Goal: Task Accomplishment & Management: Manage account settings

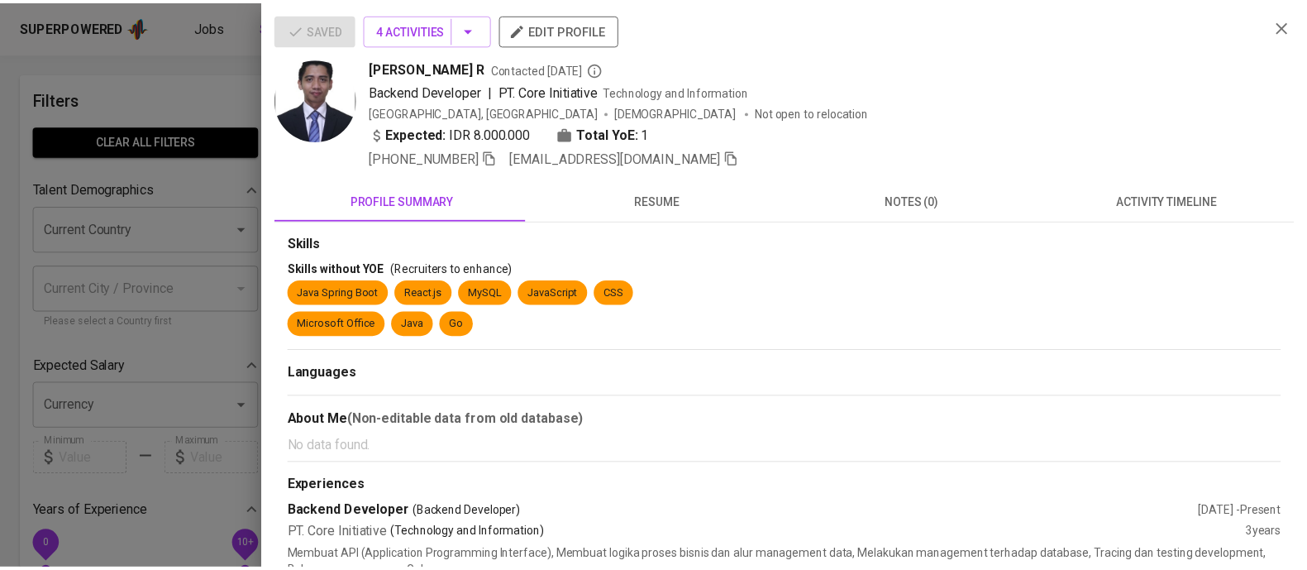
scroll to position [63, 0]
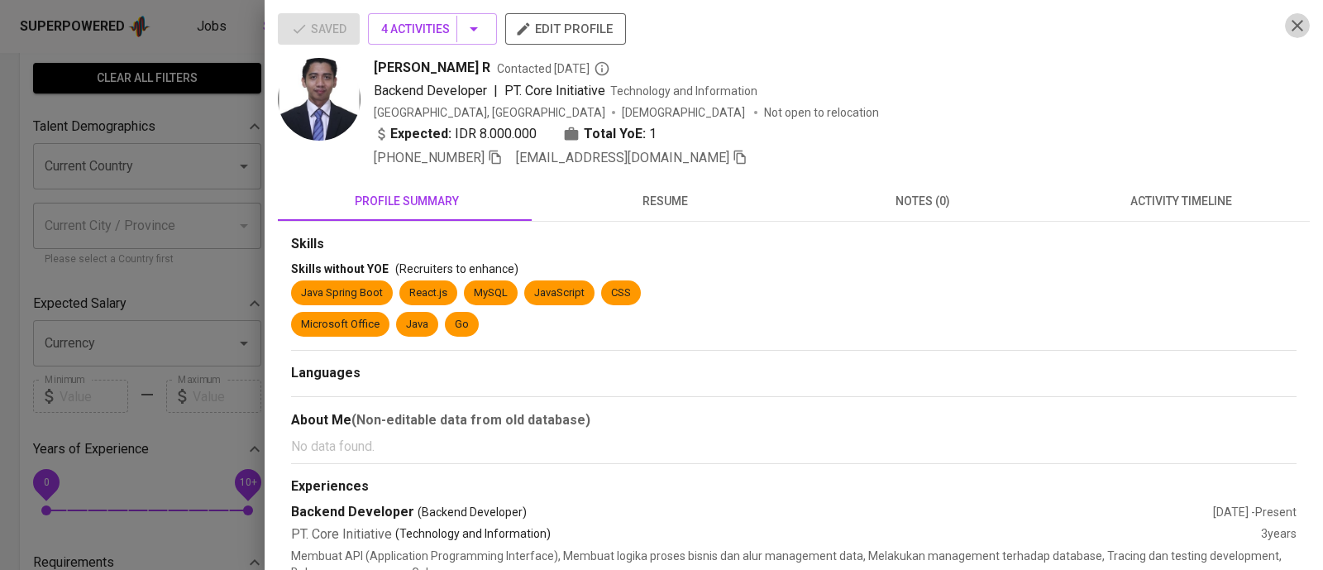
click at [1287, 24] on icon "button" at bounding box center [1297, 26] width 20 height 20
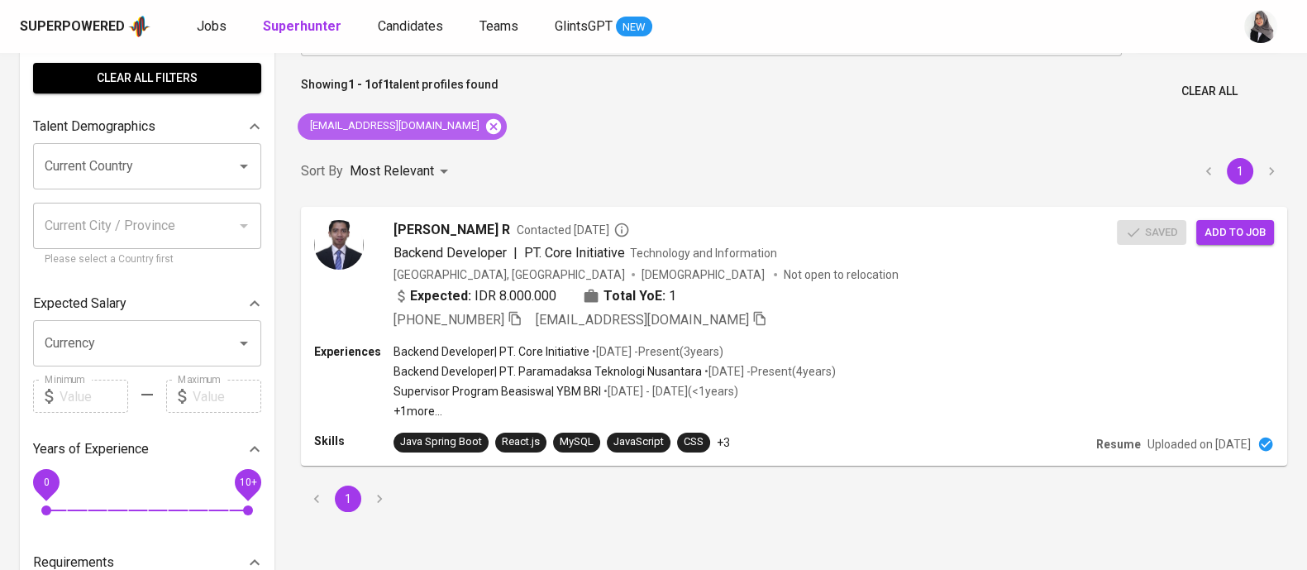
click at [486, 122] on icon at bounding box center [493, 125] width 15 height 15
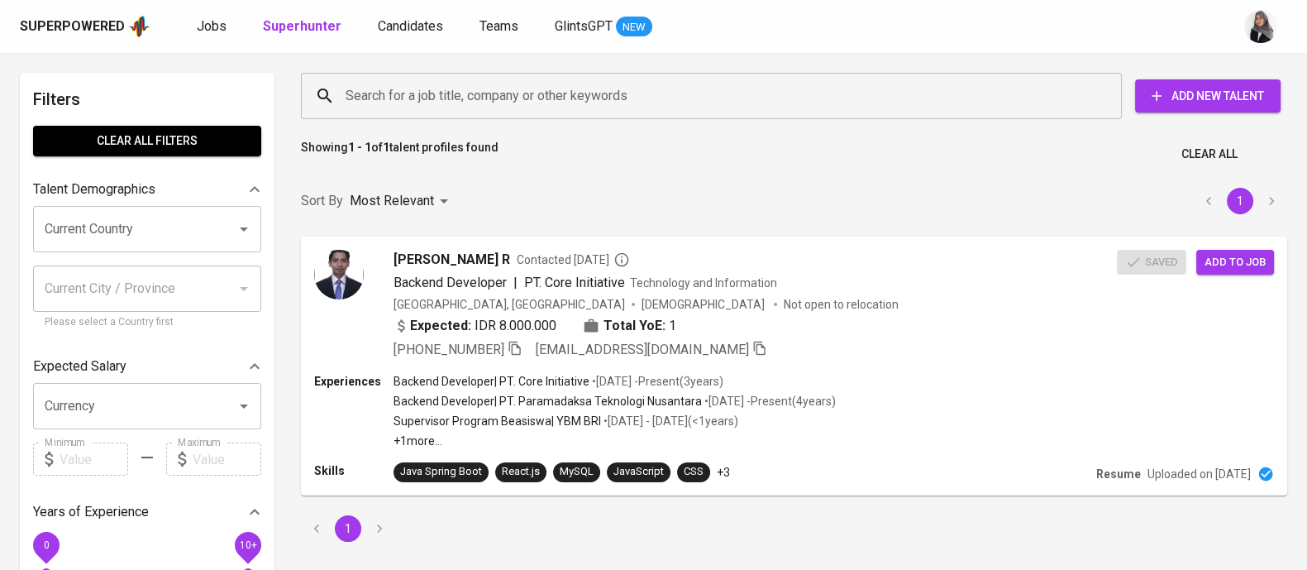
click at [493, 106] on input "Search for a job title, company or other keywords" at bounding box center [715, 95] width 748 height 31
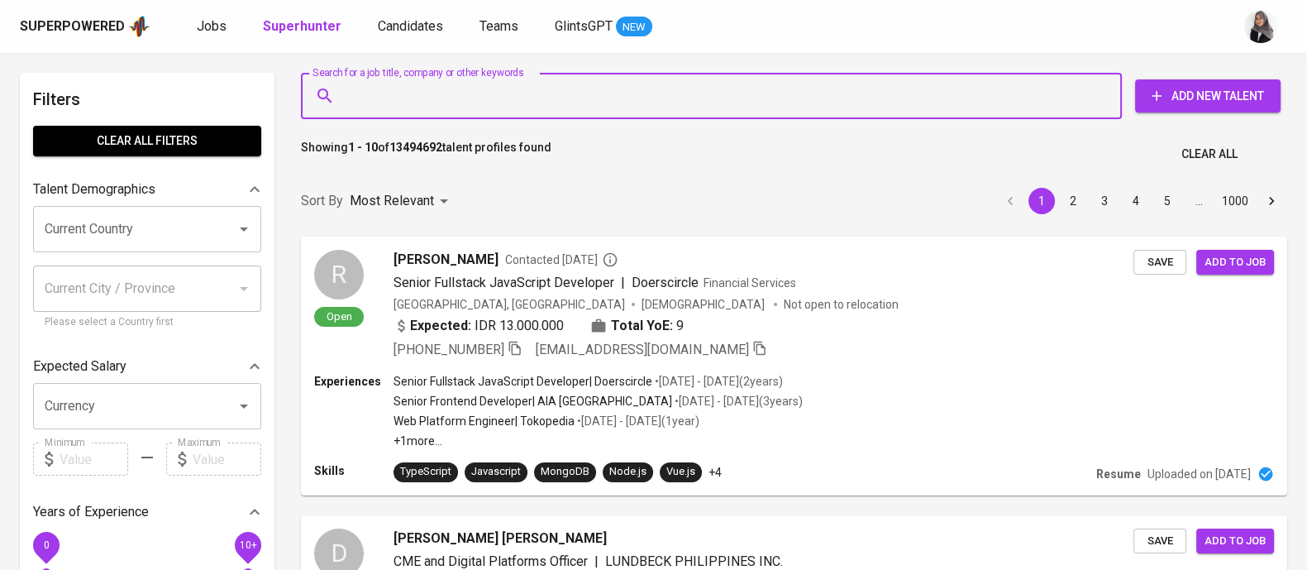
paste input "mohimamsaa@gmail.com"
type input "mohimamsaa@gmail.com"
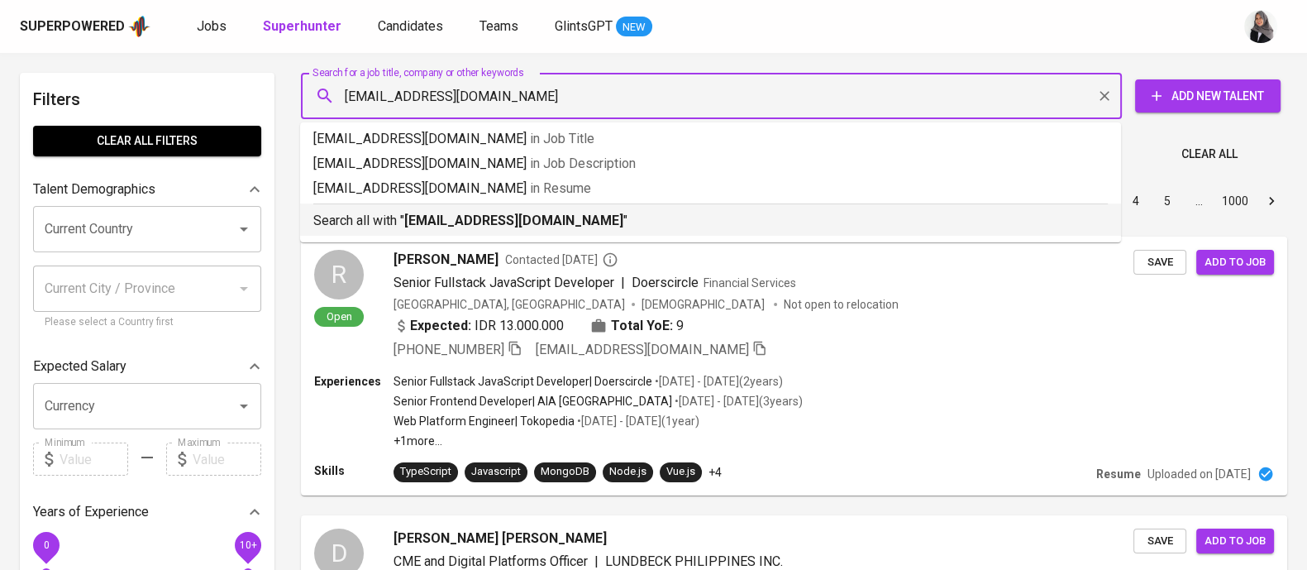
click at [538, 215] on b "mohimamsaa@gmail.com" at bounding box center [513, 220] width 219 height 16
click at [538, 215] on div "Sort By Most Relevant MOST_RELEVANT 1 2 3 4 5 … 1000" at bounding box center [794, 201] width 1006 height 50
drag, startPoint x: 538, startPoint y: 215, endPoint x: 818, endPoint y: 431, distance: 353.0
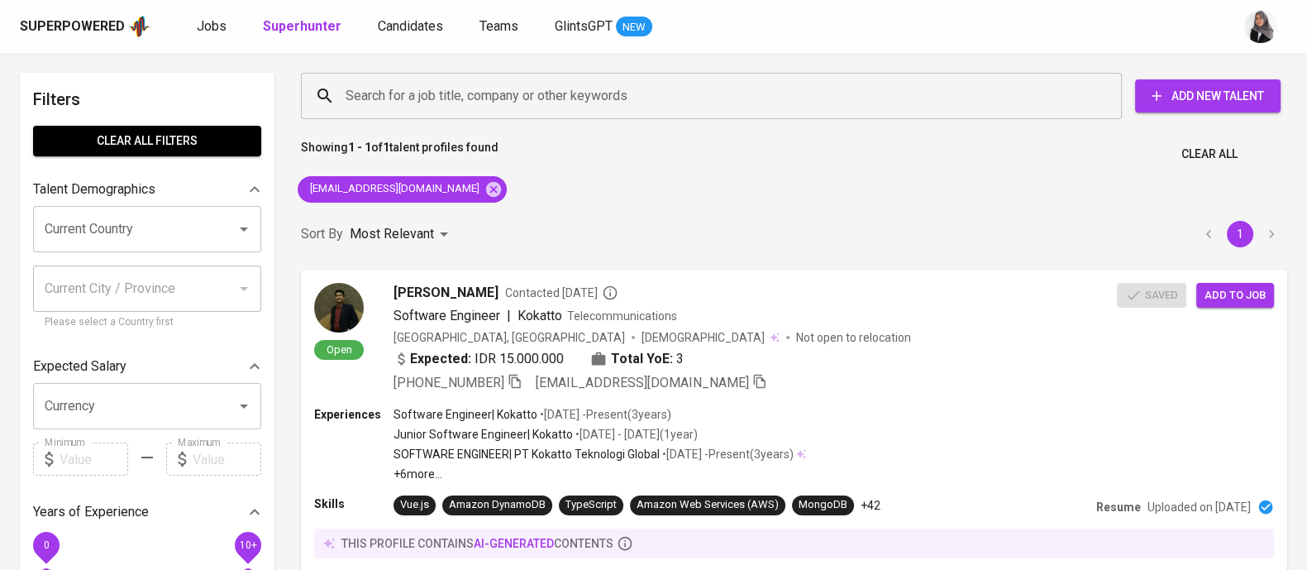
click at [884, 179] on div "Search for a job title, company or other keywords Search for a job title, compa…" at bounding box center [794, 345] width 1006 height 565
click at [959, 430] on div "Experiences Software Engineer | Kokatto • Jan 2022 - Present ( 3 years ) Junior…" at bounding box center [793, 443] width 962 height 76
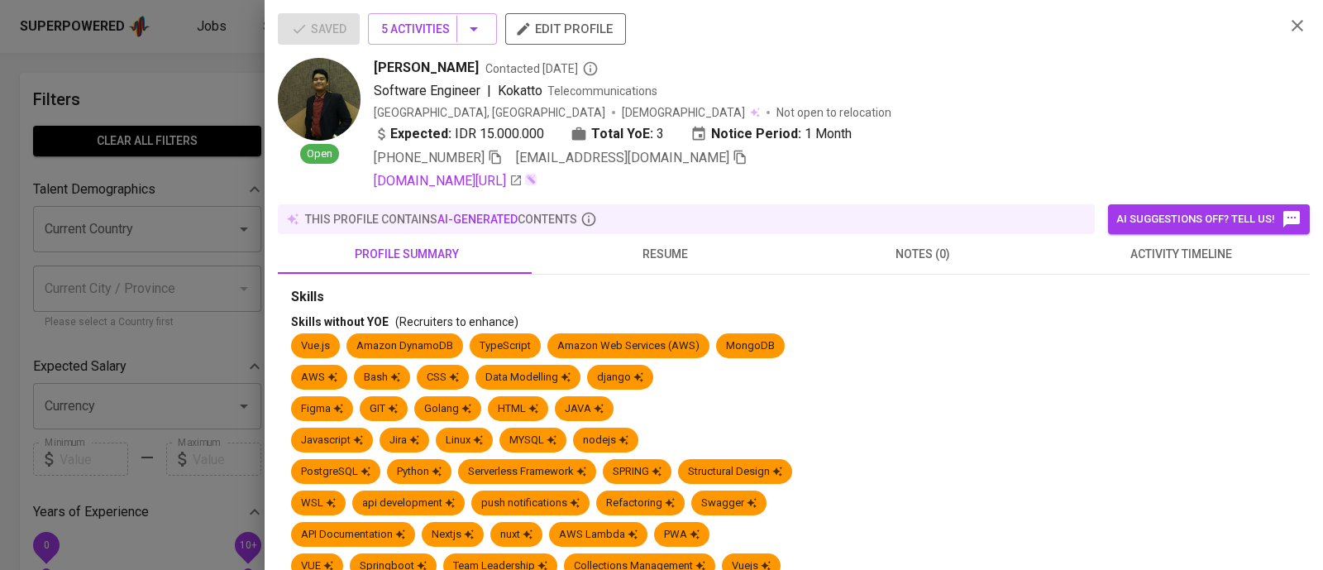
click at [1174, 254] on span "activity timeline" at bounding box center [1180, 254] width 238 height 21
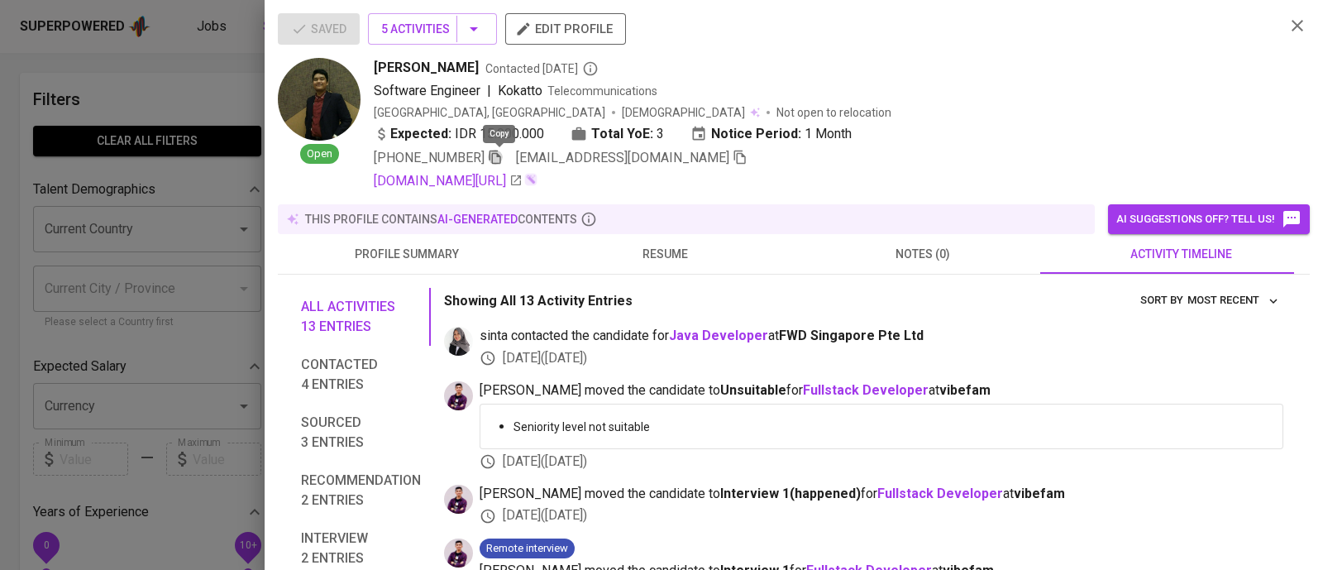
click at [499, 159] on icon "button" at bounding box center [495, 157] width 15 height 15
click at [86, 69] on div at bounding box center [661, 285] width 1323 height 570
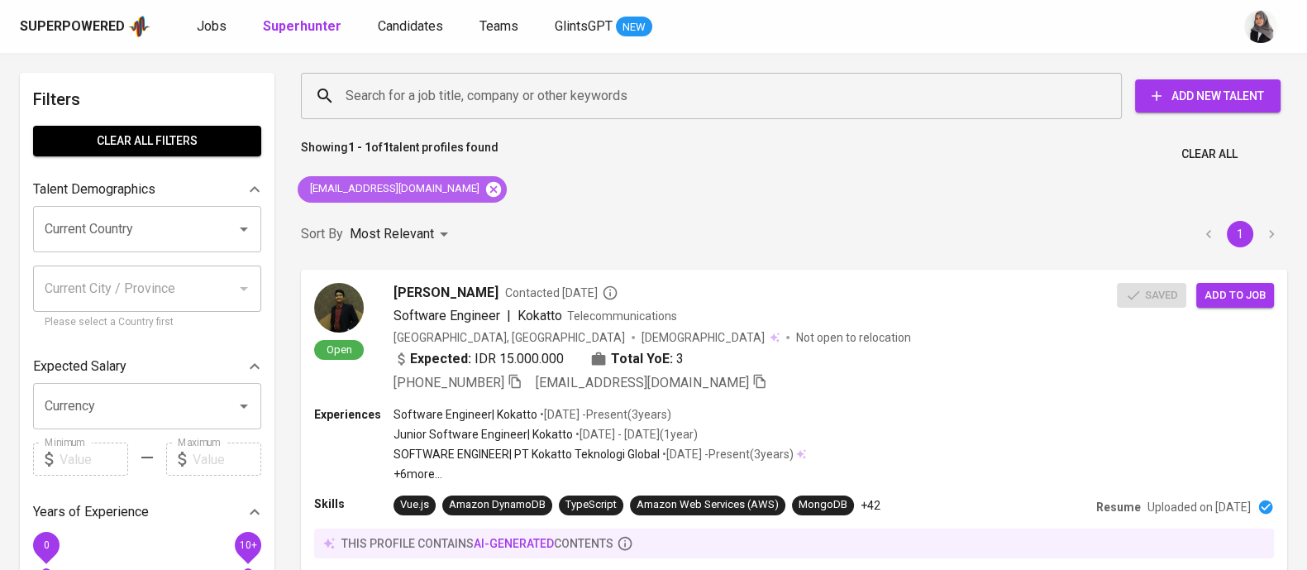
click at [484, 184] on icon at bounding box center [493, 189] width 18 height 18
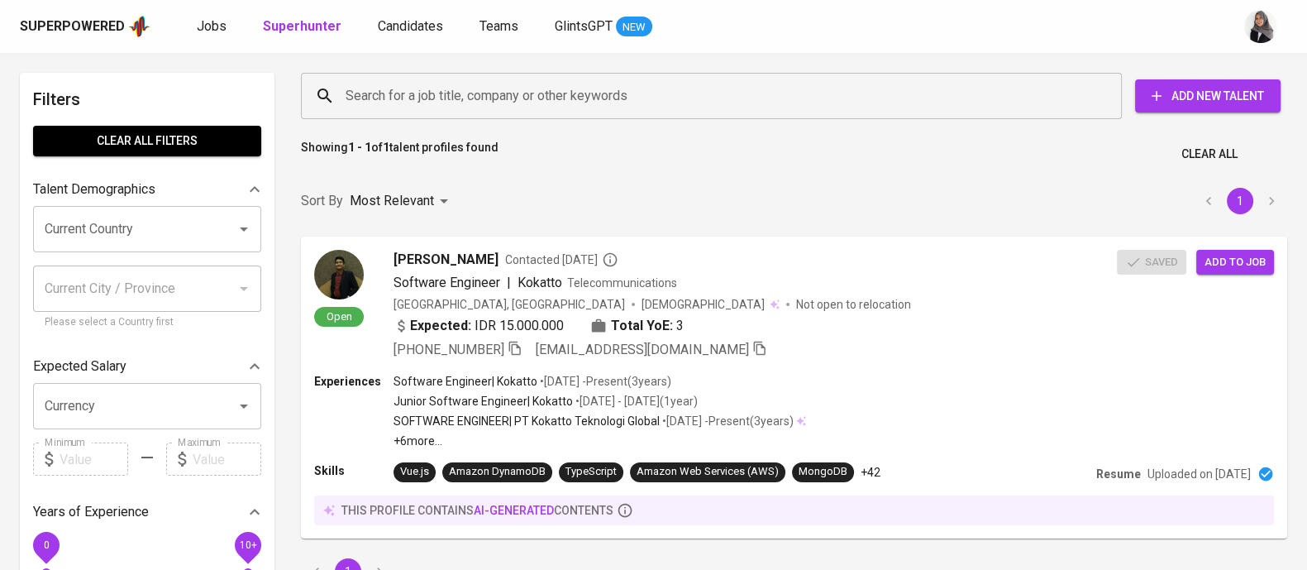
click at [521, 115] on div "Search for a job title, company or other keywords" at bounding box center [711, 96] width 821 height 46
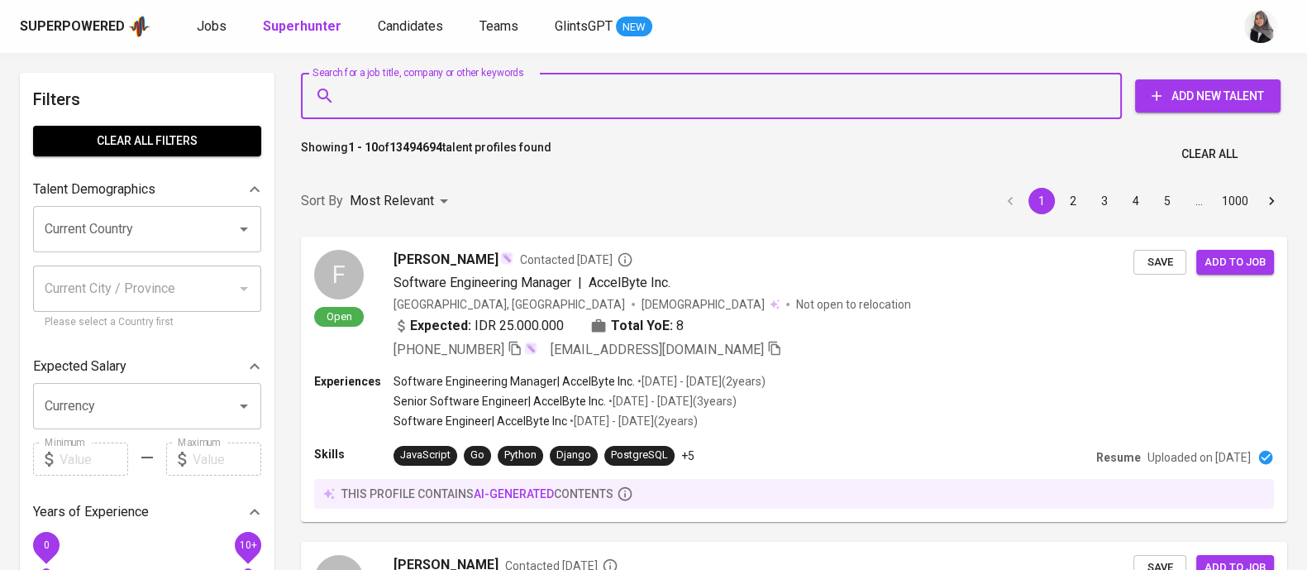
click at [525, 105] on input "Search for a job title, company or other keywords" at bounding box center [715, 95] width 748 height 31
paste input "muhghazian@gmail.com"
type input "muhghazian@gmail.com"
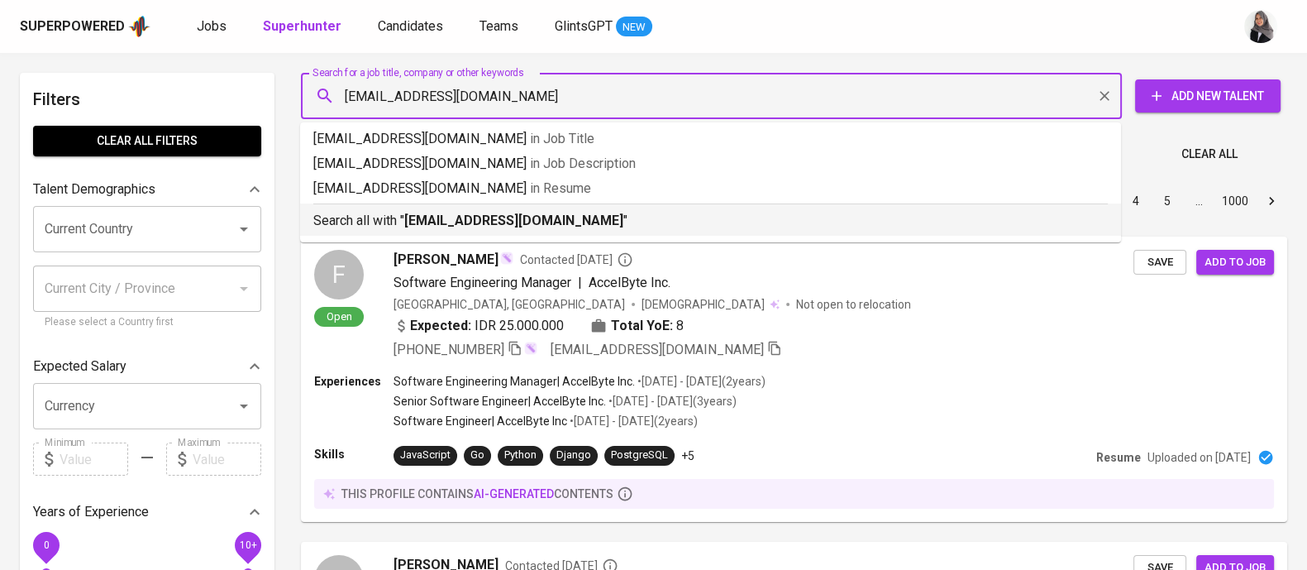
click at [536, 216] on b "muhghazian@gmail.com" at bounding box center [513, 220] width 219 height 16
click at [536, 216] on div "Sort By Most Relevant MOST_RELEVANT 1 2 3 4 5 … 1000" at bounding box center [794, 201] width 1006 height 50
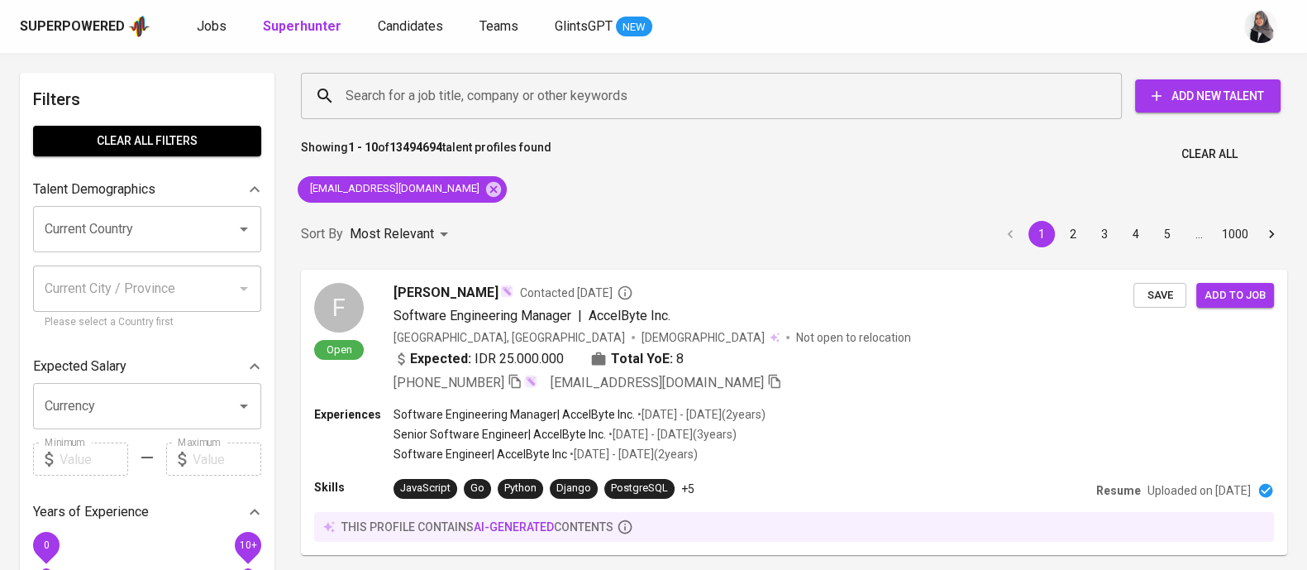
click at [963, 221] on div "Sort By Most Relevant MOST_RELEVANT 1 2 3 4 5 … 1000" at bounding box center [794, 234] width 1006 height 50
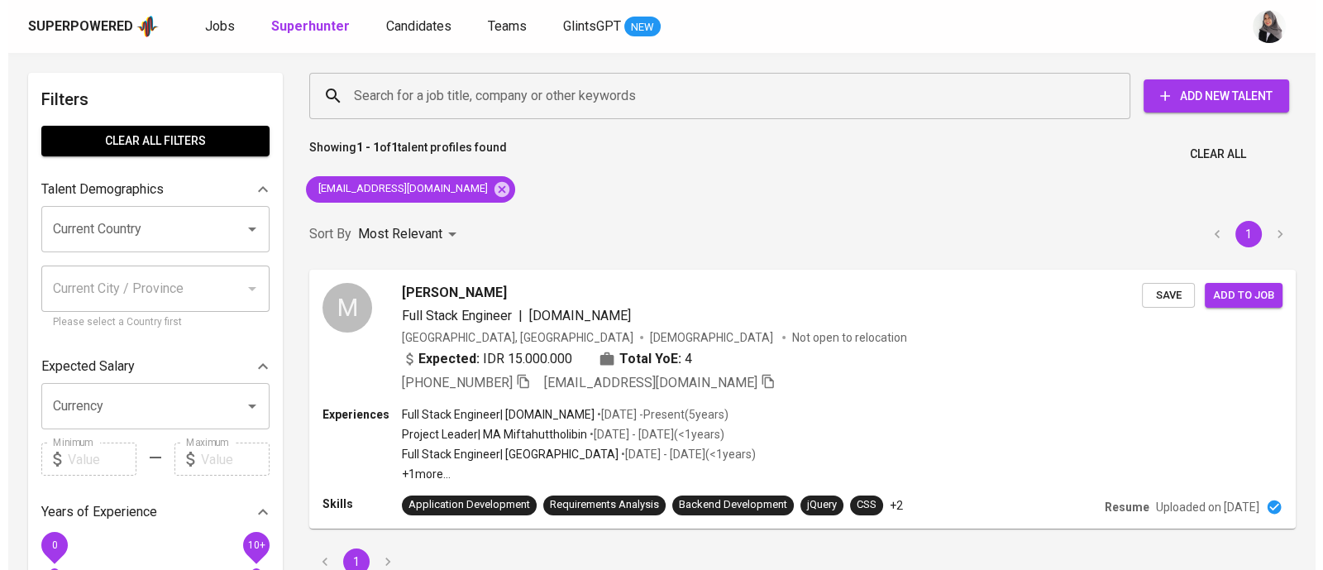
scroll to position [4, 0]
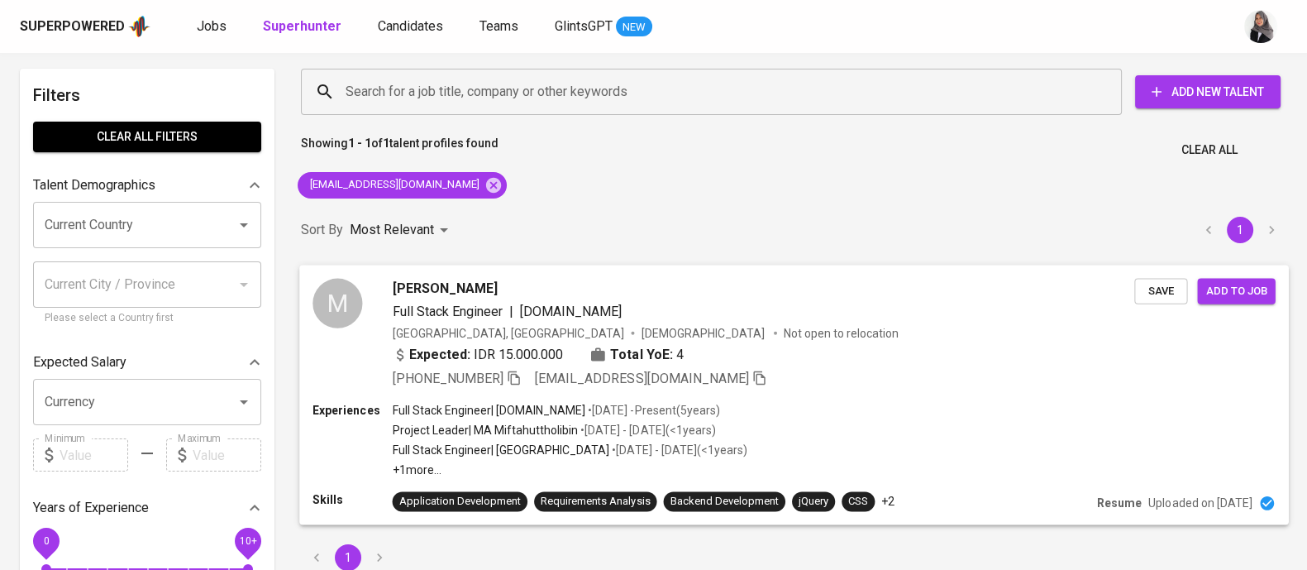
click at [812, 380] on div "+62 878-2095-0768 muhghazian@gmail.com" at bounding box center [764, 378] width 742 height 20
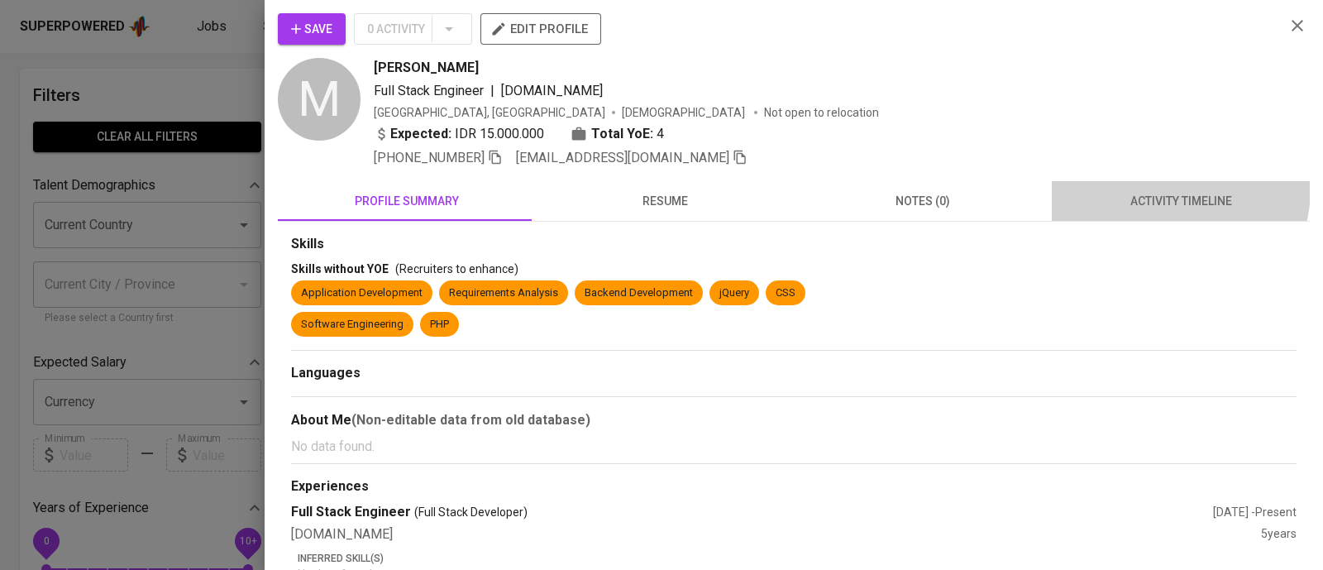
click at [1149, 188] on button "activity timeline" at bounding box center [1181, 201] width 258 height 40
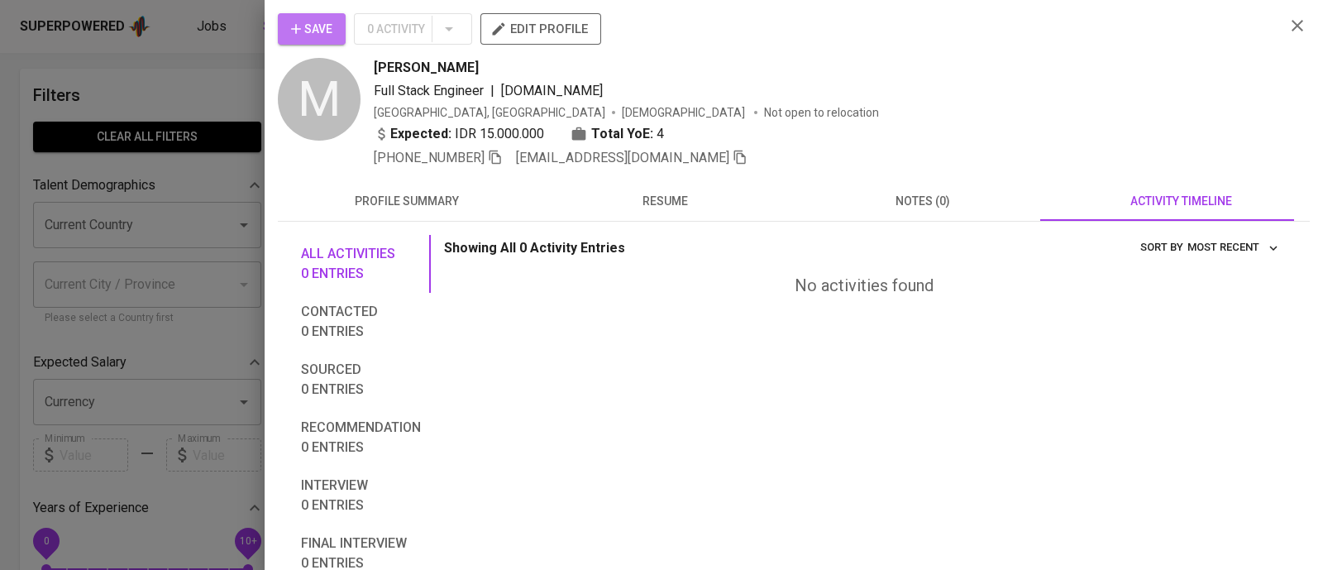
click at [298, 35] on icon "button" at bounding box center [296, 29] width 17 height 17
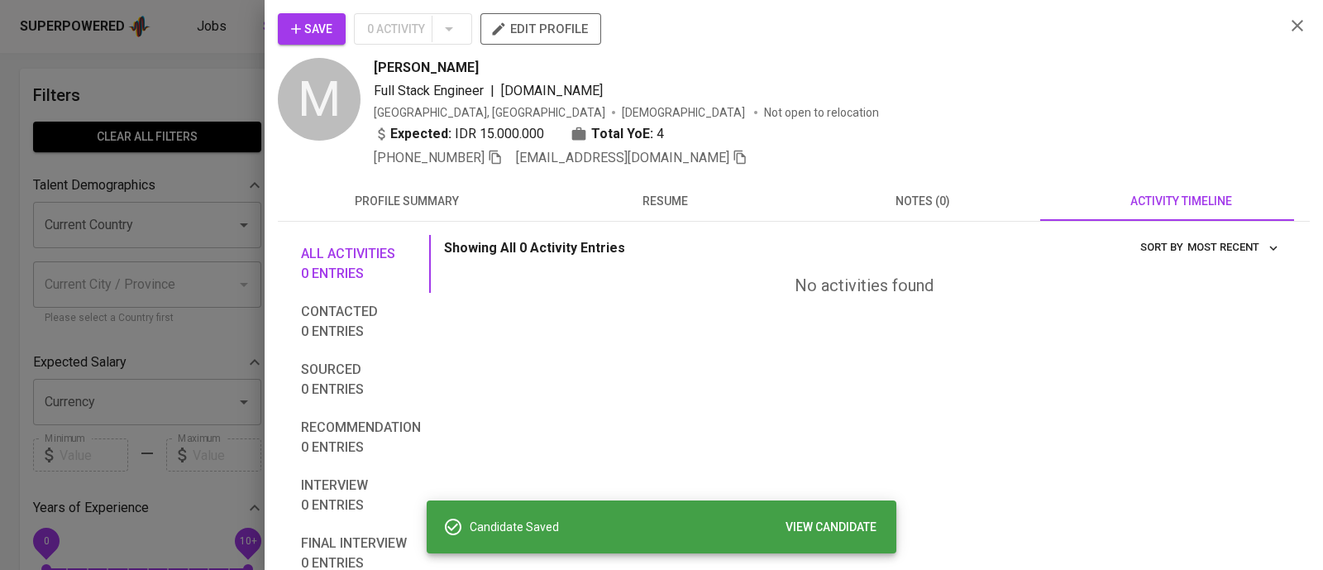
click at [186, 90] on div at bounding box center [661, 285] width 1323 height 570
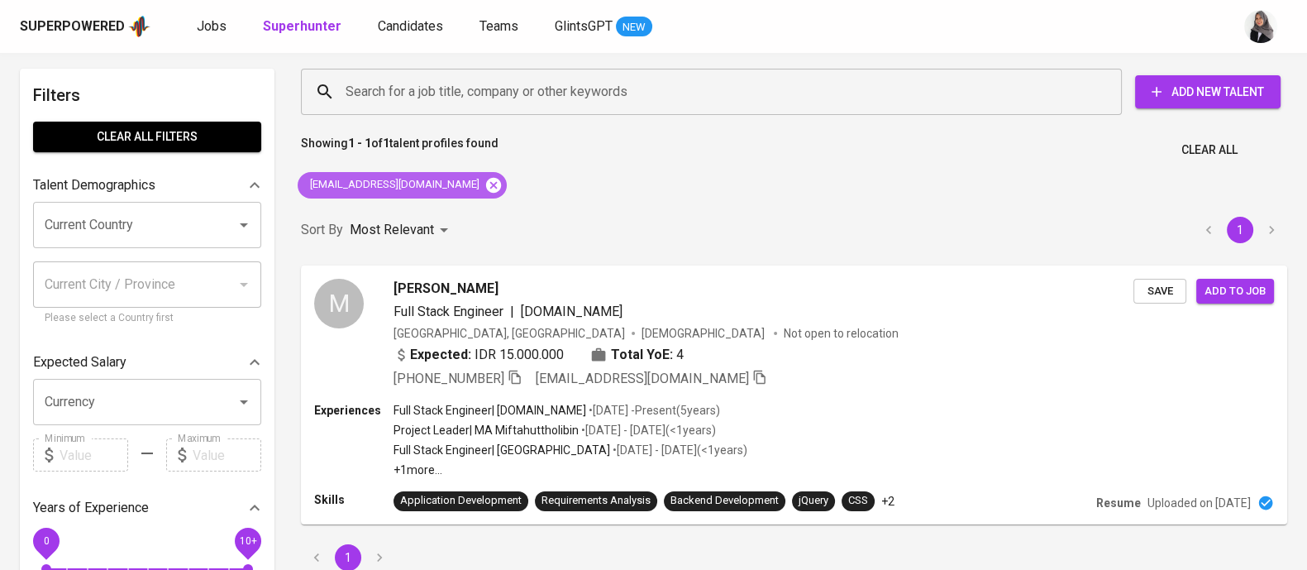
click at [484, 182] on icon at bounding box center [493, 185] width 18 height 18
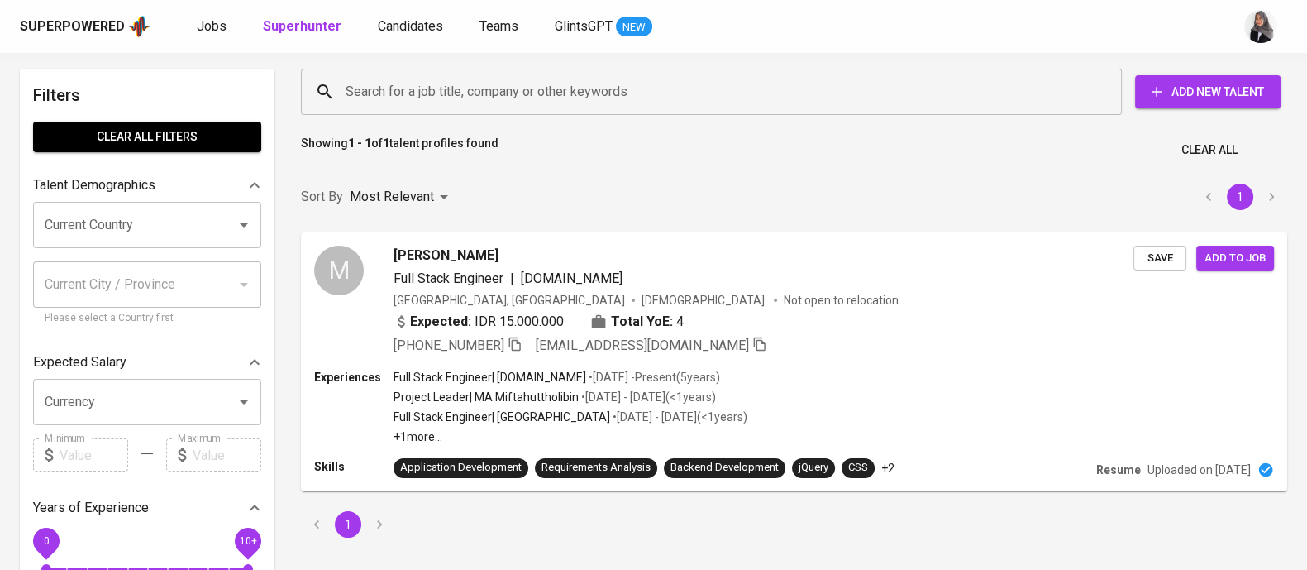
click at [513, 95] on input "Search for a job title, company or other keywords" at bounding box center [715, 91] width 748 height 31
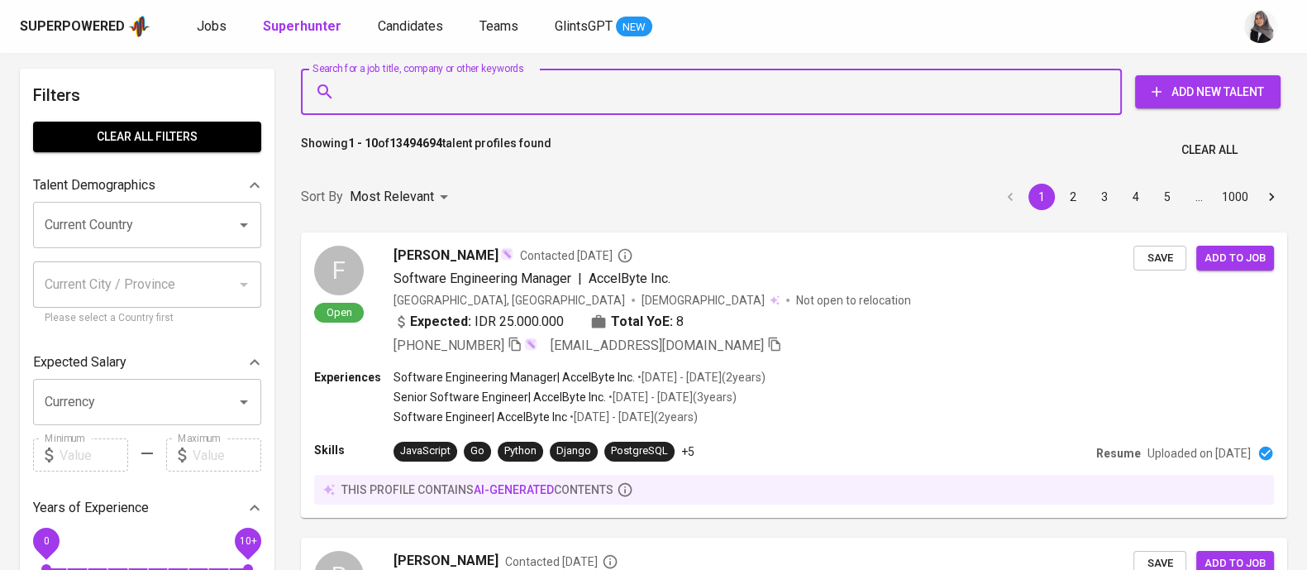
paste input "retianasinaga22@gmail.com"
type input "retianasinaga22@gmail.com"
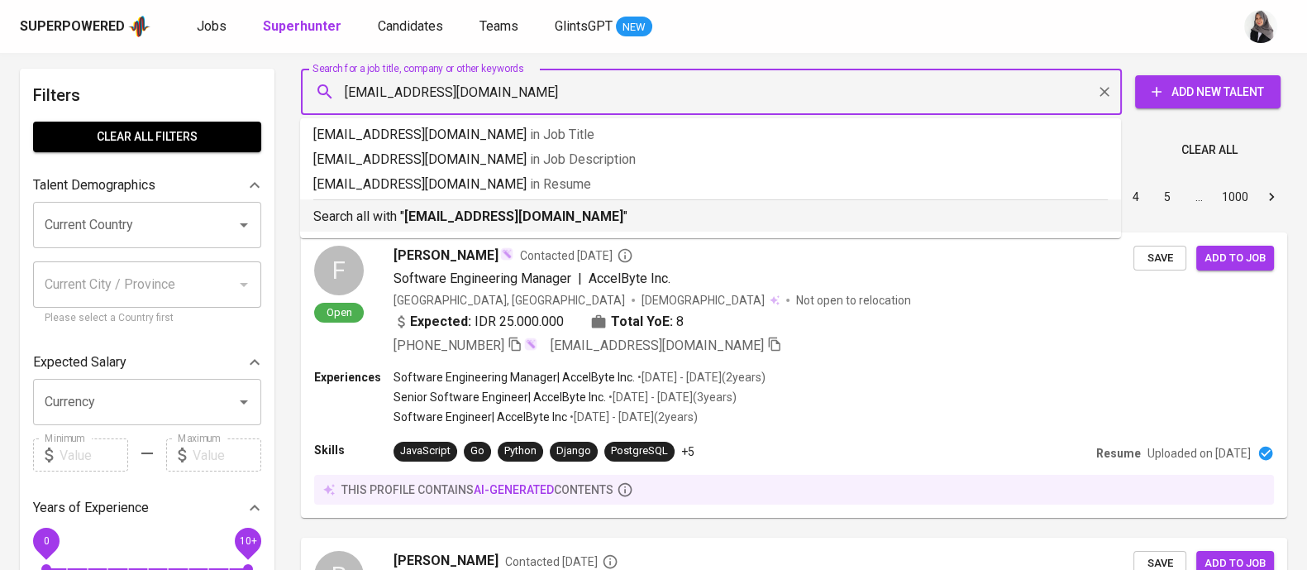
click at [470, 208] on b "retianasinaga22@gmail.com" at bounding box center [513, 216] width 219 height 16
click at [470, 208] on div "Sort By Most Relevant MOST_RELEVANT 1 2 3 4 5 … 1000" at bounding box center [794, 197] width 1006 height 50
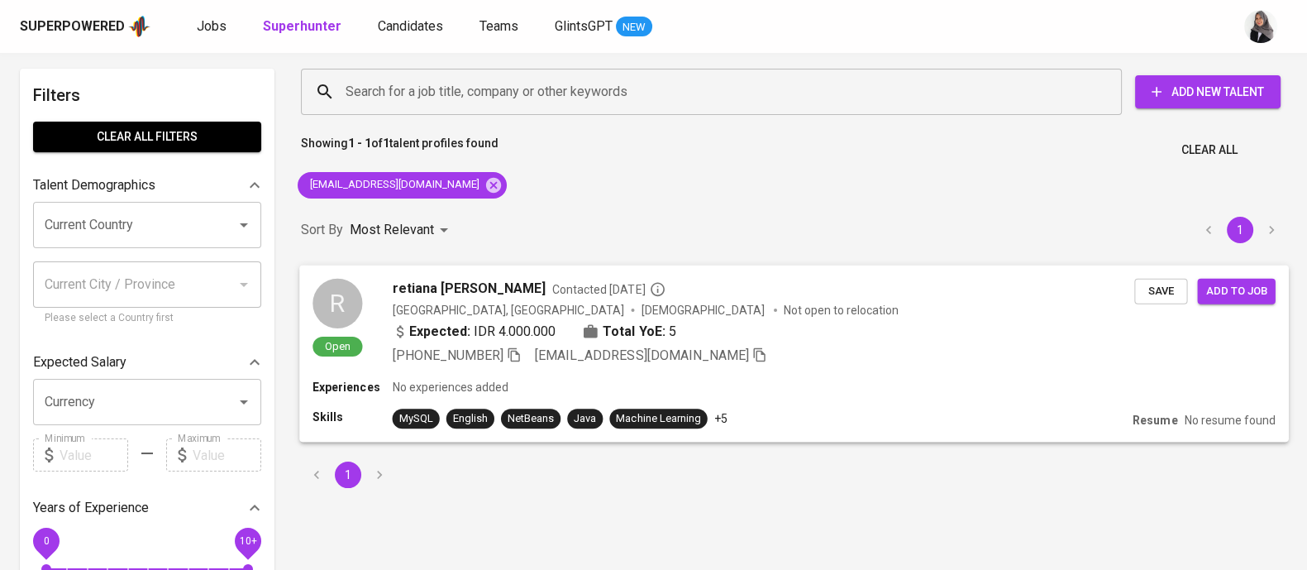
click at [815, 357] on div "+62 877-9403-2331 retianasinaga22@gmail.com" at bounding box center [764, 355] width 742 height 20
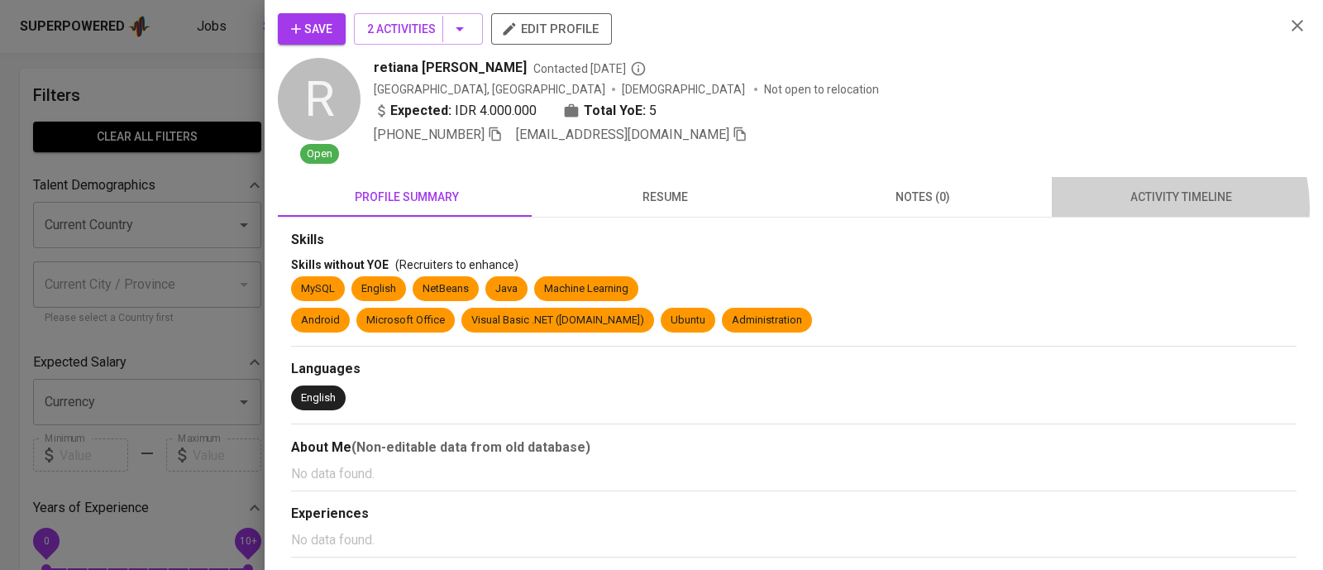
click at [1146, 207] on button "activity timeline" at bounding box center [1181, 197] width 258 height 40
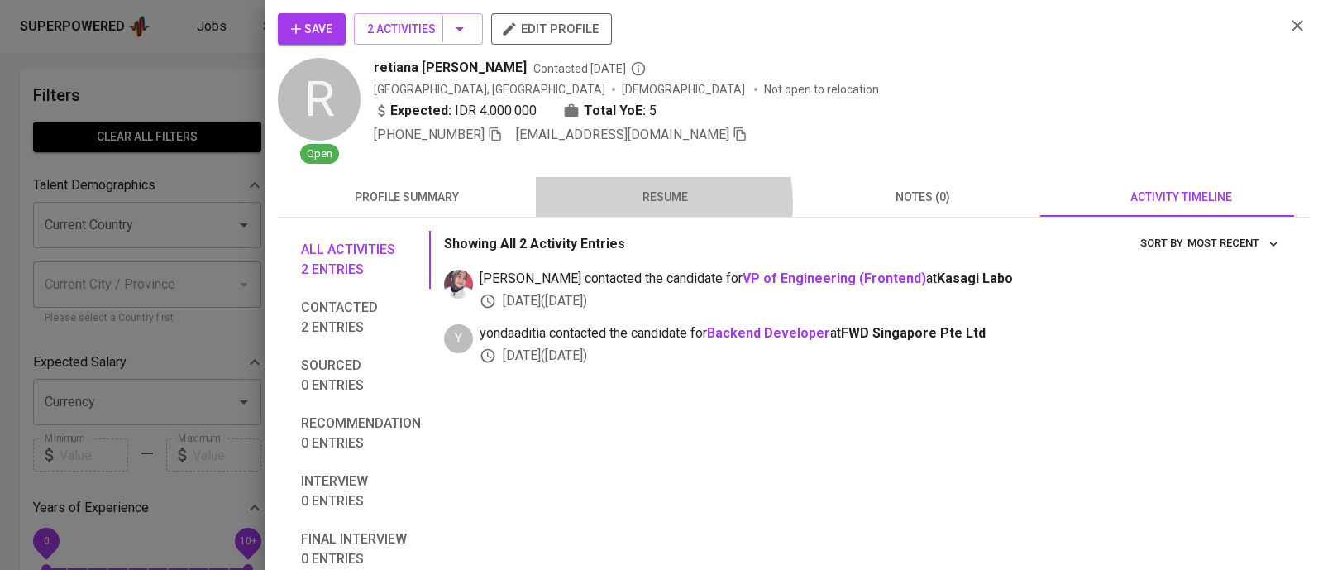
click at [641, 202] on span "resume" at bounding box center [665, 197] width 238 height 21
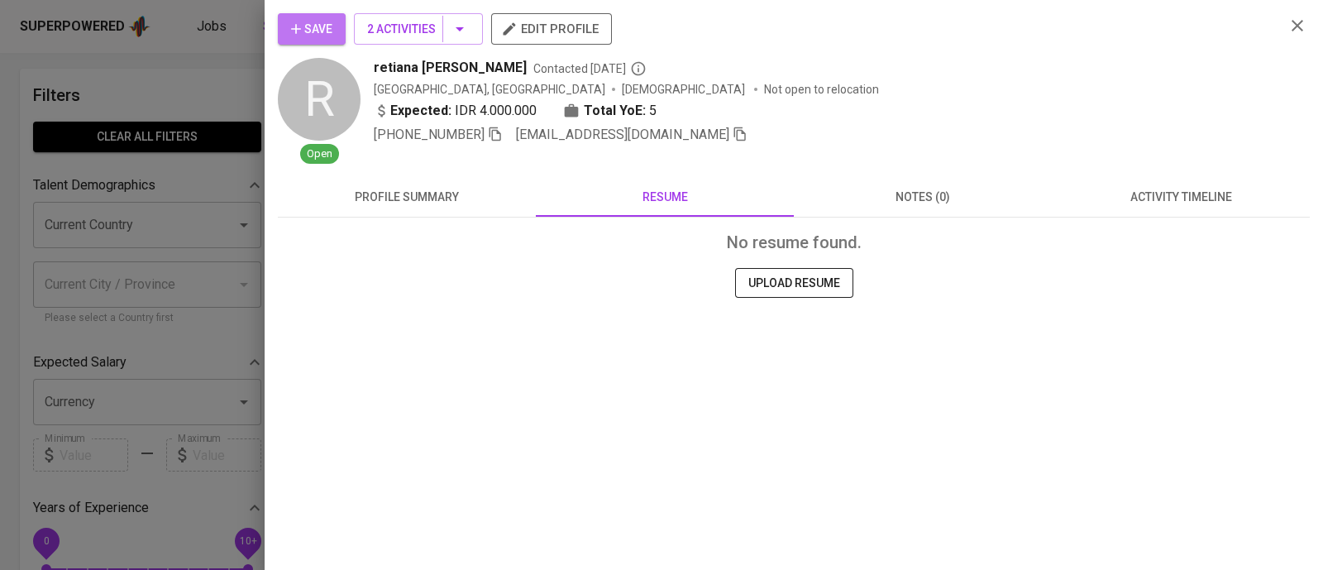
click at [316, 32] on span "Save" at bounding box center [311, 29] width 41 height 21
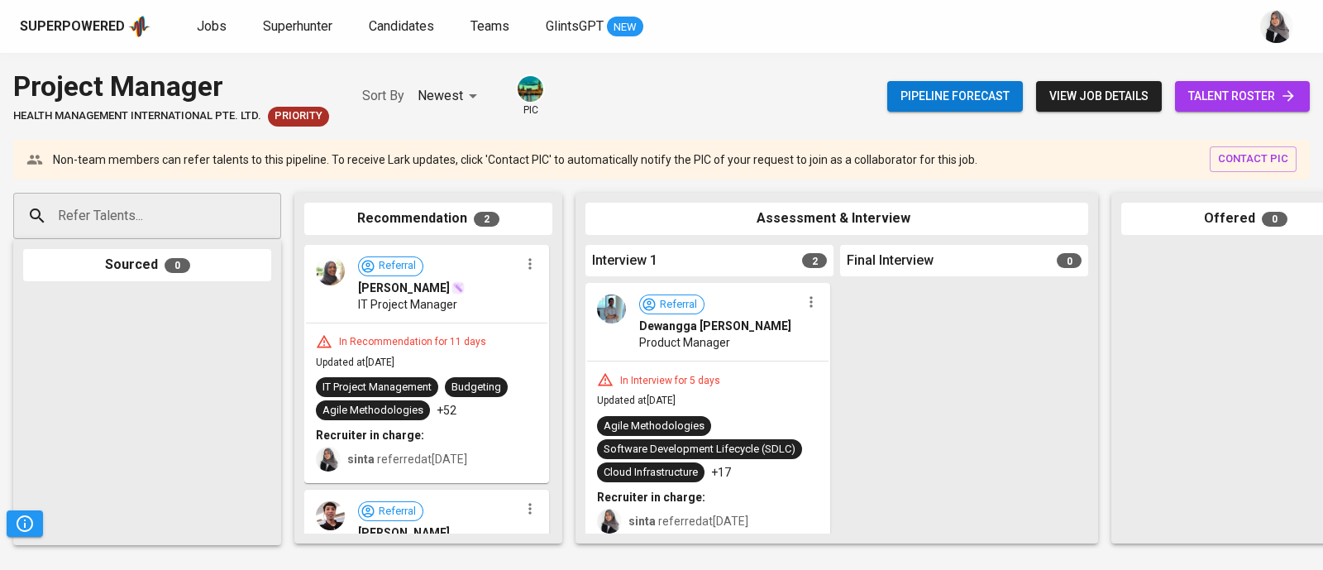
click at [642, 92] on div "Project Manager HEALTH MANAGEMENT INTERNATIONAL PTE. LTD. Priority Sort By Newe…" at bounding box center [661, 96] width 1323 height 60
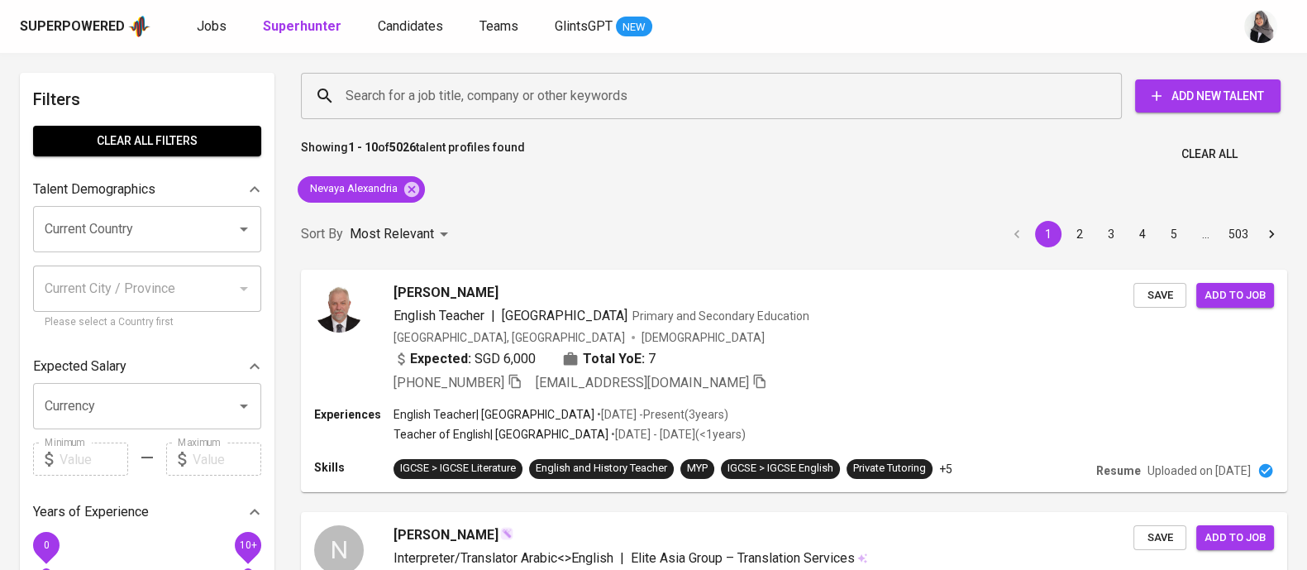
click at [1022, 130] on div "Showing 1 - 10 of 5026 talent profiles found Clear All" at bounding box center [794, 149] width 1006 height 41
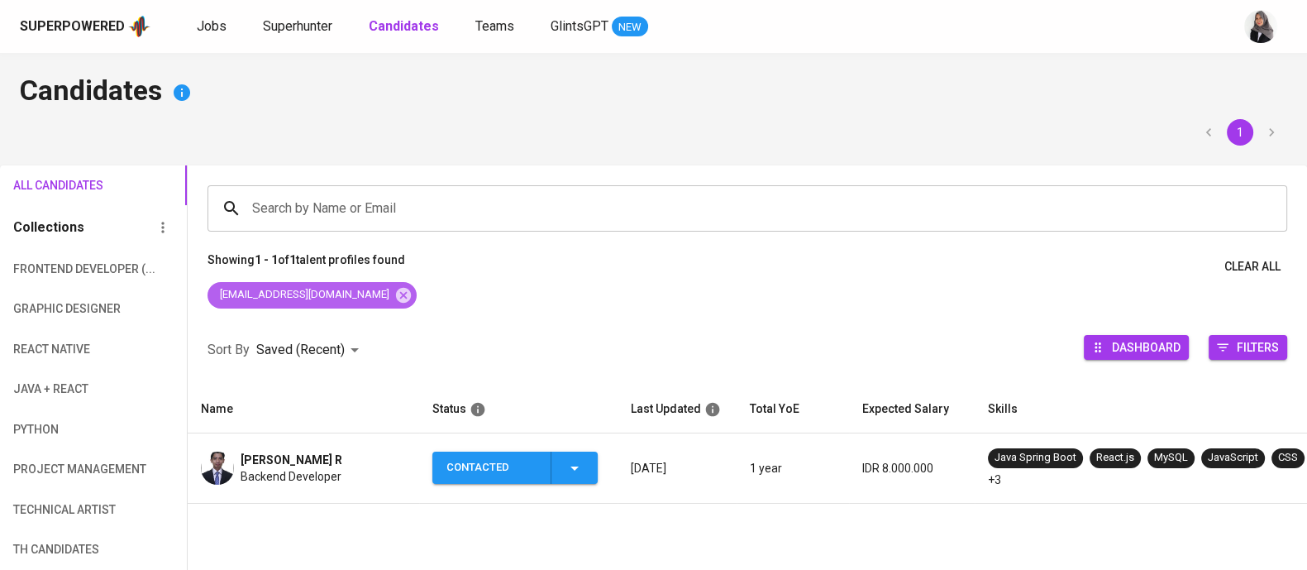
click at [386, 306] on div "[EMAIL_ADDRESS][DOMAIN_NAME]" at bounding box center [312, 295] width 209 height 26
click at [394, 292] on icon at bounding box center [403, 295] width 18 height 18
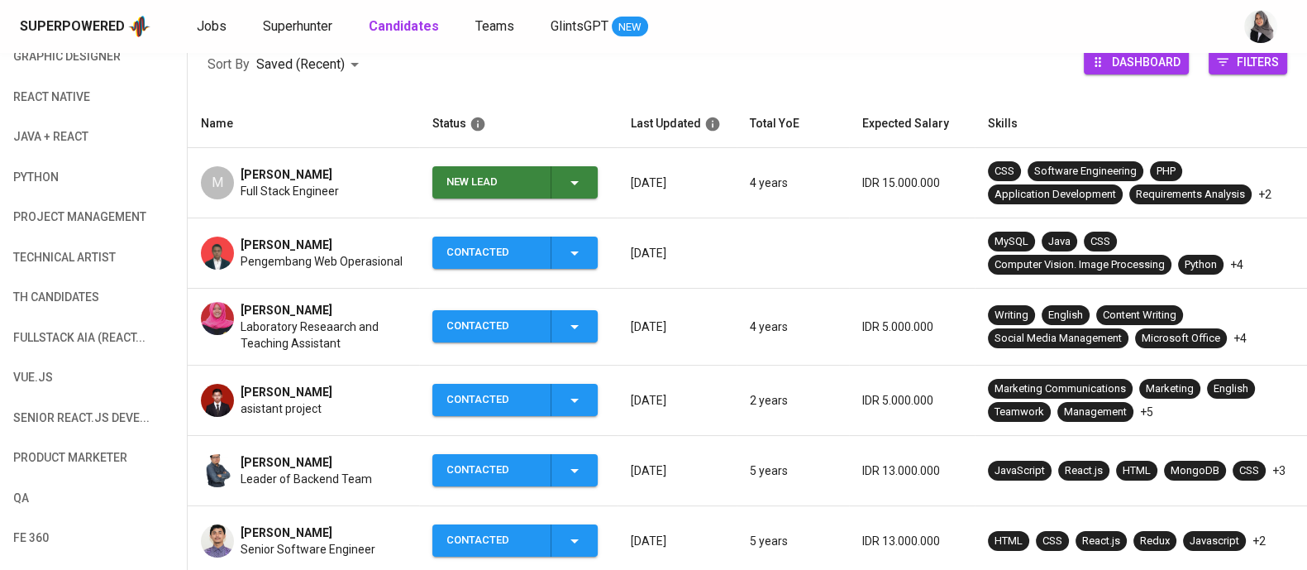
scroll to position [253, 0]
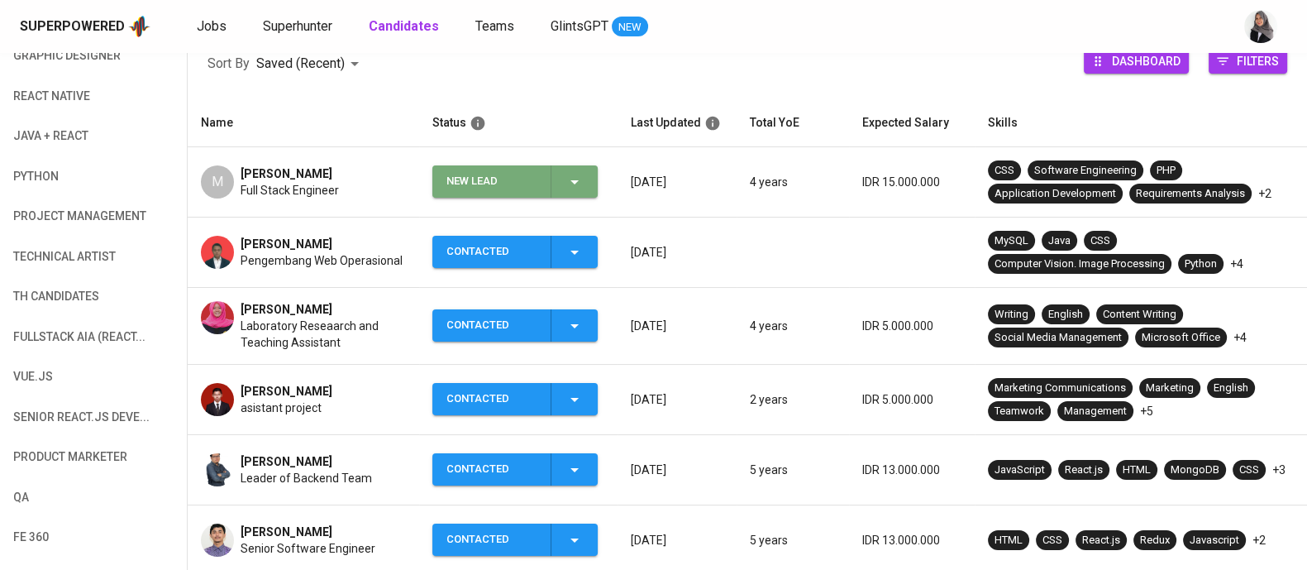
click at [576, 192] on div "New Lead" at bounding box center [515, 181] width 138 height 32
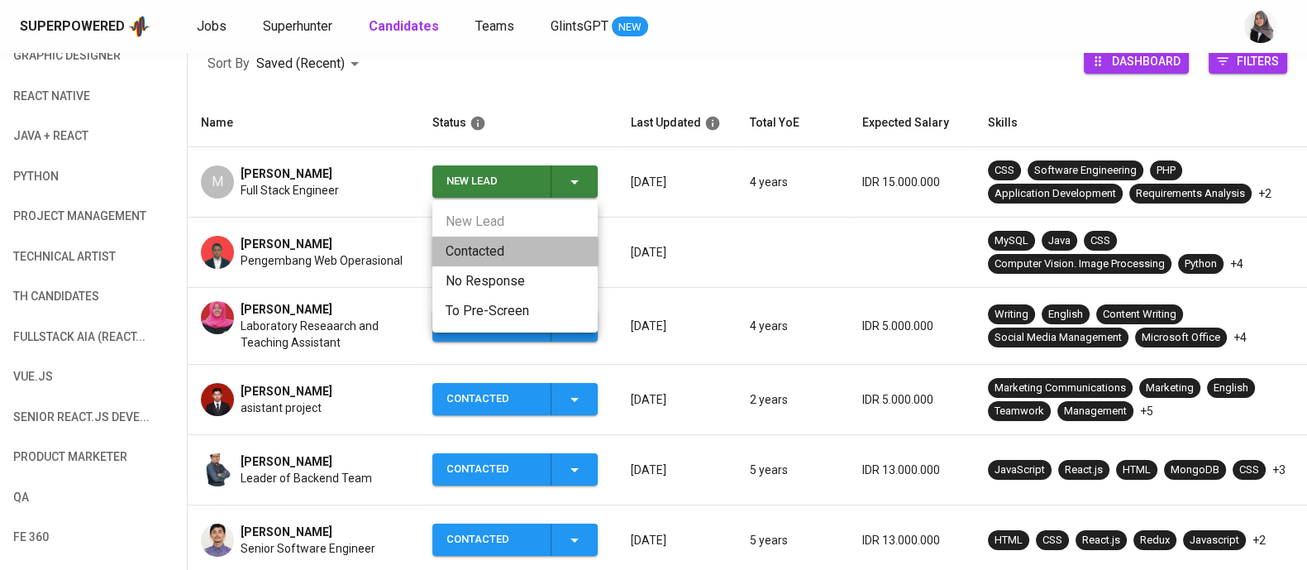
click at [539, 242] on li "Contacted" at bounding box center [514, 251] width 165 height 30
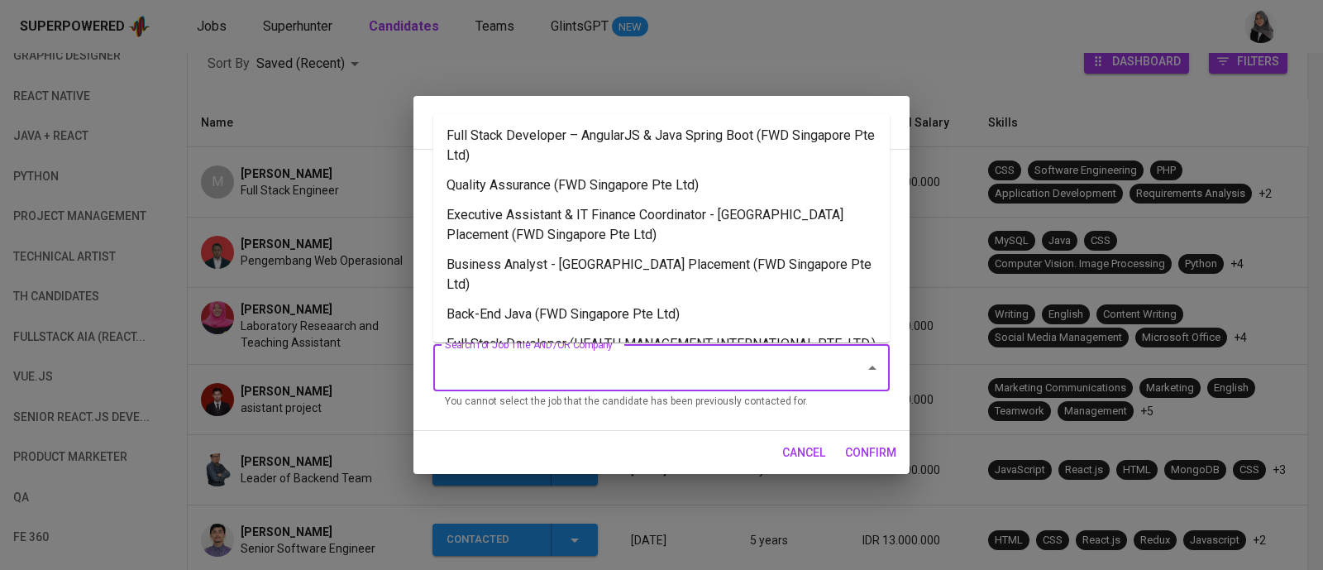
click at [686, 366] on input "Search for Job Title AND/OR Company" at bounding box center [638, 367] width 395 height 31
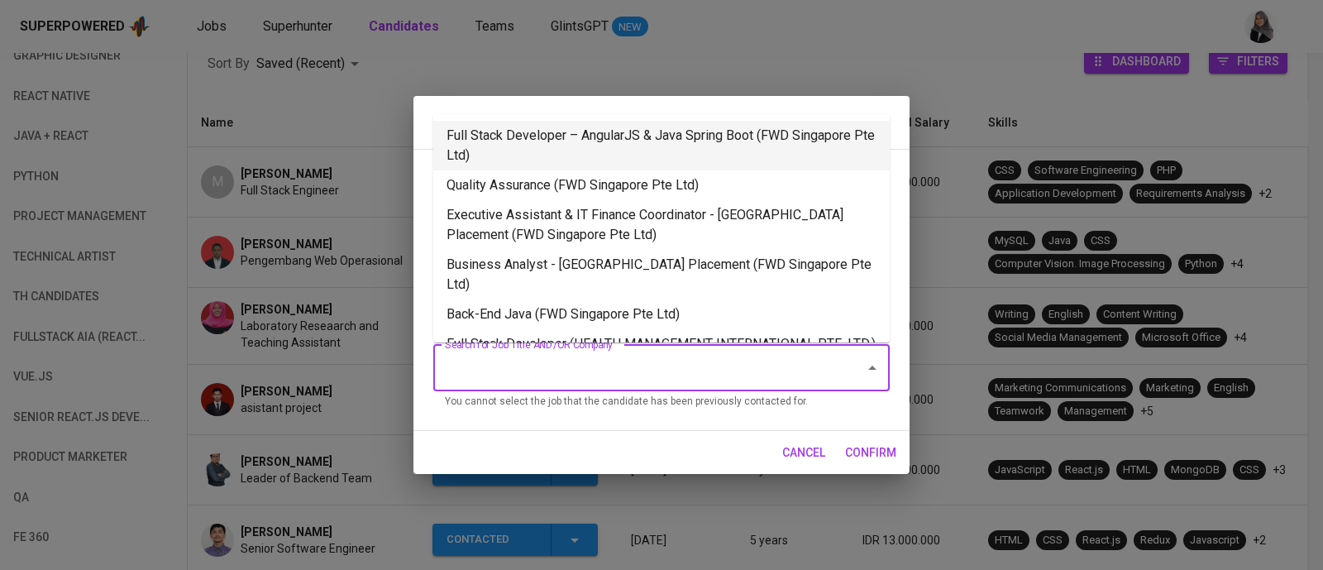
click at [653, 141] on li "Full Stack Developer – AngularJS & Java Spring Boot (FWD Singapore Pte Ltd)" at bounding box center [661, 146] width 456 height 50
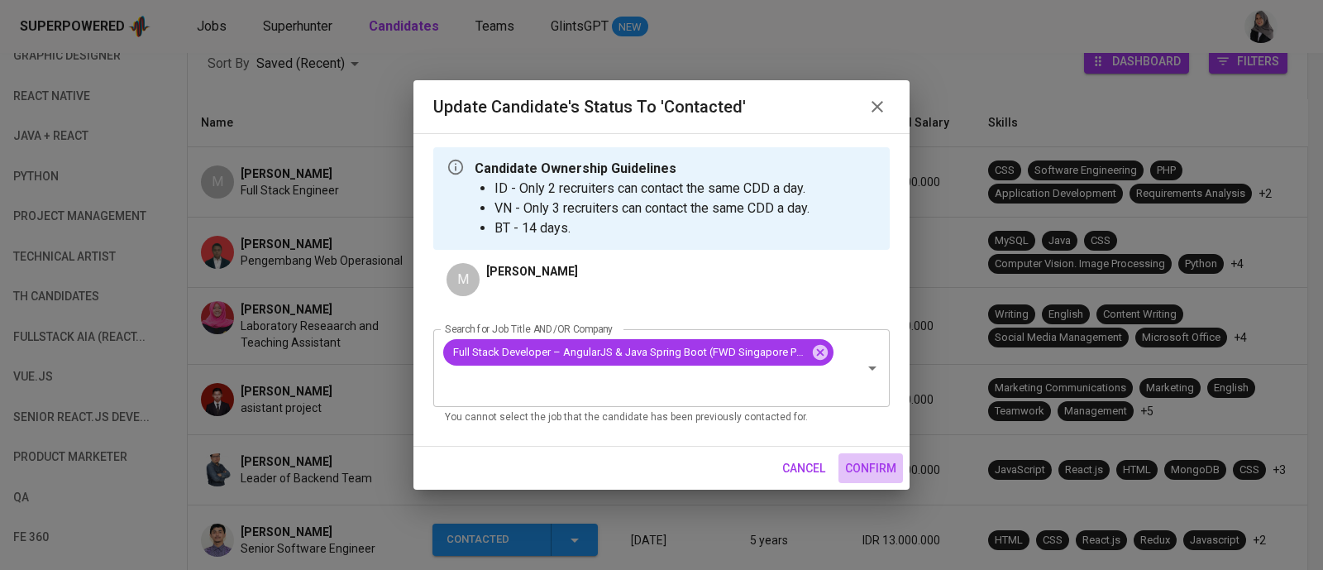
click at [860, 460] on span "confirm" at bounding box center [870, 468] width 51 height 21
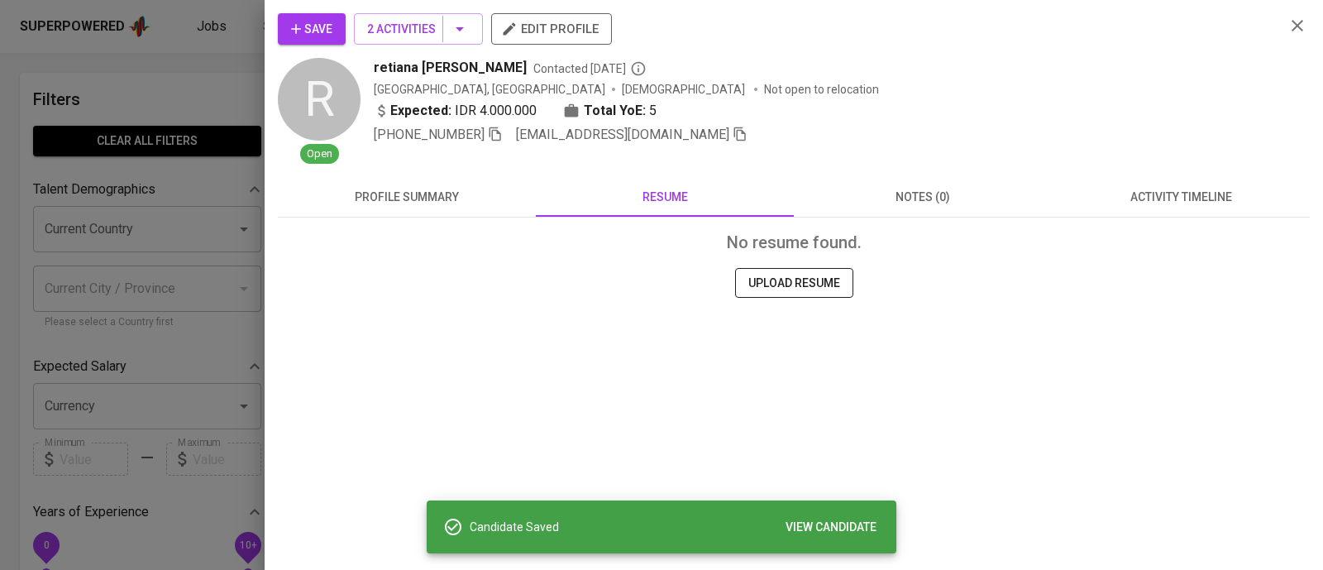
scroll to position [4, 0]
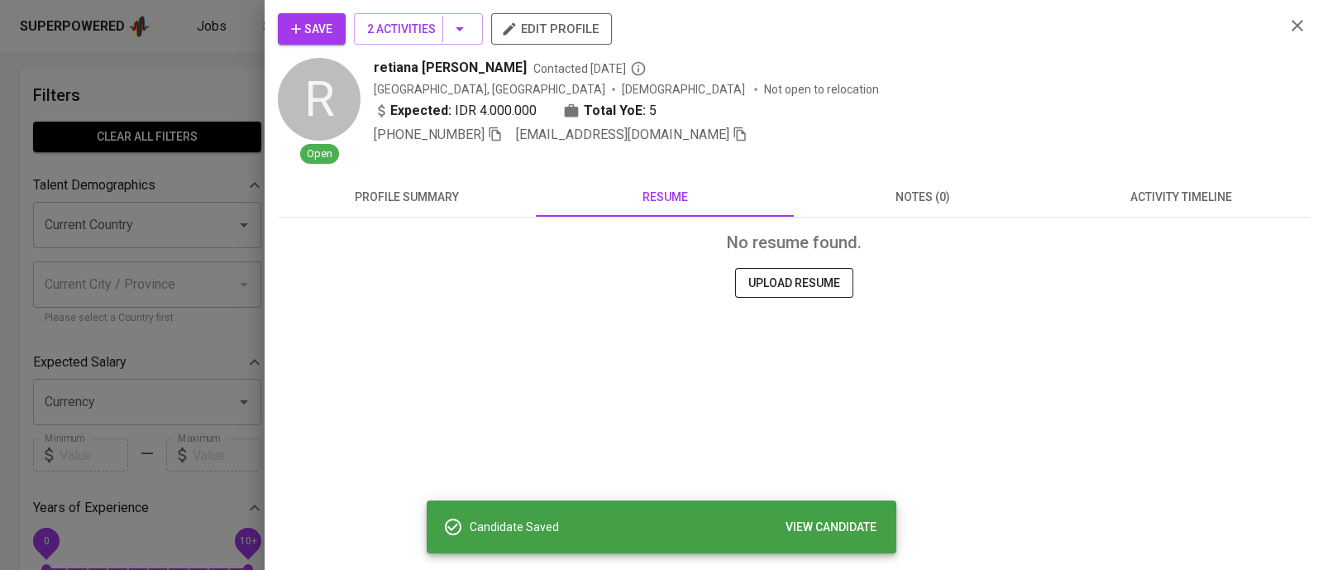
click at [158, 128] on div at bounding box center [661, 285] width 1323 height 570
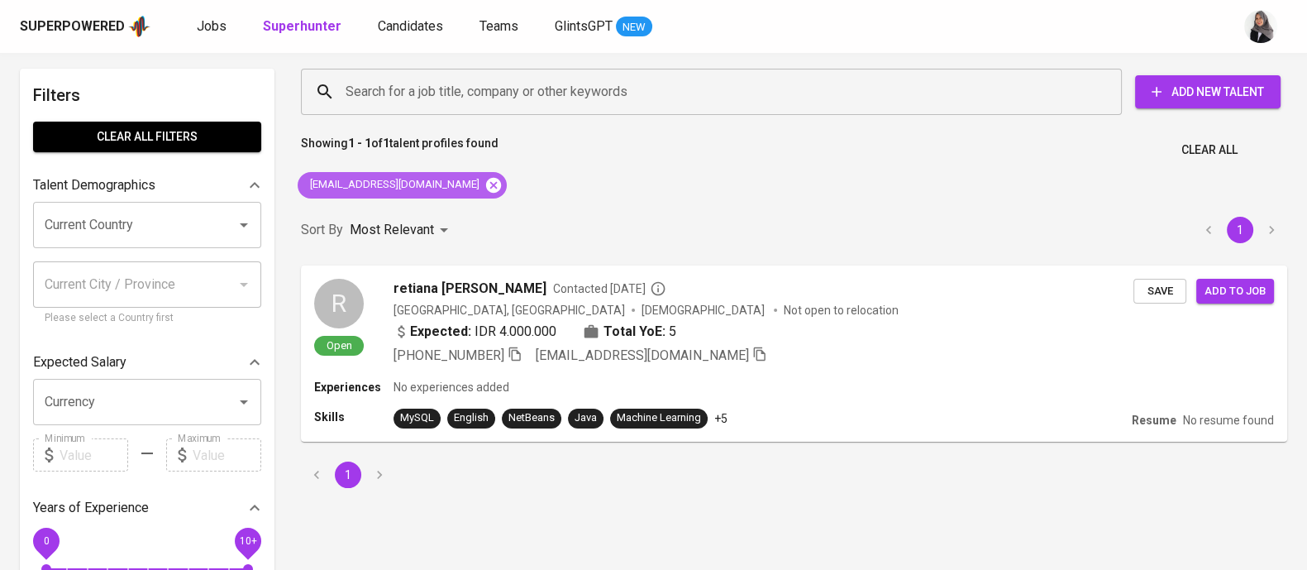
click at [486, 179] on icon at bounding box center [493, 184] width 15 height 15
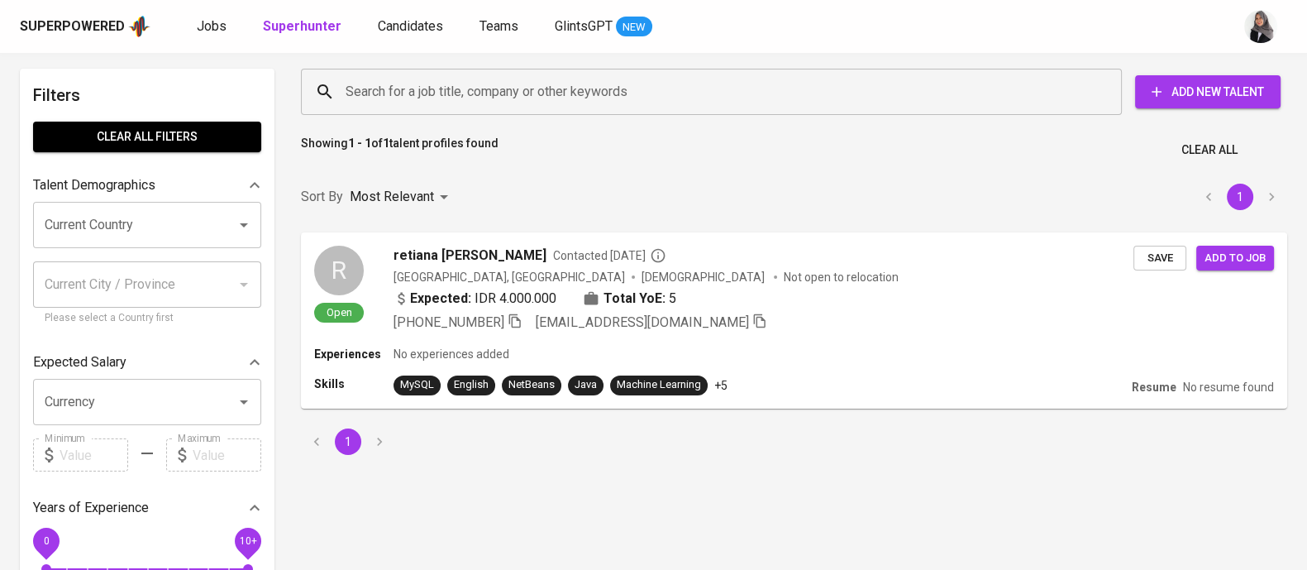
click at [541, 89] on input "Search for a job title, company or other keywords" at bounding box center [715, 91] width 748 height 31
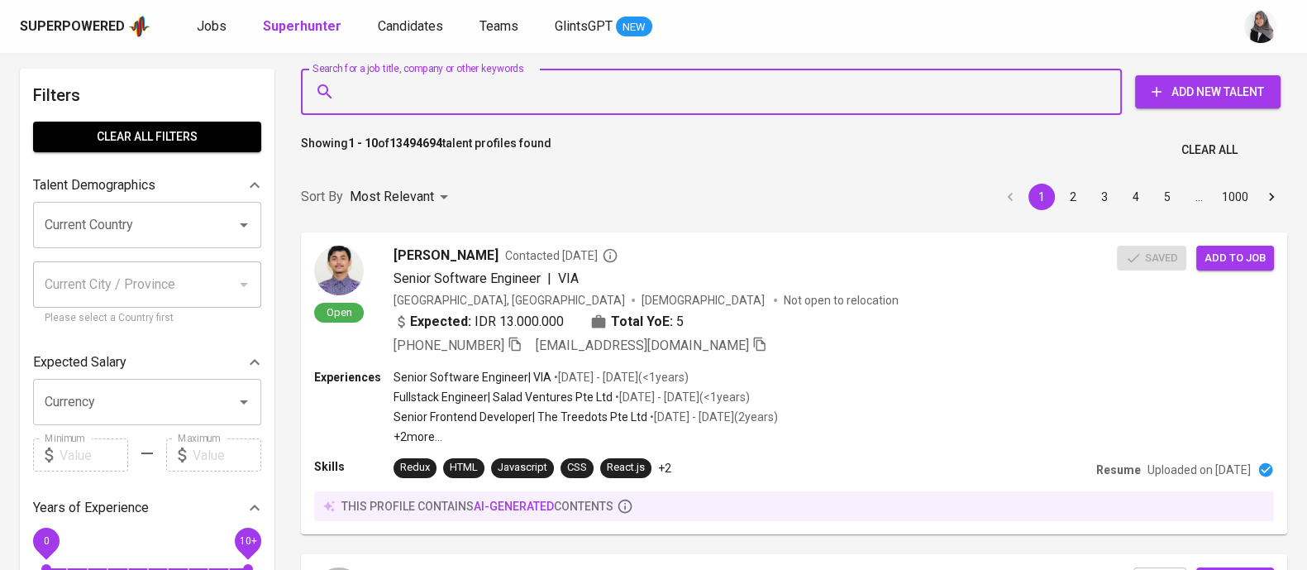
paste input "[EMAIL_ADDRESS][DOMAIN_NAME]"
type input "[EMAIL_ADDRESS][DOMAIN_NAME]"
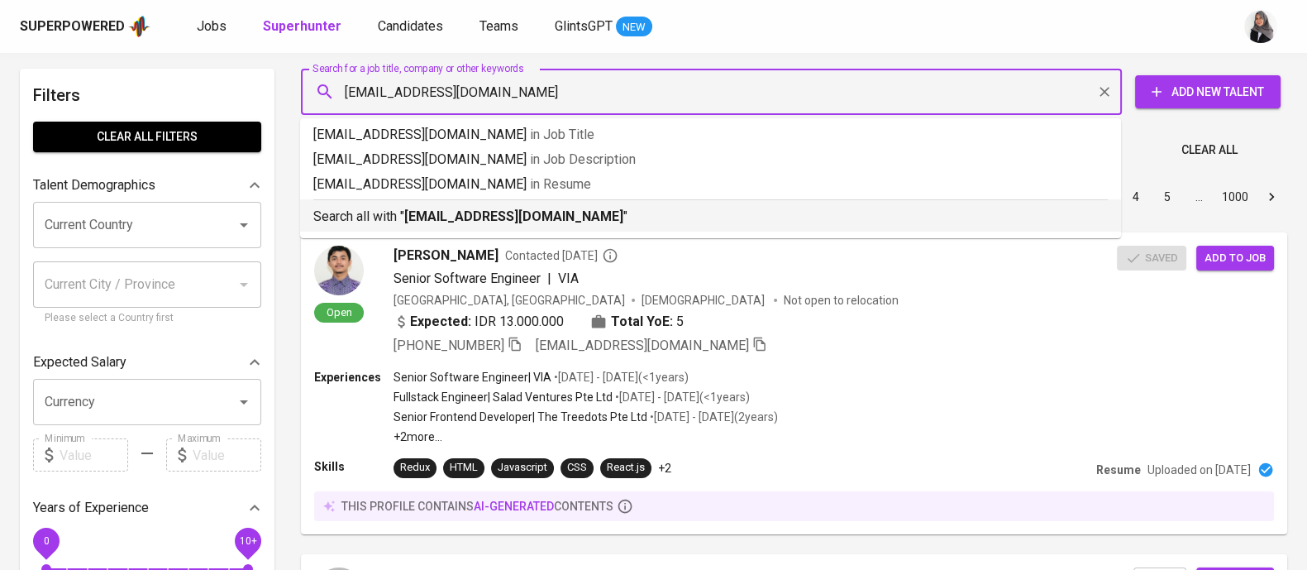
click at [561, 217] on b "[EMAIL_ADDRESS][DOMAIN_NAME]" at bounding box center [513, 216] width 219 height 16
click at [561, 217] on div "Sort By Most Relevant MOST_RELEVANT 1 2 3 4 5 … 1000" at bounding box center [794, 197] width 1006 height 50
click at [857, 213] on div "Sort By Most Relevant MOST_RELEVANT 1 2 3 4 5 … 1000" at bounding box center [794, 197] width 1006 height 50
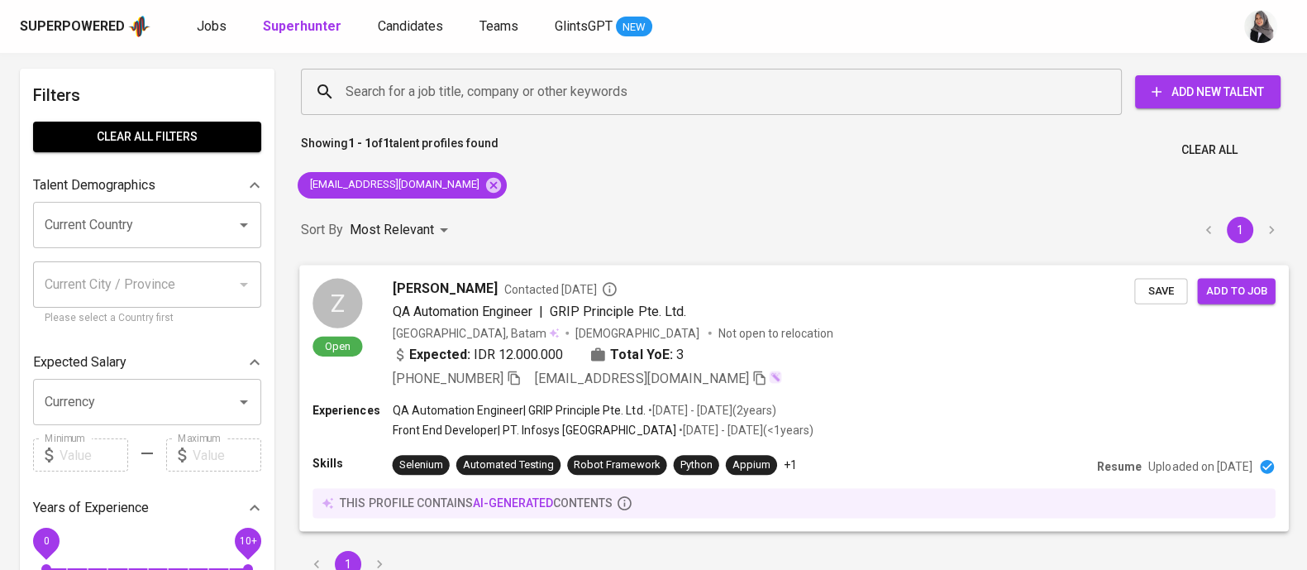
click at [719, 311] on div "QA Automation Engineer | GRIP Principle Pte. Ltd." at bounding box center [764, 311] width 742 height 20
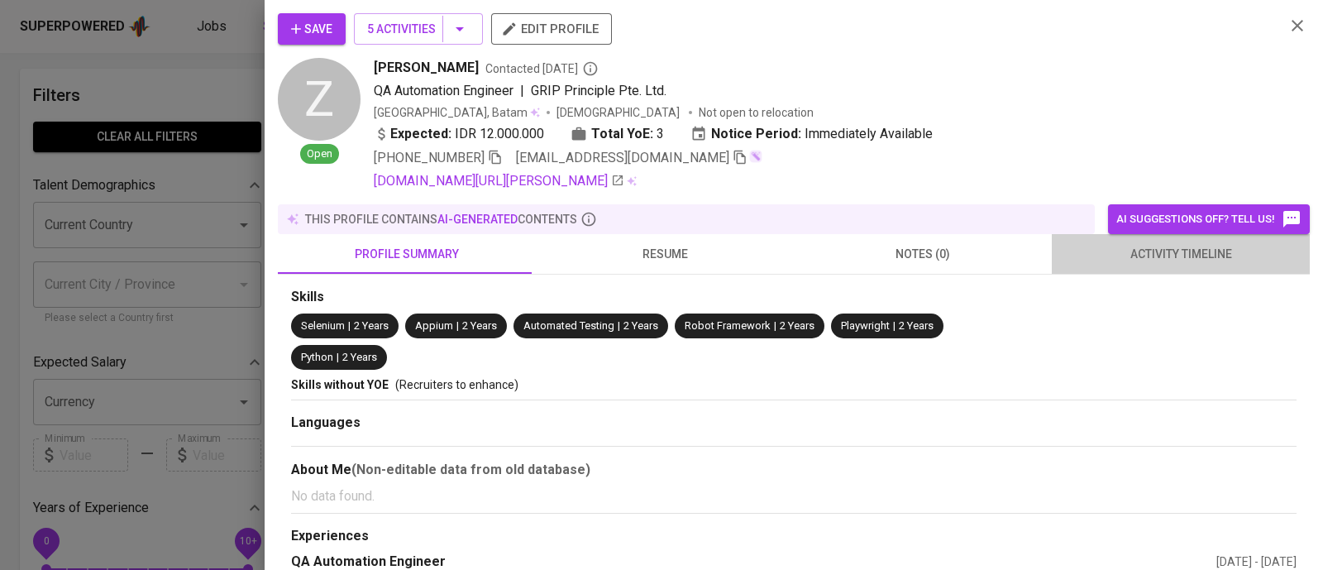
click at [1189, 245] on span "activity timeline" at bounding box center [1180, 254] width 238 height 21
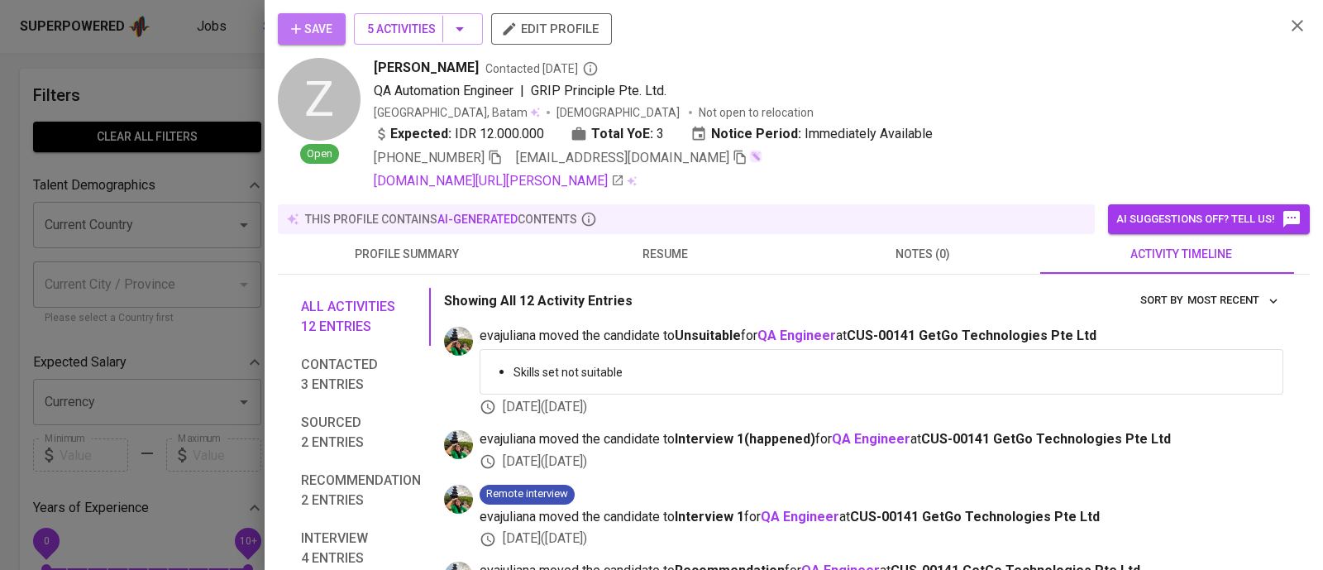
click at [321, 20] on span "Save" at bounding box center [311, 29] width 41 height 21
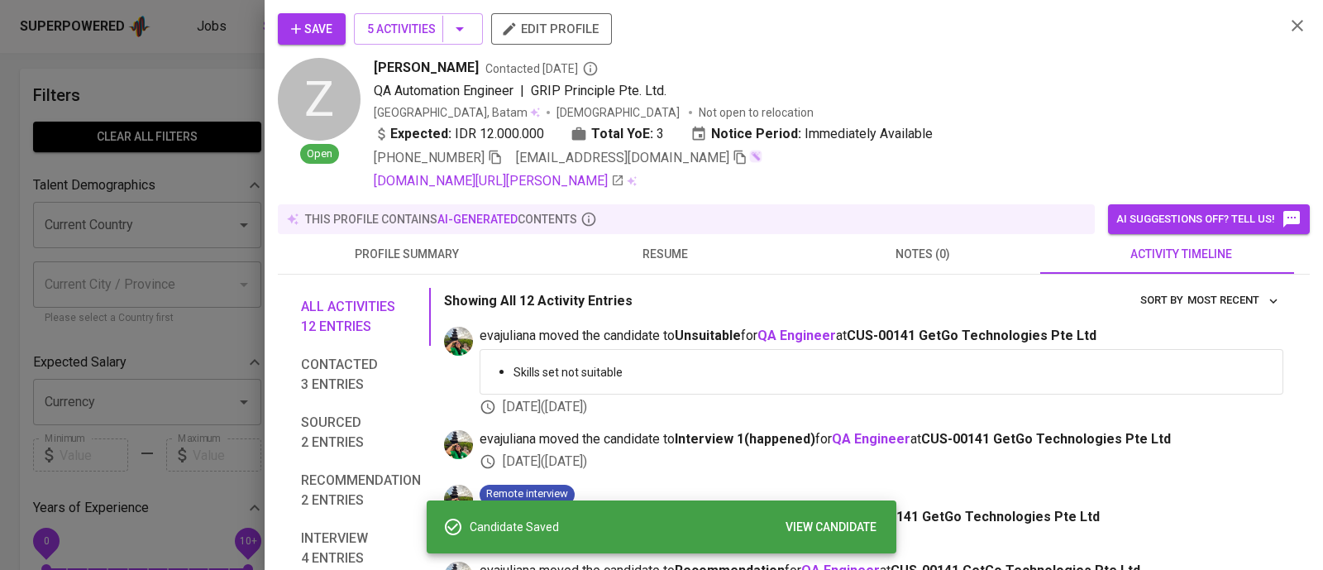
click at [1285, 36] on button "button" at bounding box center [1297, 25] width 25 height 25
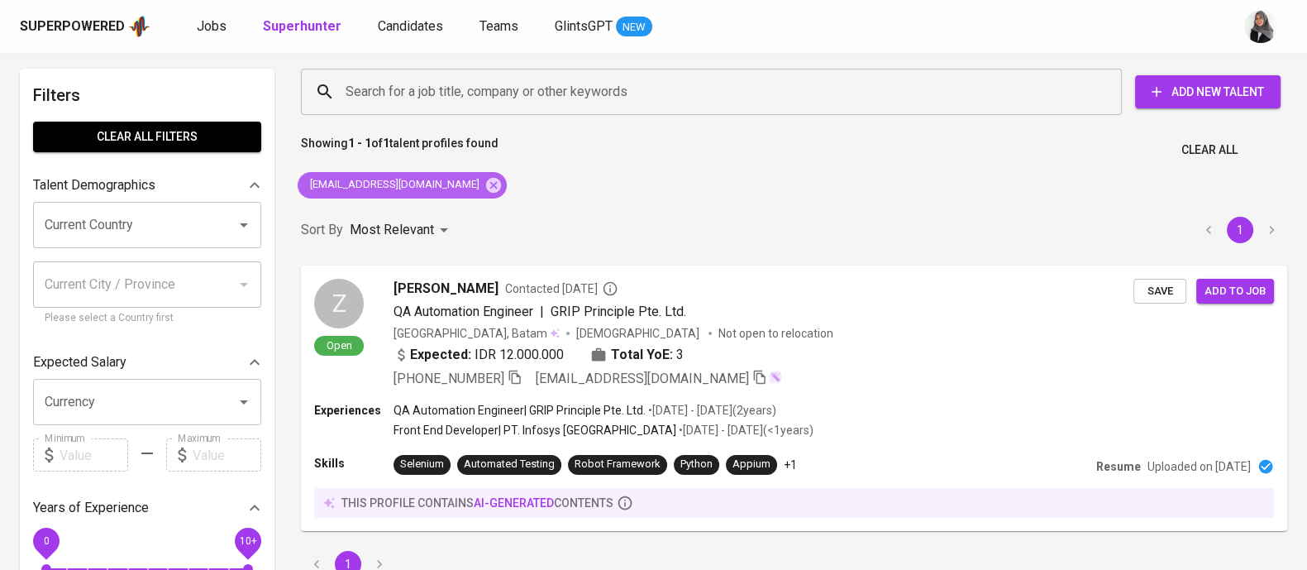
click at [484, 193] on icon at bounding box center [493, 185] width 18 height 18
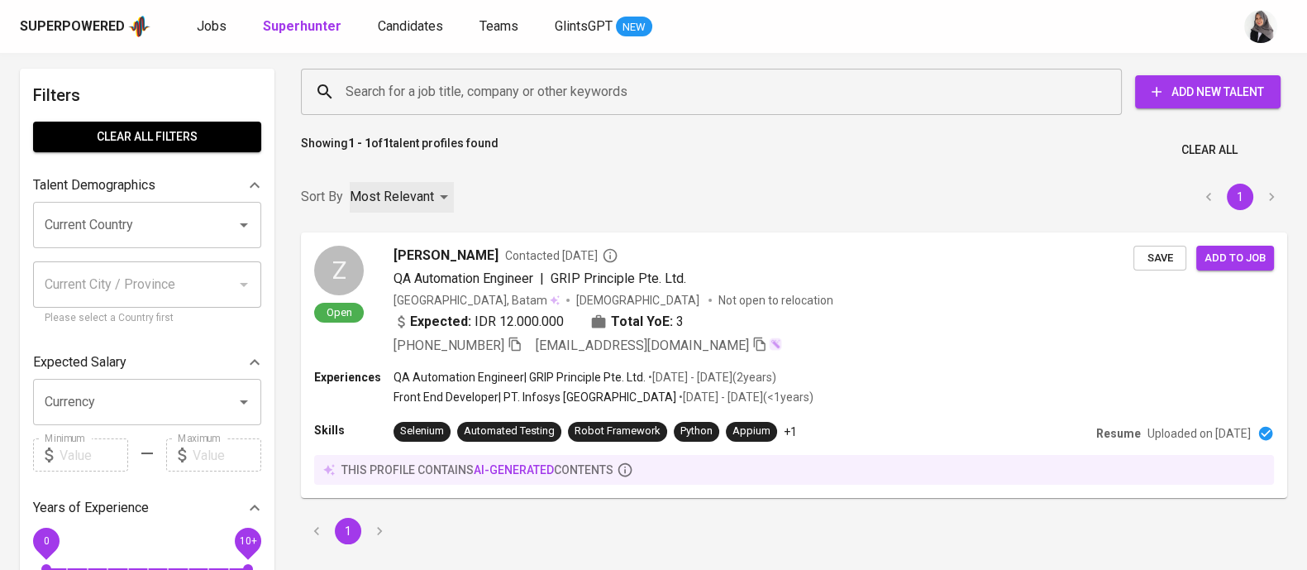
click at [451, 182] on div "Most Relevant" at bounding box center [402, 197] width 104 height 31
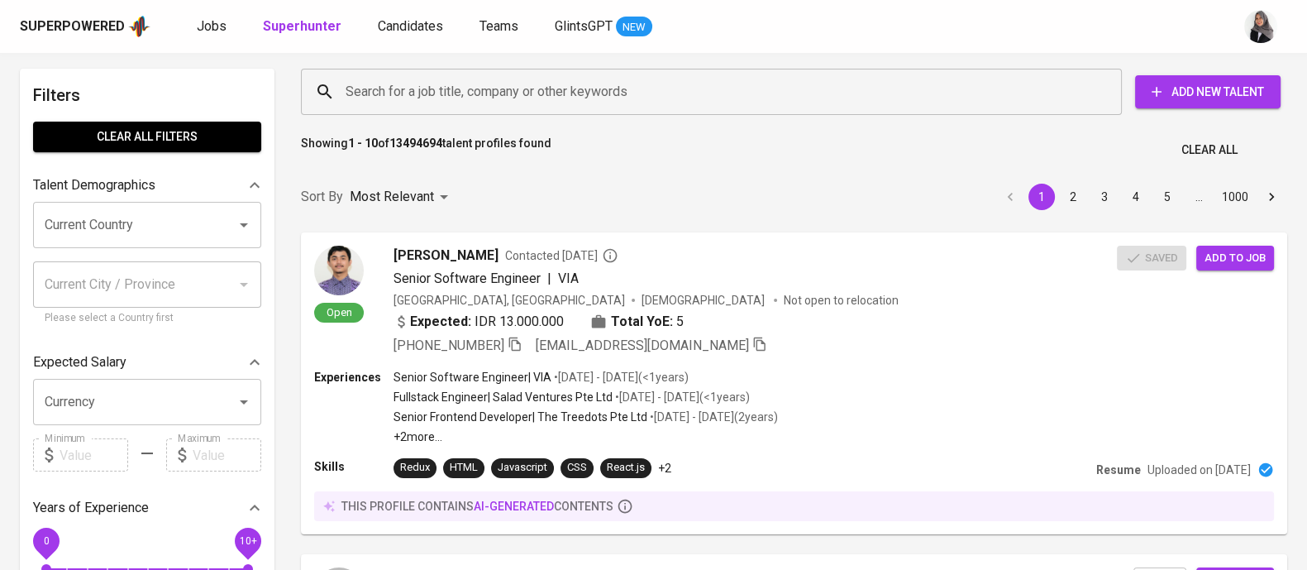
click at [517, 86] on input "Search for a job title, company or other keywords" at bounding box center [715, 91] width 748 height 31
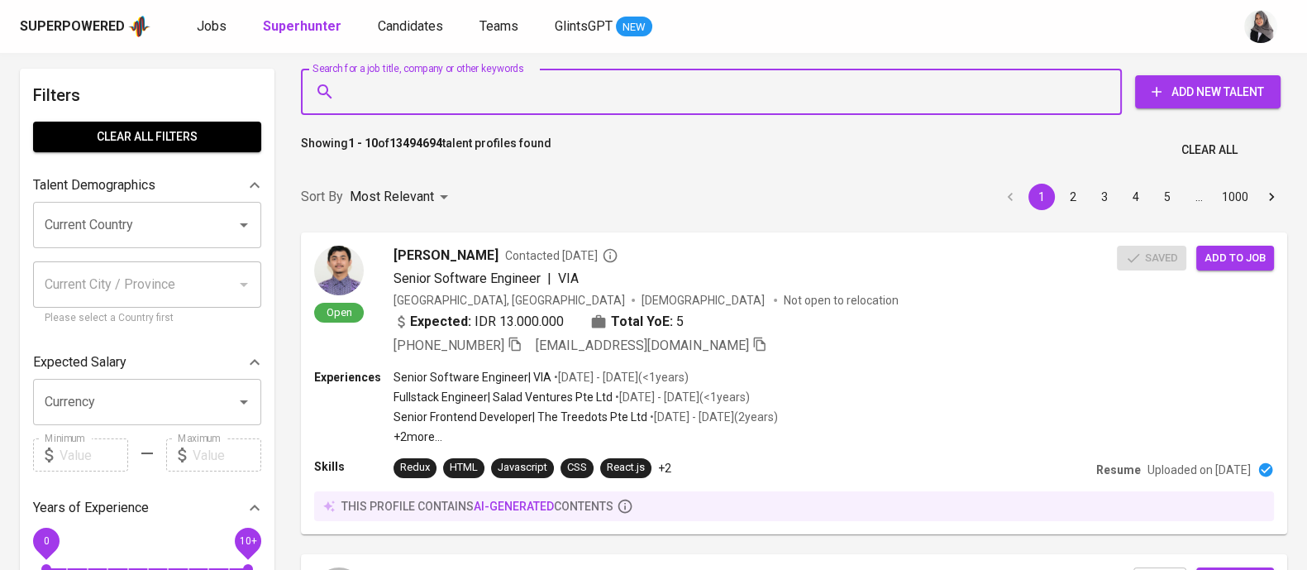
paste input "ilmannabilshiddiq99@gmail.com"
type input "ilmannabilshiddiq99@gmail.com"
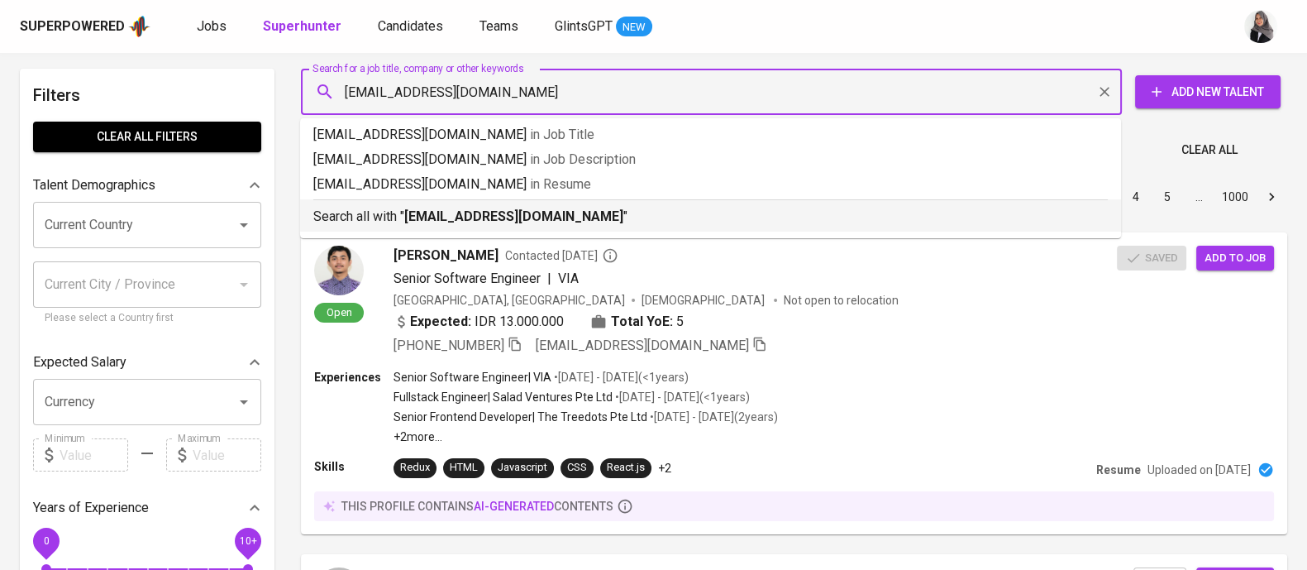
click at [537, 212] on b "ilmannabilshiddiq99@gmail.com" at bounding box center [513, 216] width 219 height 16
click at [537, 212] on div "Sort By Most Relevant MOST_RELEVANT 1 2 3 4 5 … 1000" at bounding box center [794, 197] width 1006 height 50
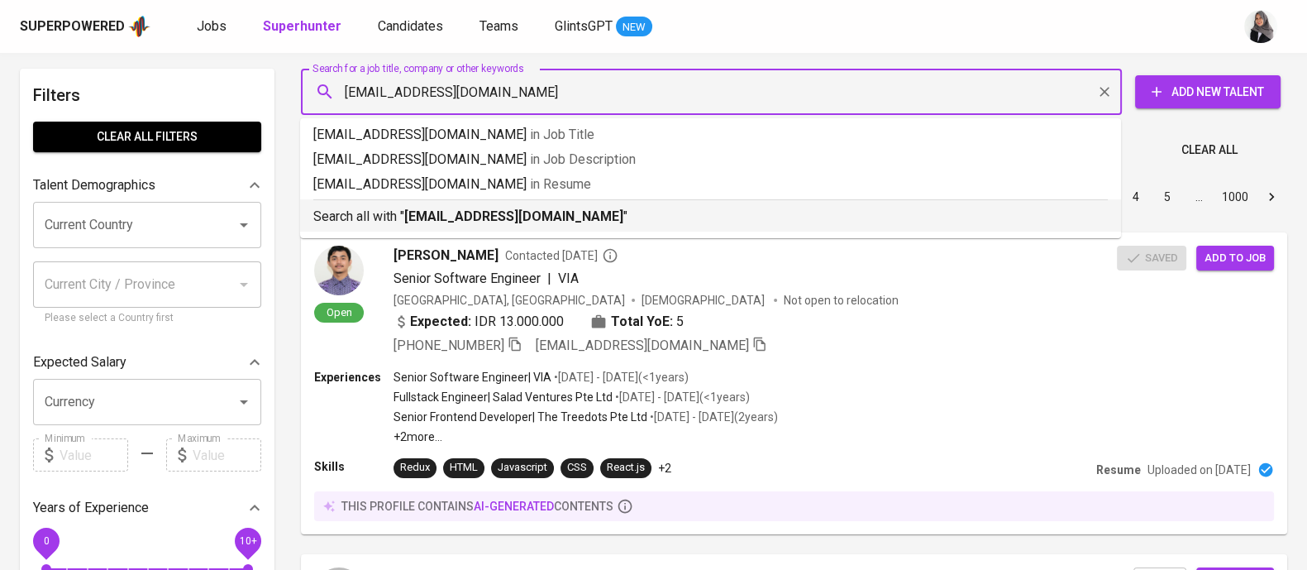
click at [537, 212] on div "Sort By Most Relevant MOST_RELEVANT 1 2 3 4 5 … 1000" at bounding box center [794, 197] width 1006 height 50
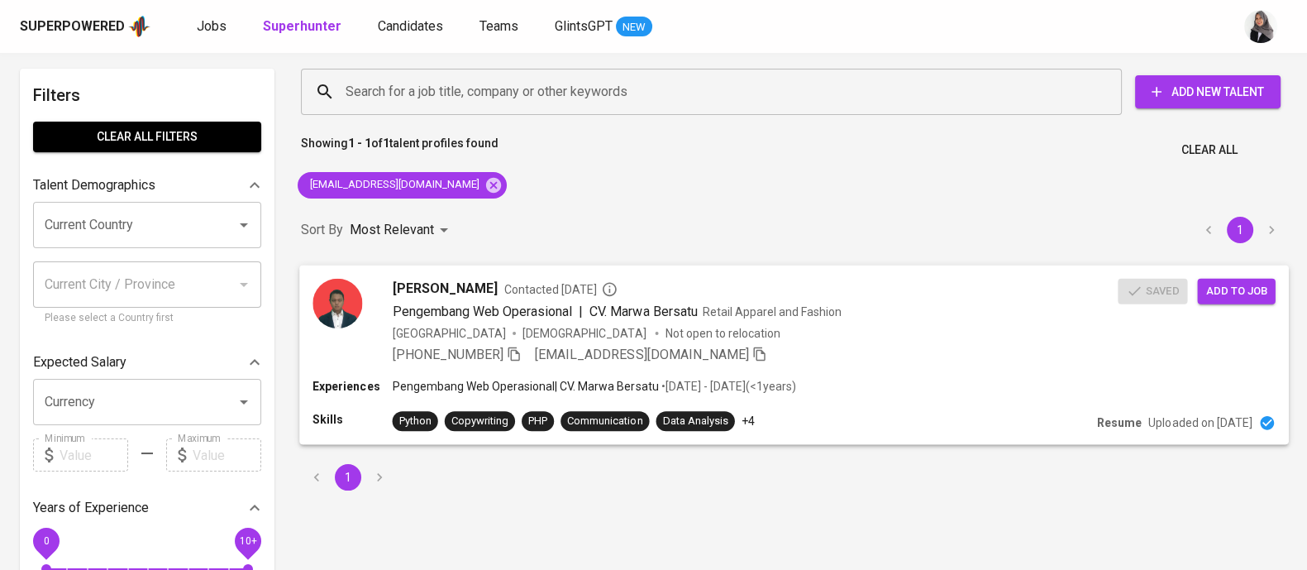
click at [955, 361] on div "+62 815-7809-9904 ilmannabilshiddiq99@gmail.com" at bounding box center [756, 354] width 726 height 20
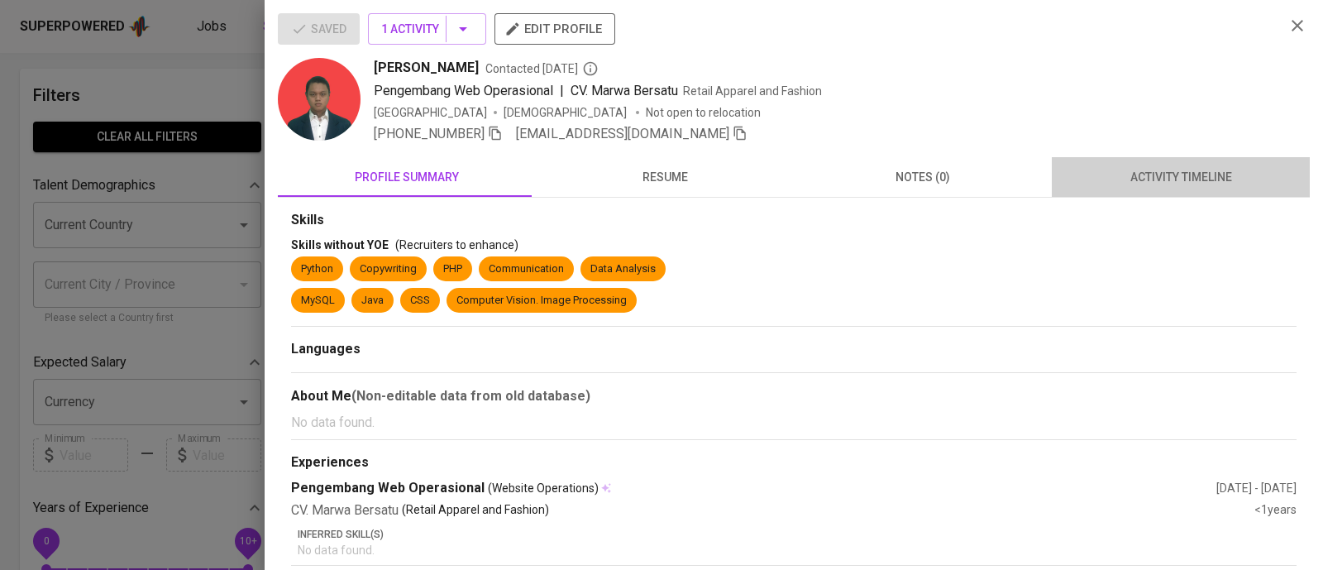
click at [1174, 172] on span "activity timeline" at bounding box center [1180, 177] width 238 height 21
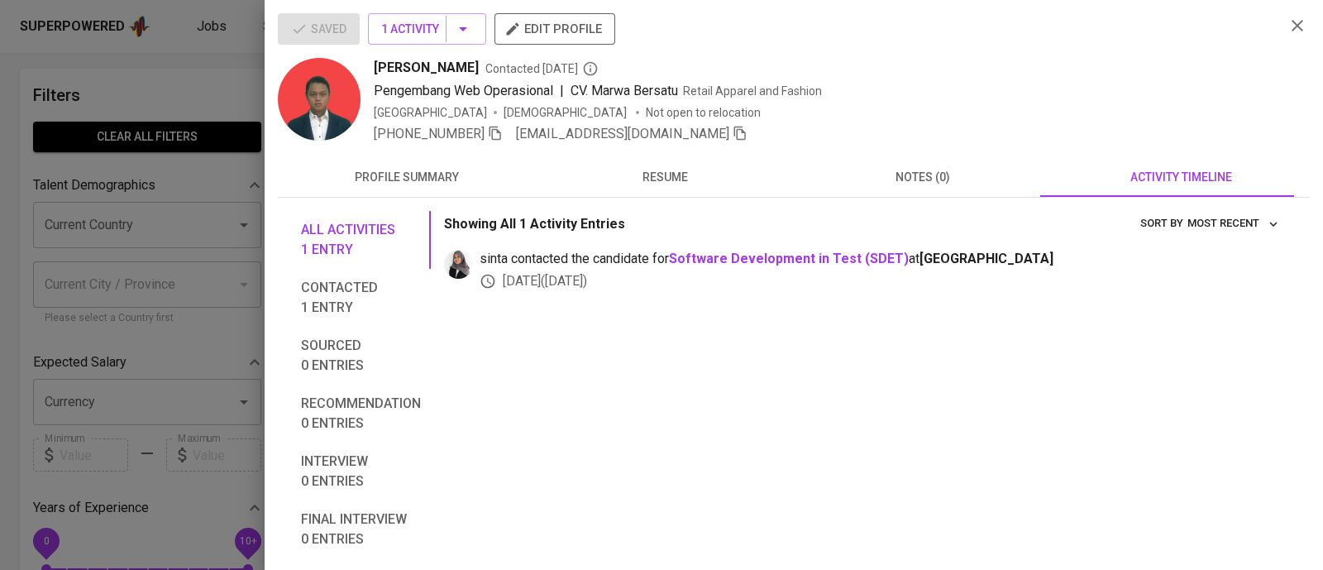
click at [203, 83] on div at bounding box center [661, 285] width 1323 height 570
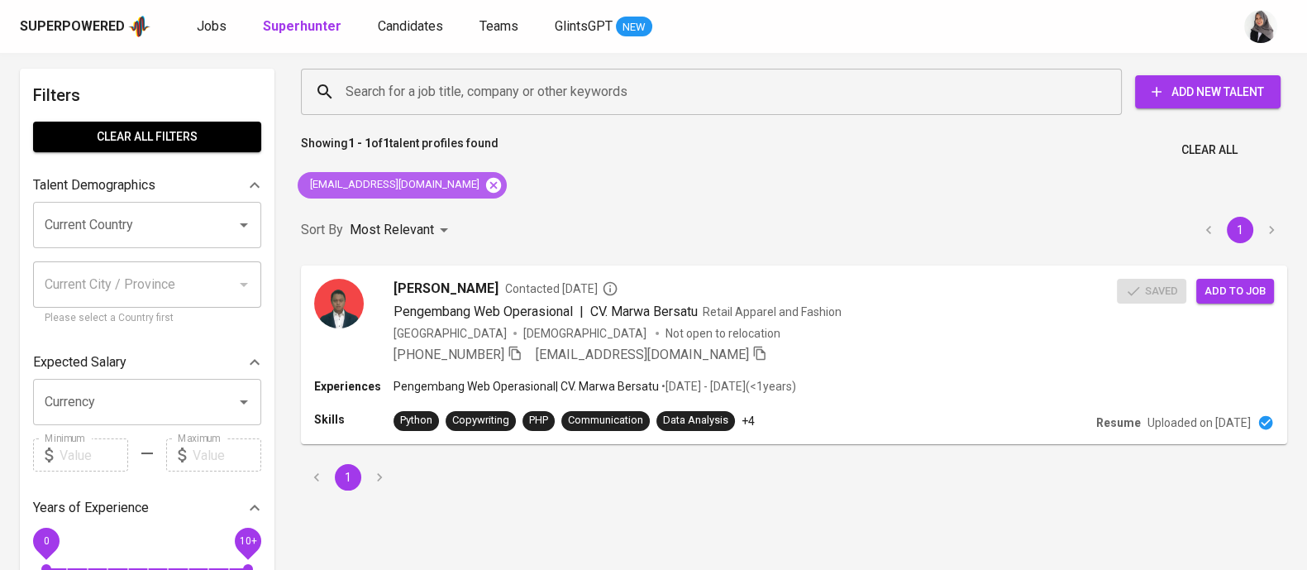
click at [486, 180] on icon at bounding box center [493, 184] width 15 height 15
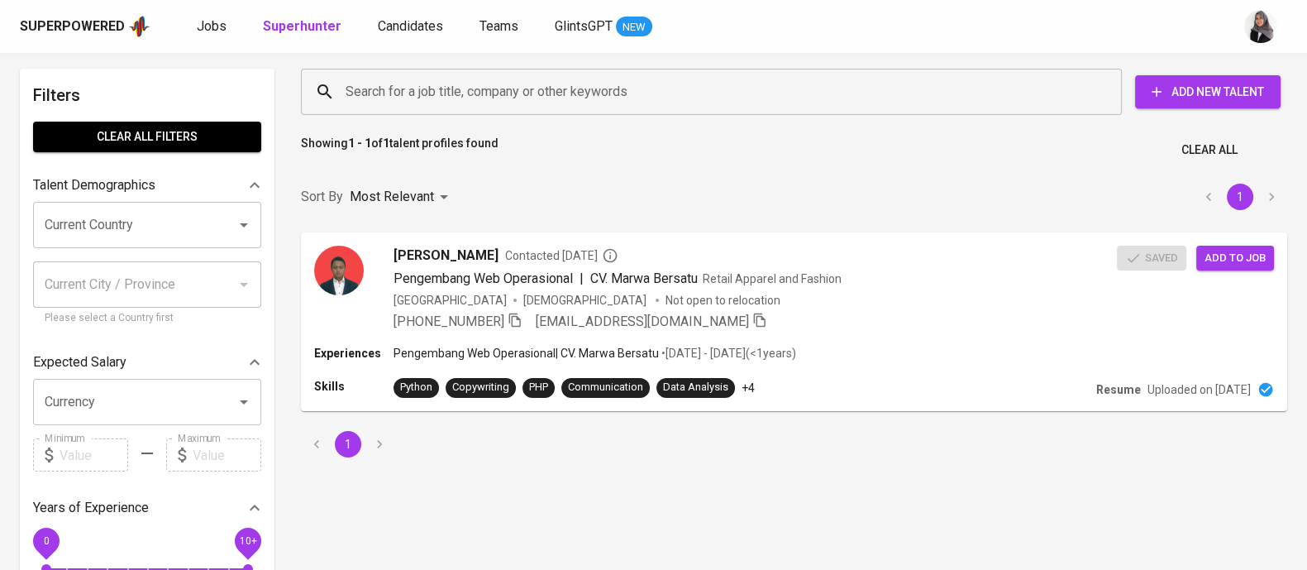
click at [515, 79] on input "Search for a job title, company or other keywords" at bounding box center [715, 91] width 748 height 31
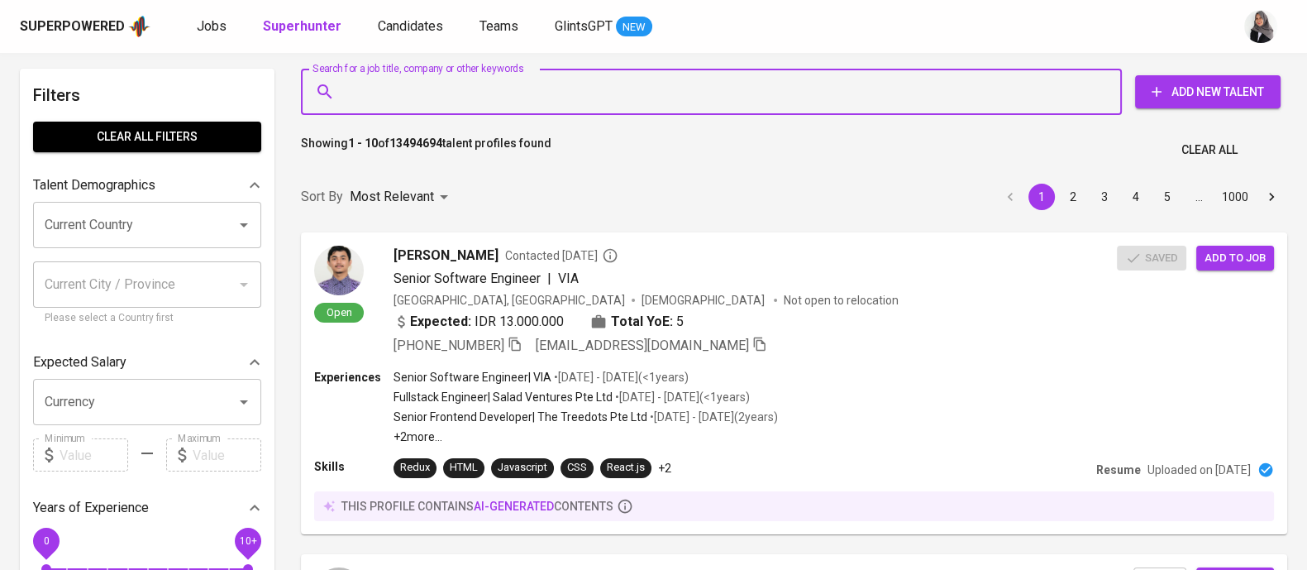
paste input "hukurniawan@gmail.com"
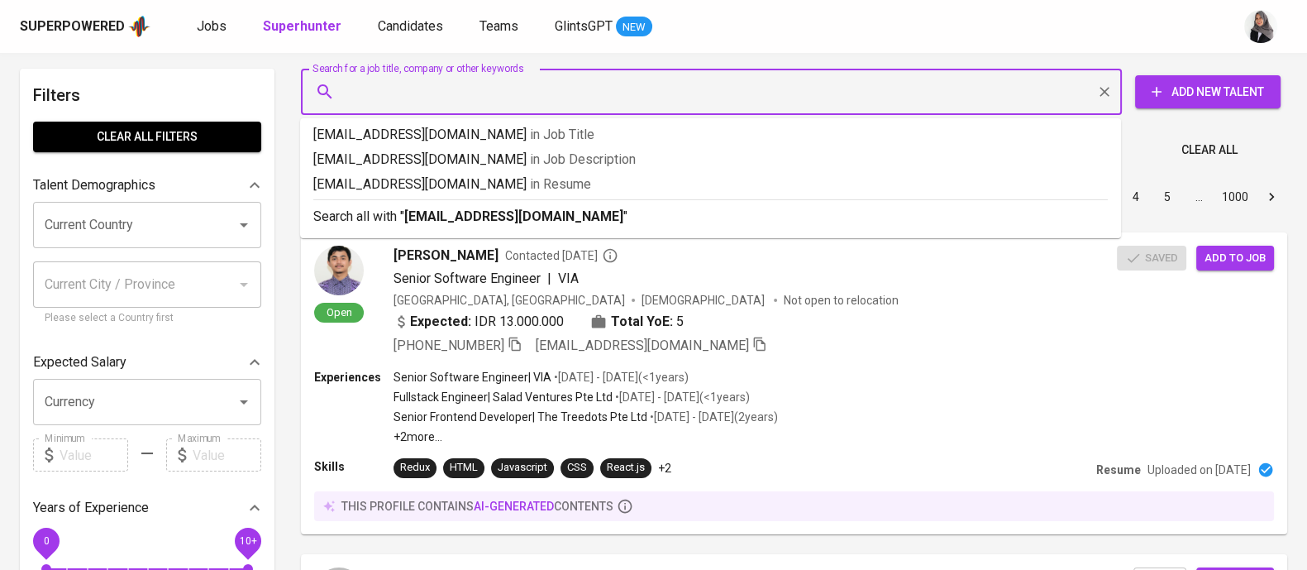
type input "hukurniawan@gmail.com"
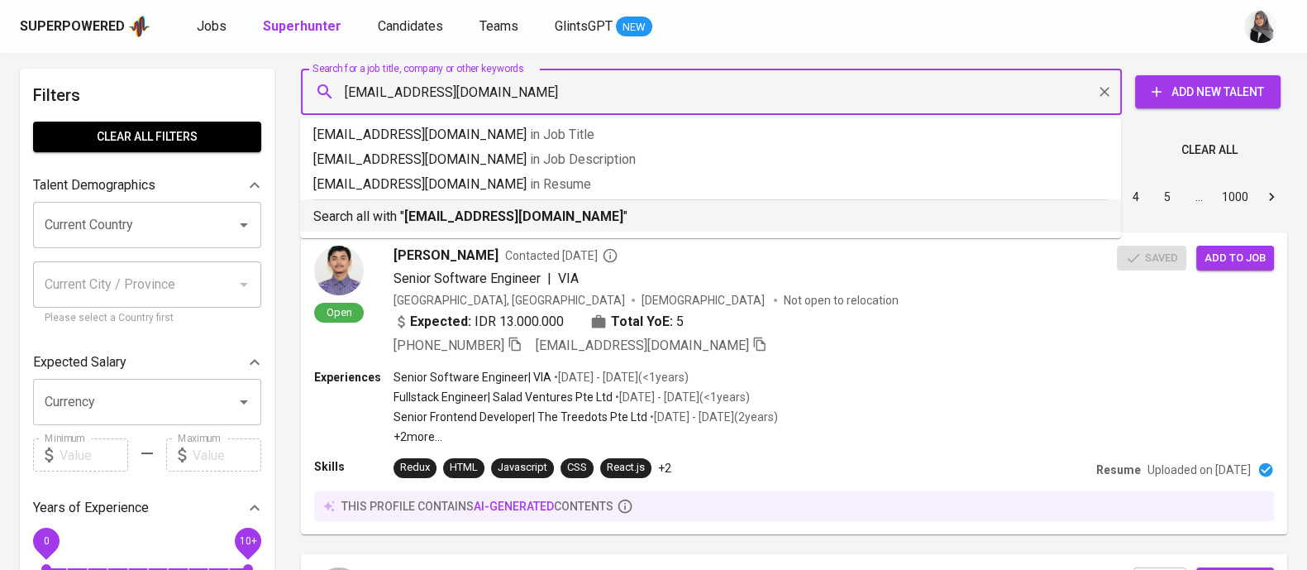
click at [503, 227] on li "Search all with " hukurniawan@gmail.com "" at bounding box center [710, 215] width 821 height 32
click at [503, 222] on div "Sort By Most Relevant MOST_RELEVANT 1 2 3 4 5 … 1000" at bounding box center [794, 197] width 1006 height 50
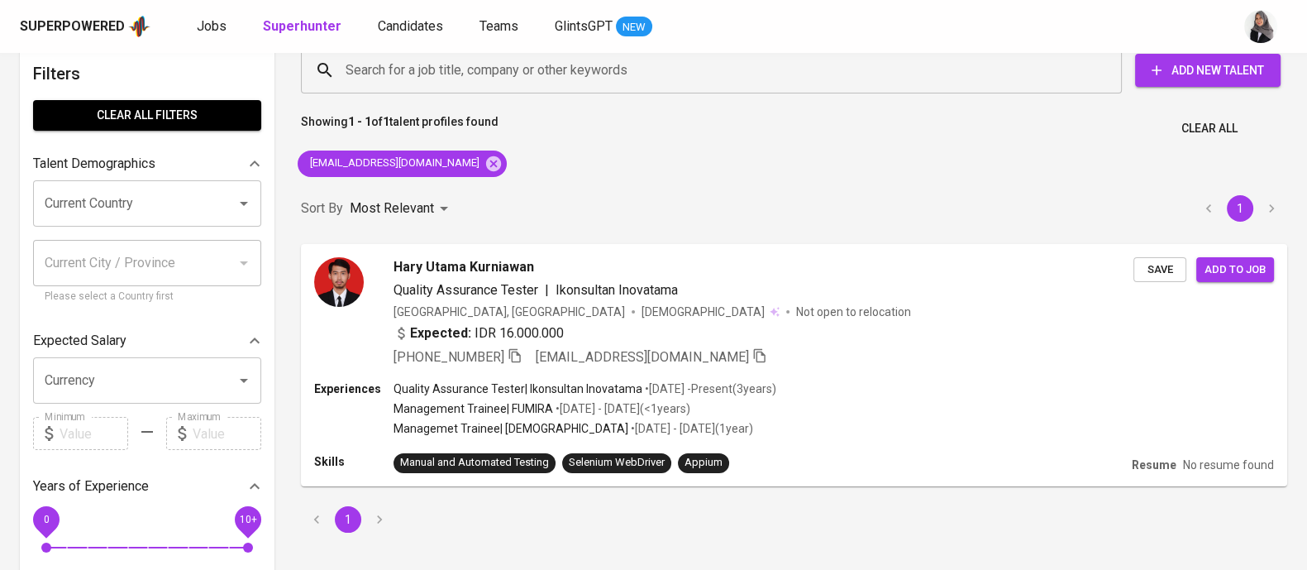
scroll to position [31, 0]
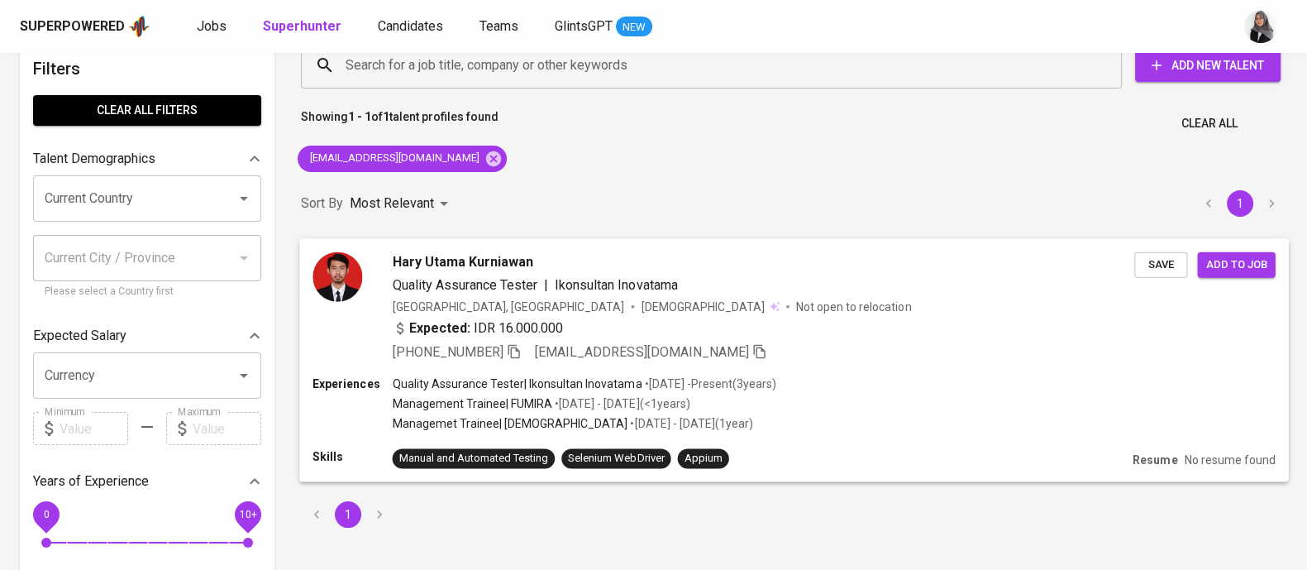
click at [904, 355] on div "+62 853-6043-6094 hukurniawan@gmail.com" at bounding box center [764, 351] width 742 height 20
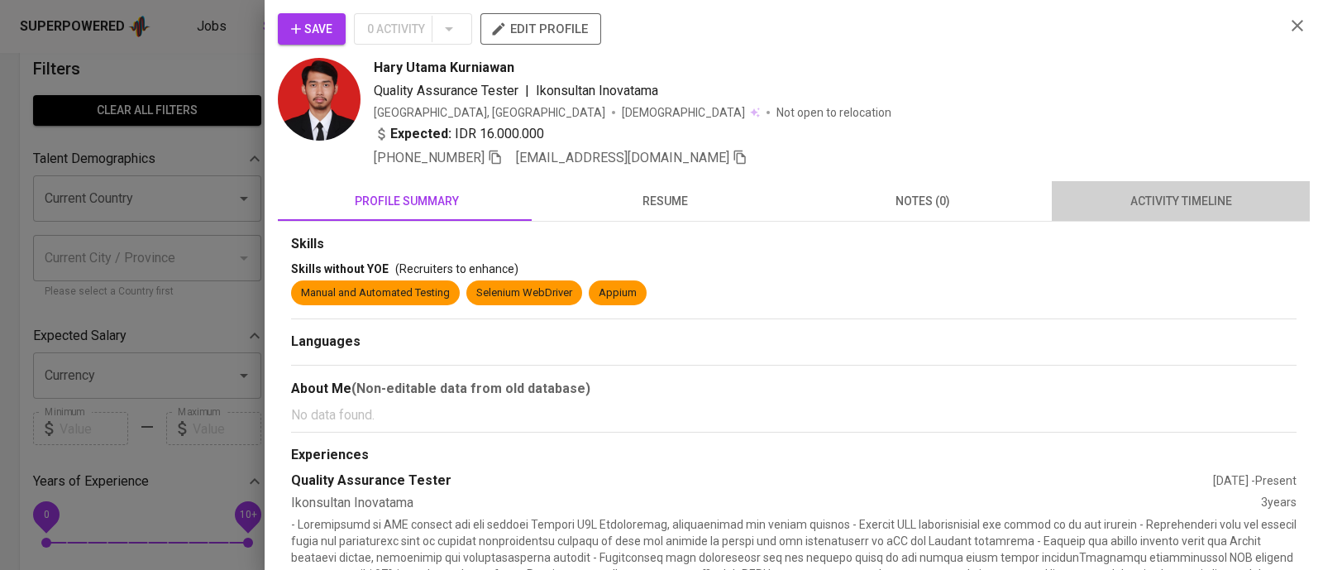
click at [1186, 203] on span "activity timeline" at bounding box center [1180, 201] width 238 height 21
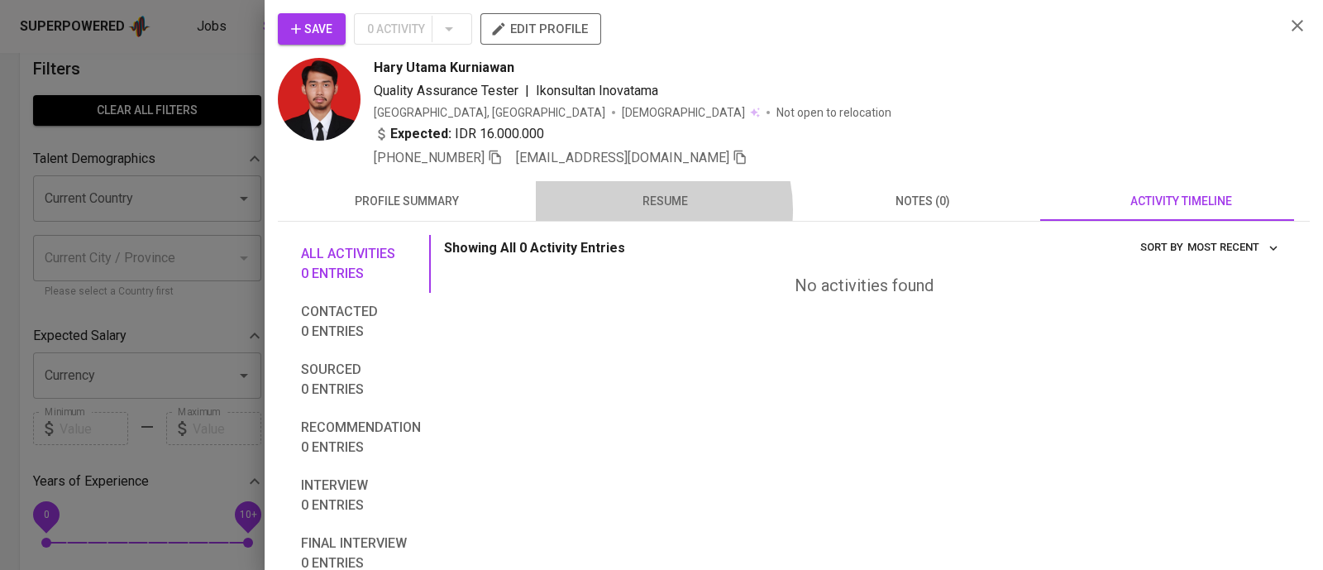
click at [640, 209] on span "resume" at bounding box center [665, 201] width 238 height 21
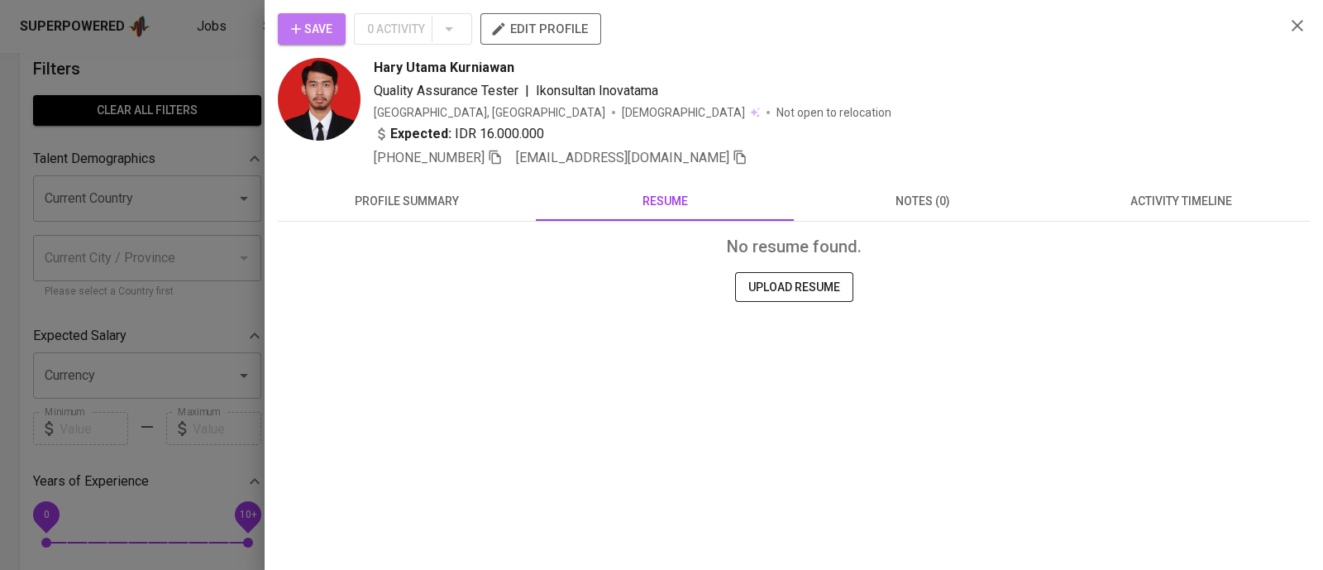
click at [312, 19] on span "Save" at bounding box center [311, 29] width 41 height 21
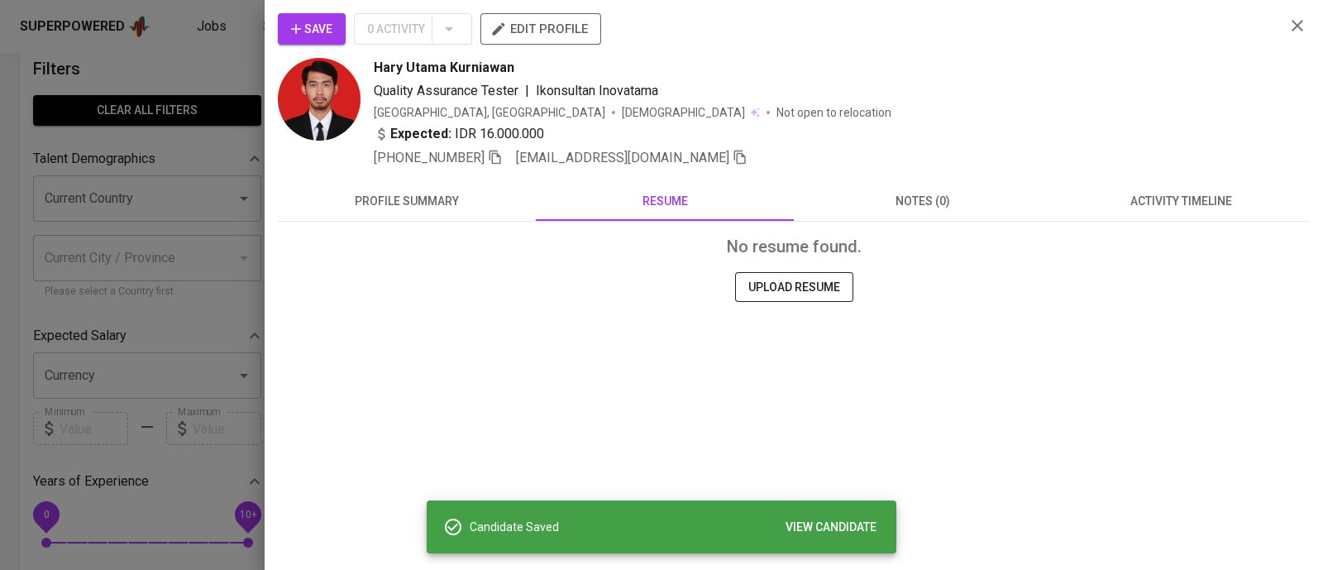
click at [188, 26] on div at bounding box center [661, 285] width 1323 height 570
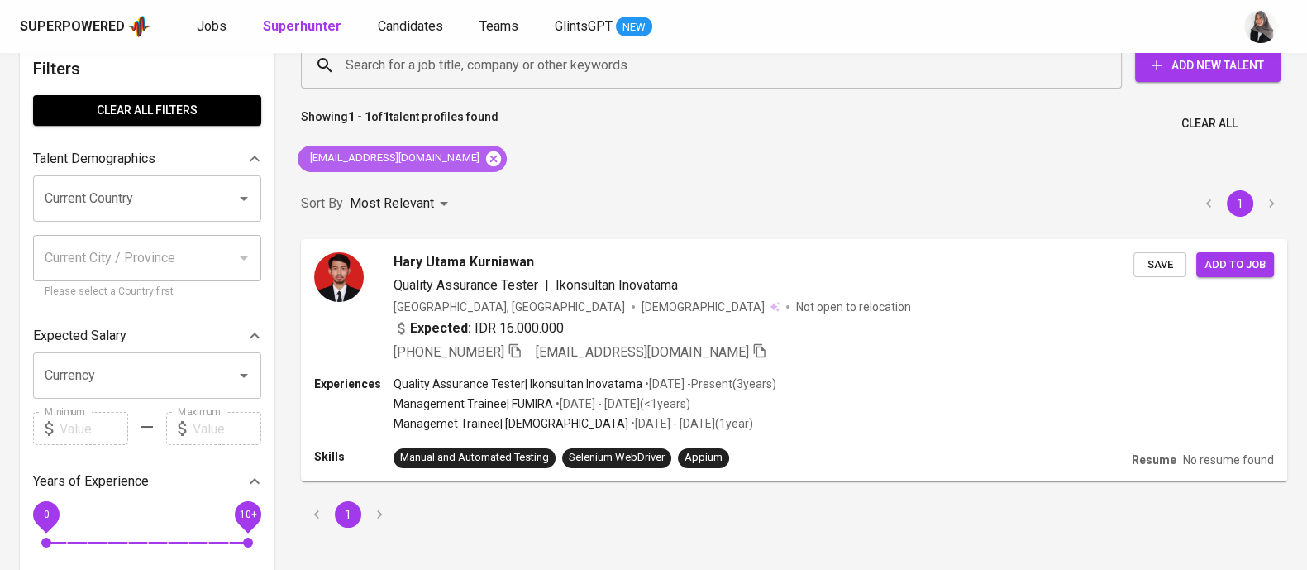
click at [486, 160] on icon at bounding box center [493, 157] width 15 height 15
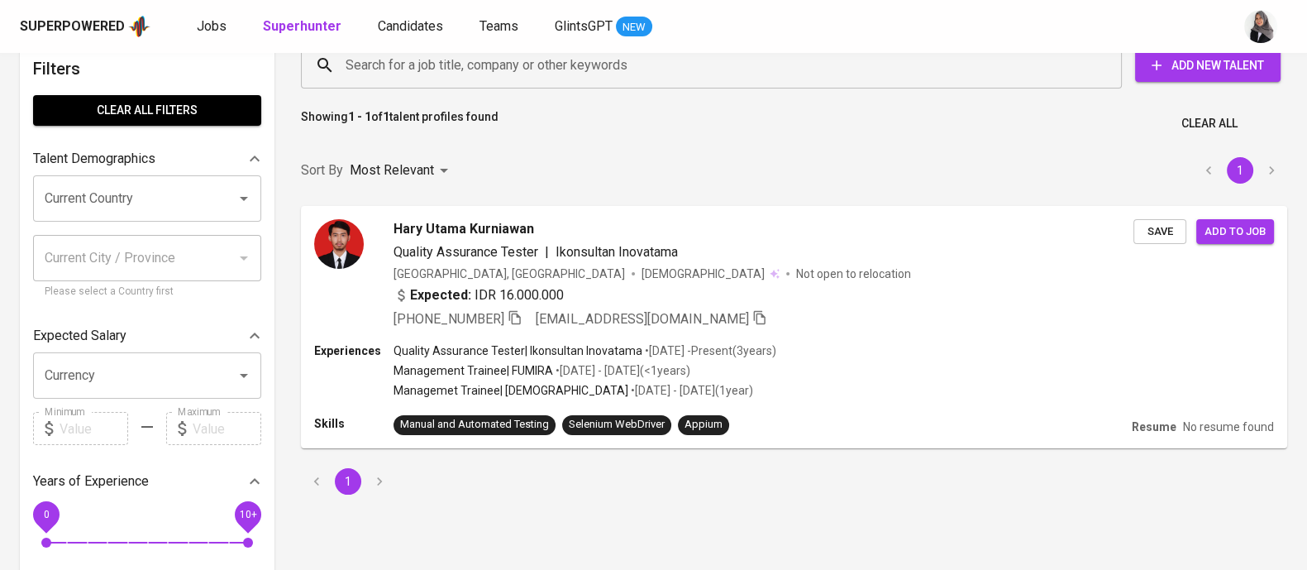
click at [474, 81] on input "Search for a job title, company or other keywords" at bounding box center [715, 65] width 748 height 31
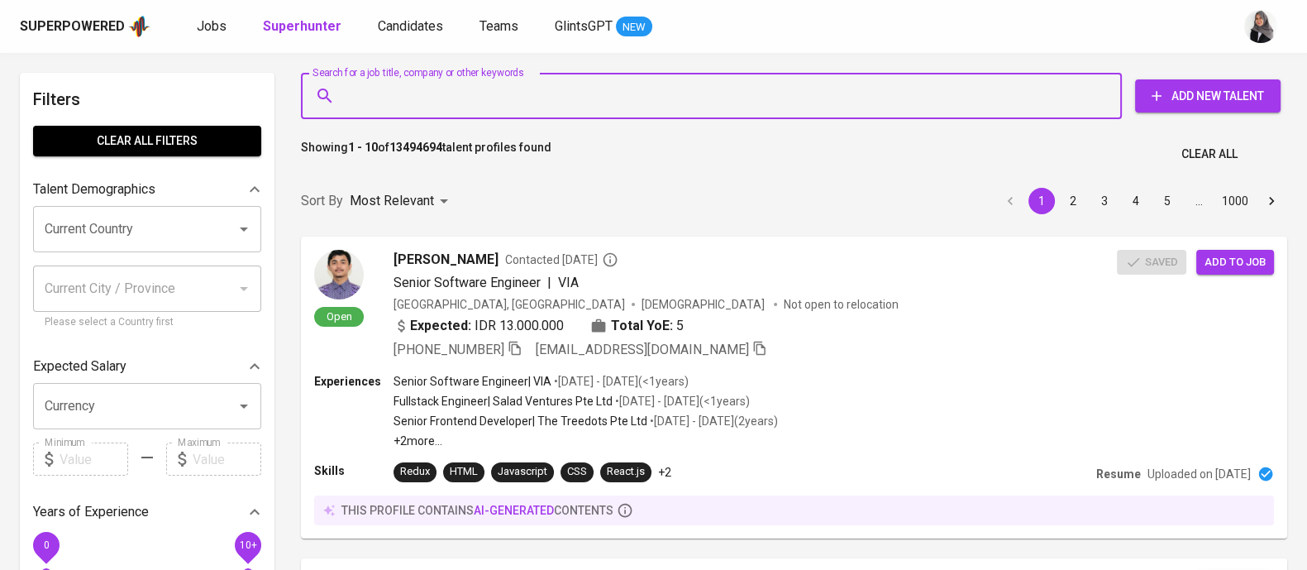
paste input "dimasuryah@gmail.com"
type input "dimasuryah@gmail.com"
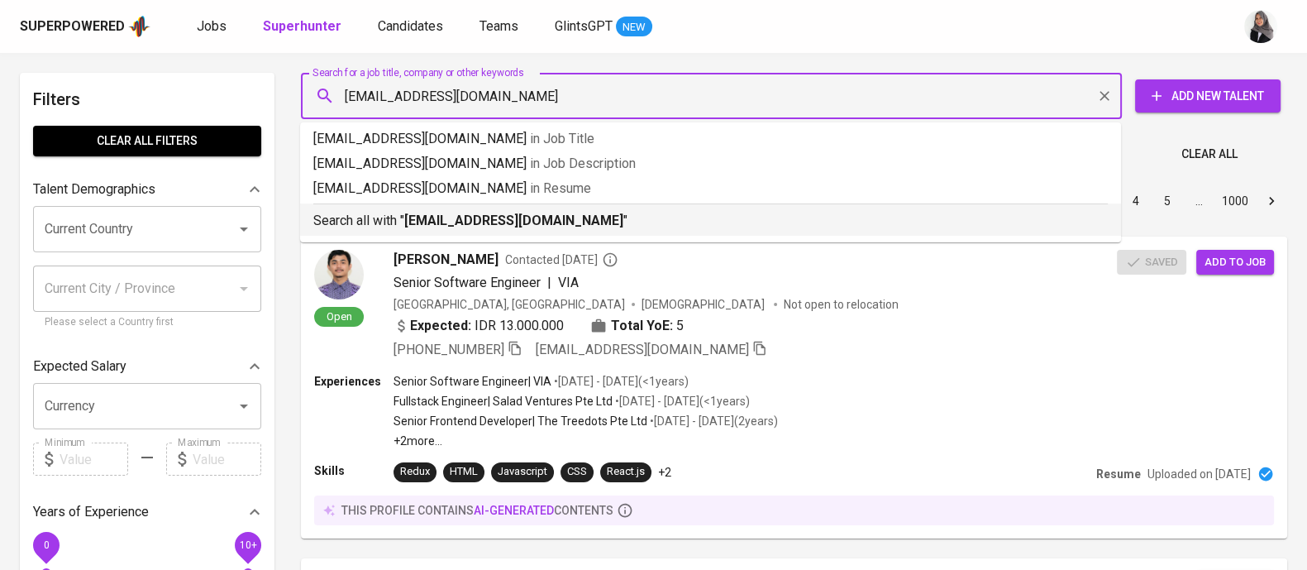
click at [484, 227] on b "dimasuryah@gmail.com" at bounding box center [513, 220] width 219 height 16
click at [484, 227] on div "Sort By Most Relevant MOST_RELEVANT 1 2 3 4 5 … 1000" at bounding box center [794, 201] width 1006 height 50
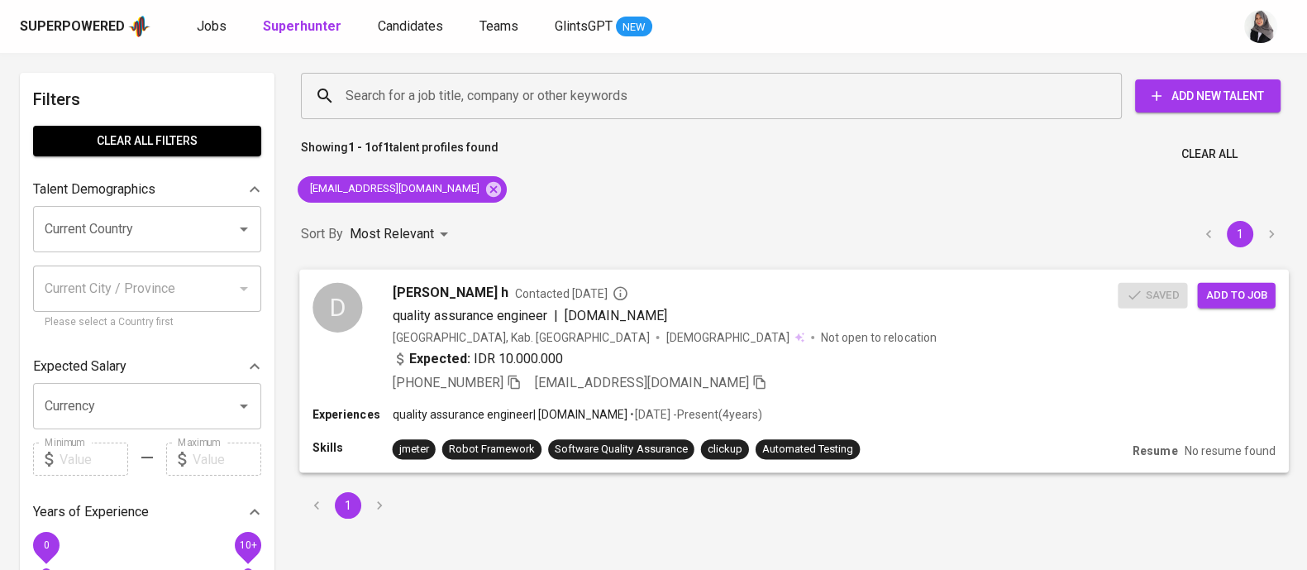
click at [788, 398] on div "D Dimas Surya h Contacted 1 month ago quality assurance engineer | IDH.ID Indon…" at bounding box center [794, 337] width 990 height 137
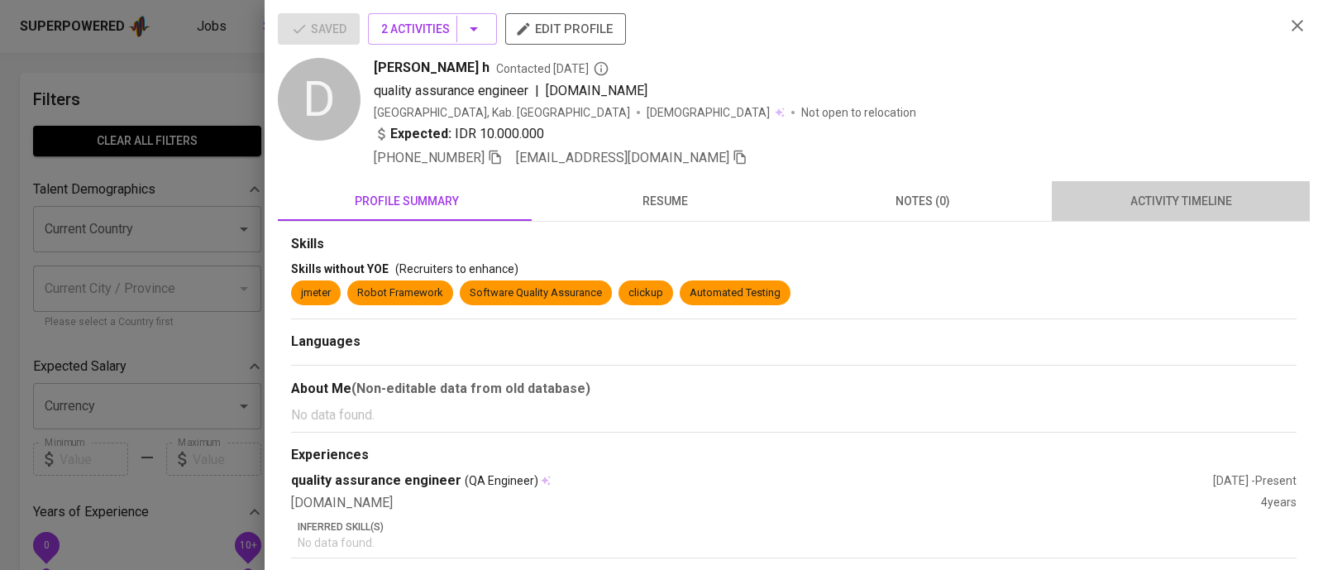
click at [1169, 202] on span "activity timeline" at bounding box center [1180, 201] width 238 height 21
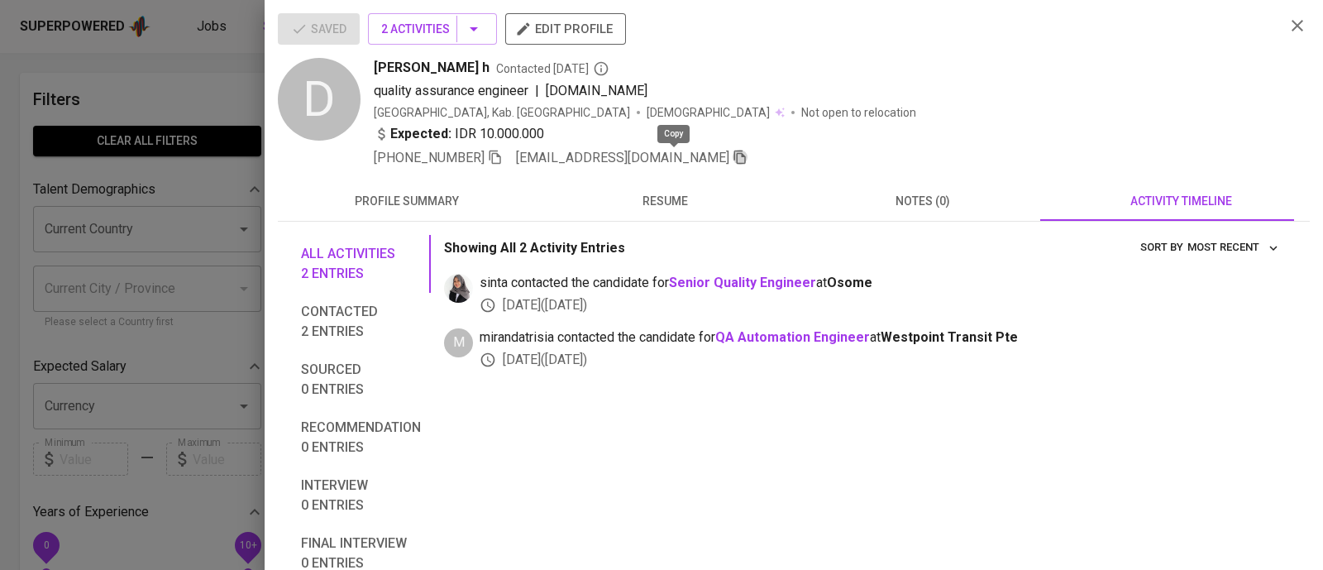
click at [732, 155] on icon "button" at bounding box center [739, 157] width 15 height 15
click at [160, 61] on div at bounding box center [661, 285] width 1323 height 570
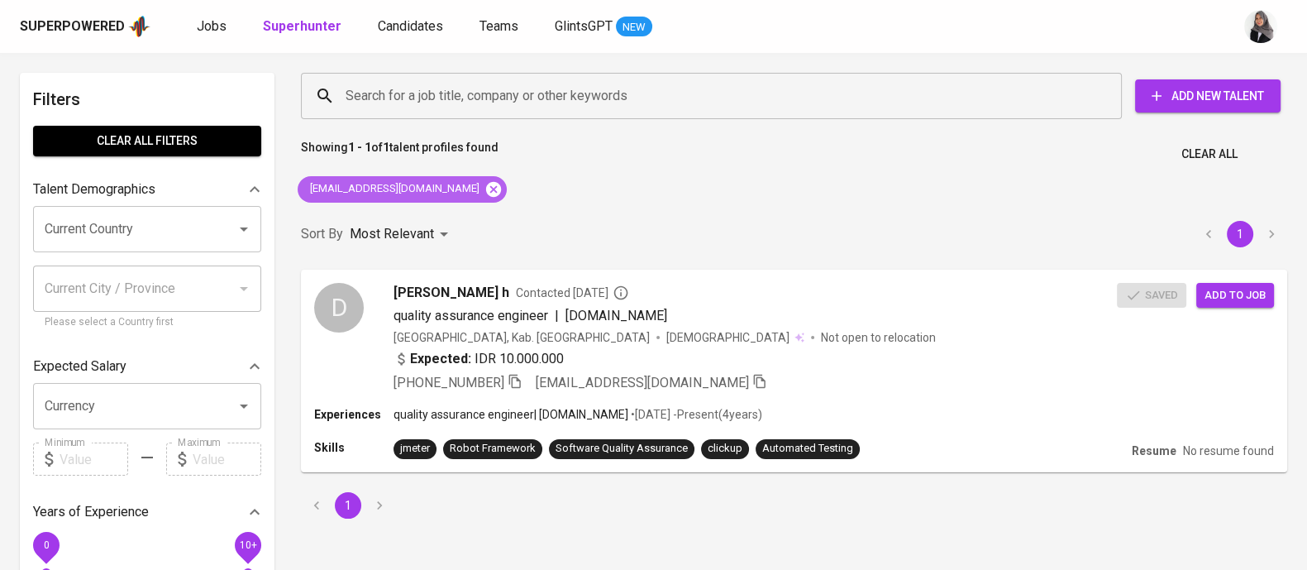
click at [486, 188] on icon at bounding box center [493, 188] width 15 height 15
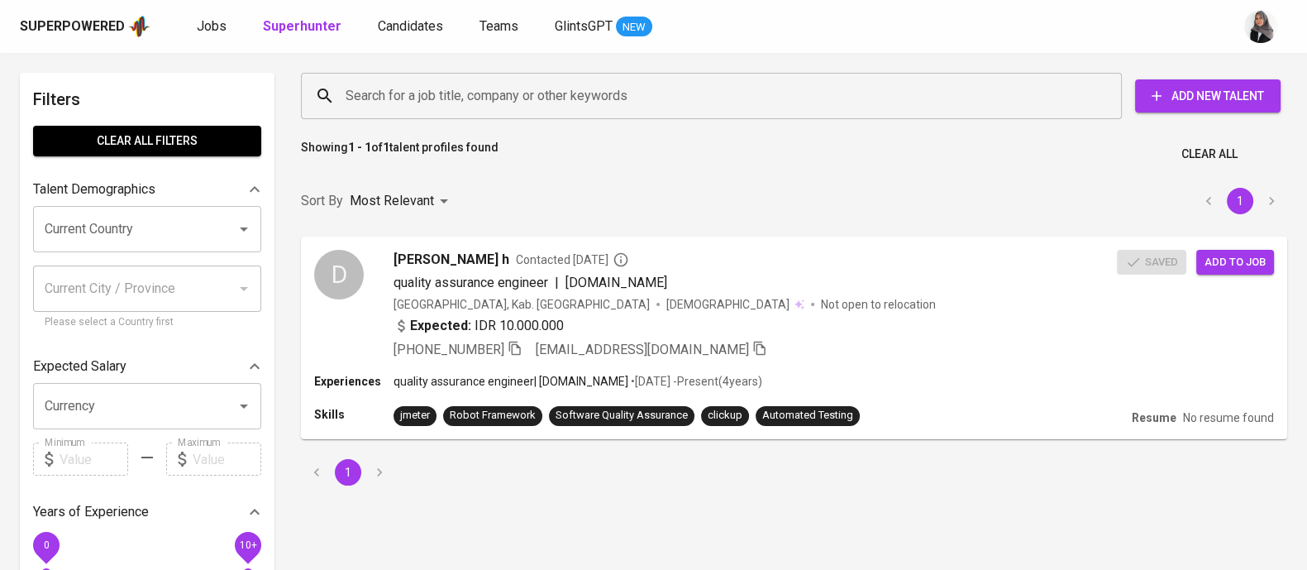
click at [484, 105] on input "Search for a job title, company or other keywords" at bounding box center [715, 95] width 748 height 31
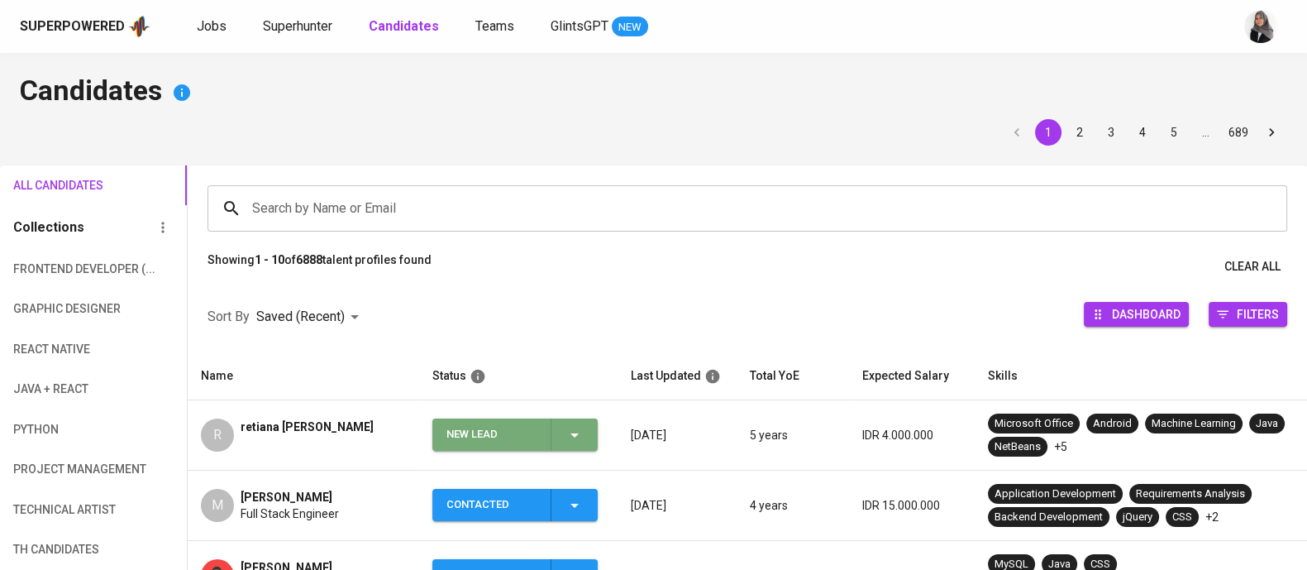
click at [567, 440] on icon "button" at bounding box center [575, 435] width 20 height 20
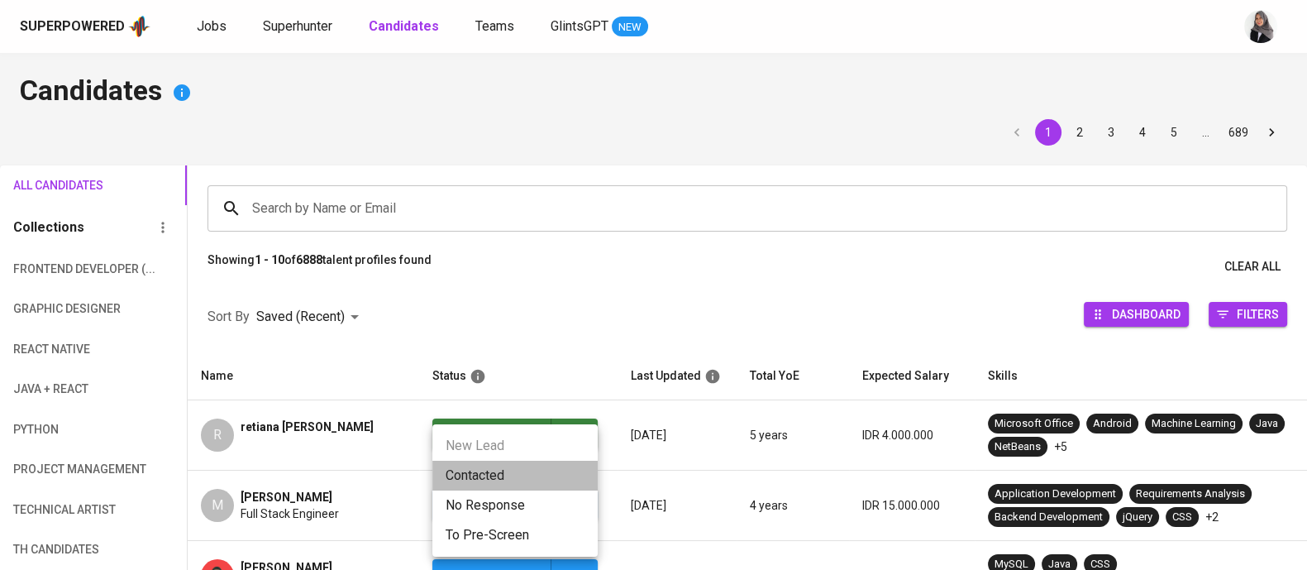
click at [481, 483] on li "Contacted" at bounding box center [514, 475] width 165 height 30
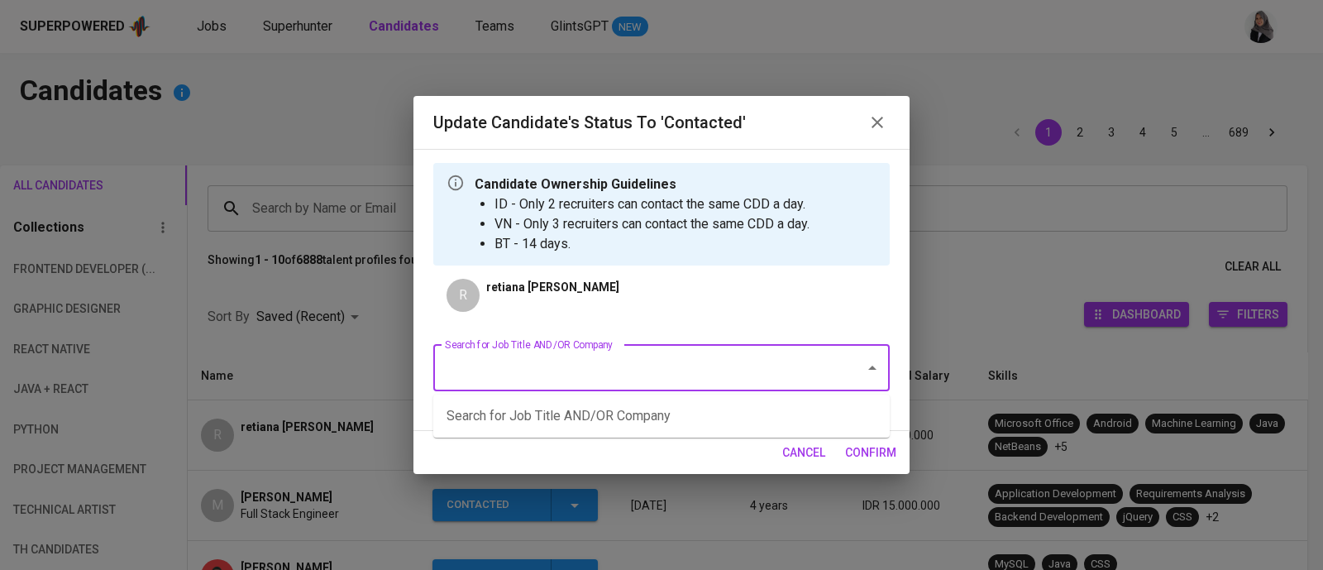
click at [589, 382] on input "Search for Job Title AND/OR Company" at bounding box center [638, 367] width 395 height 31
type input "java"
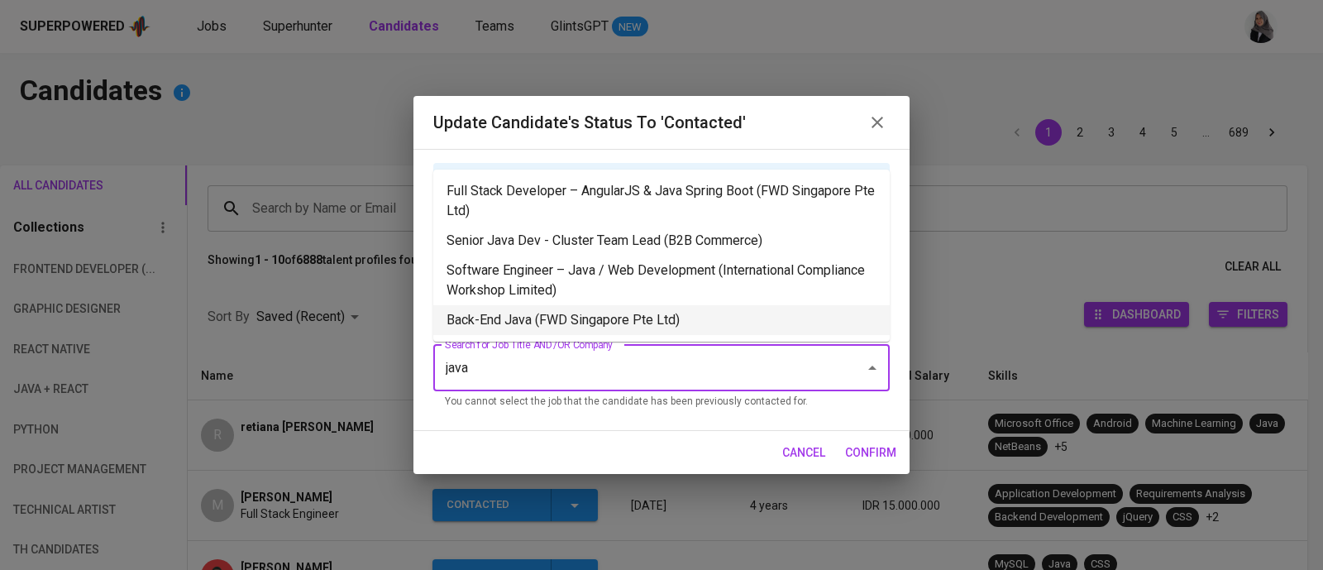
click at [592, 311] on li "Back-End Java (FWD Singapore Pte Ltd)" at bounding box center [661, 320] width 456 height 30
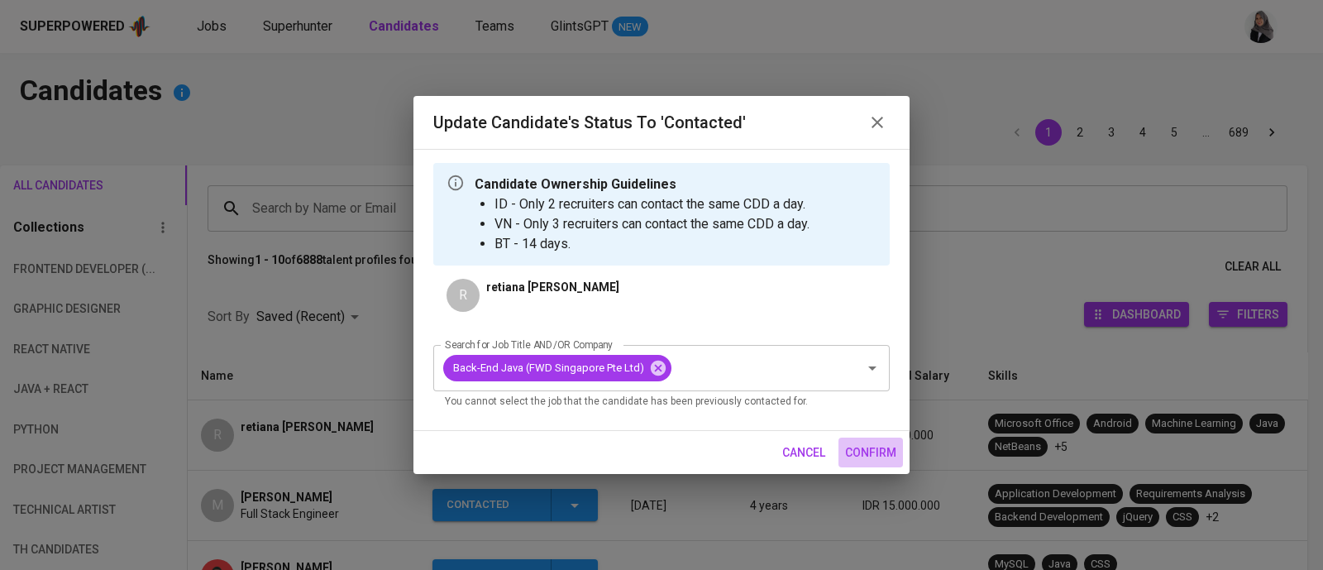
click at [852, 461] on span "confirm" at bounding box center [870, 452] width 51 height 21
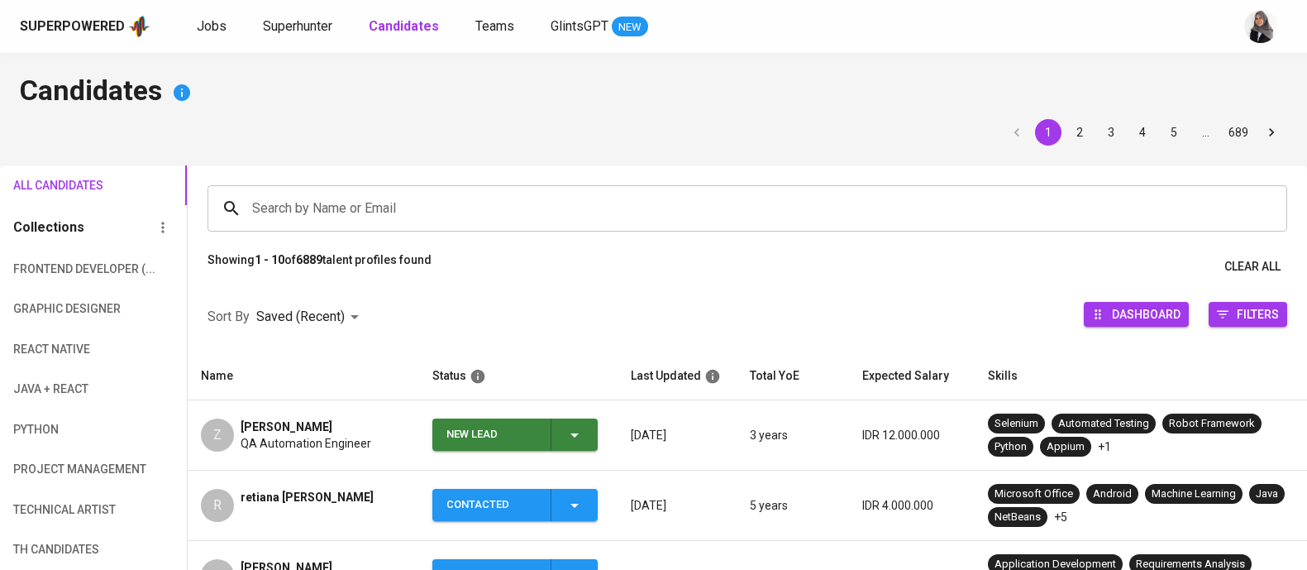
scroll to position [103, 0]
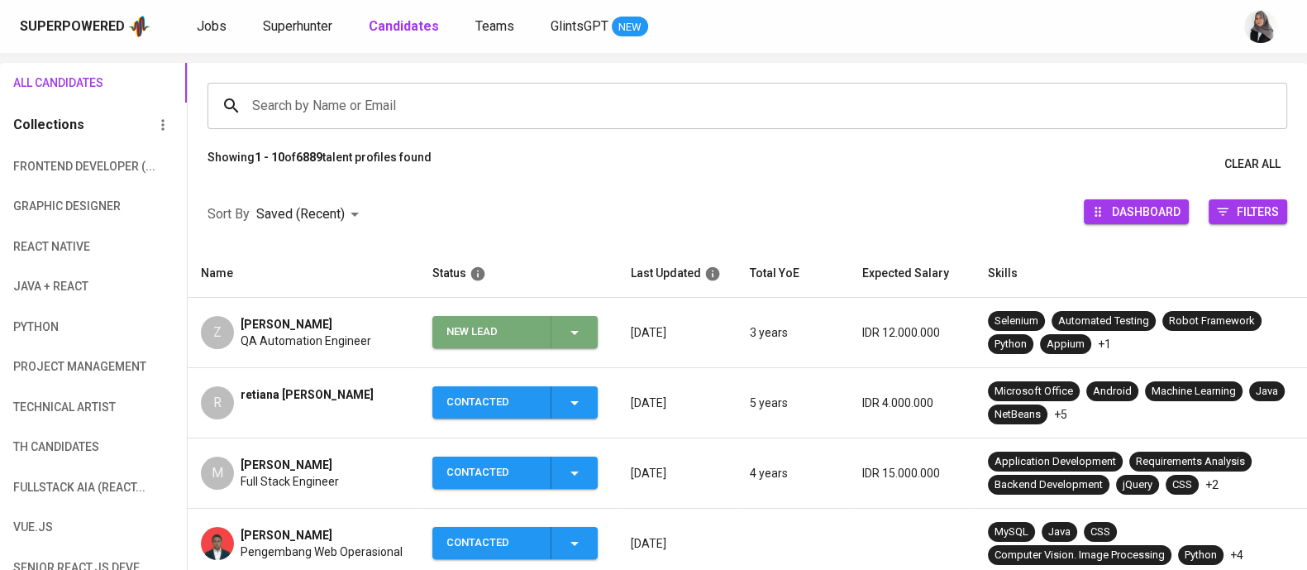
click at [575, 329] on icon "button" at bounding box center [575, 332] width 20 height 20
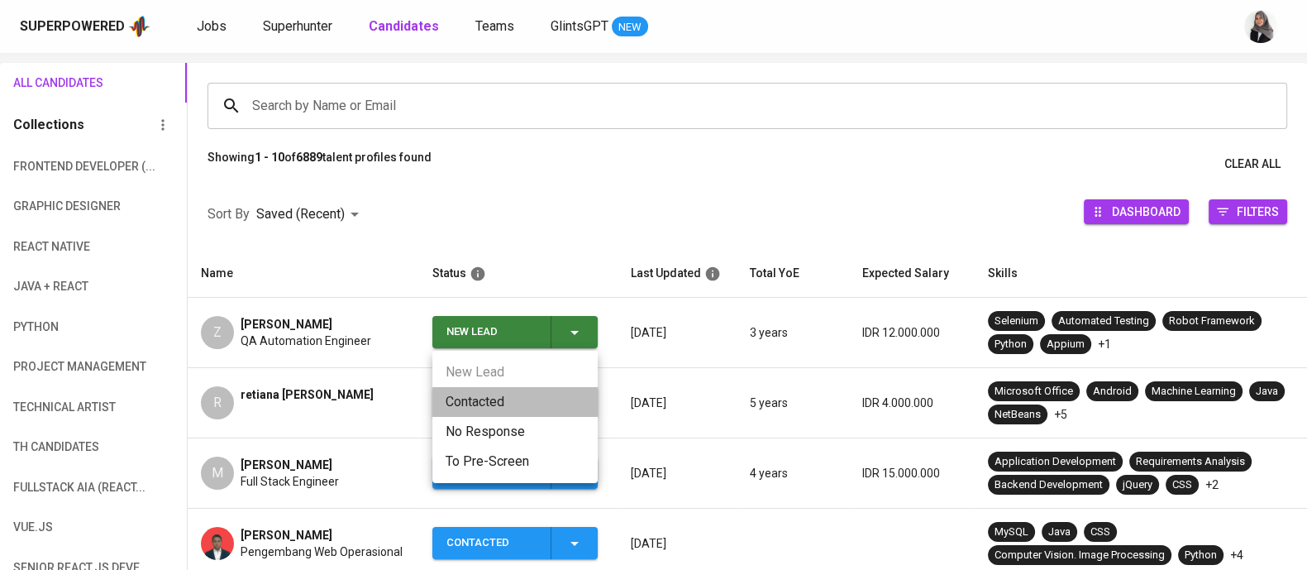
click at [503, 390] on li "Contacted" at bounding box center [514, 402] width 165 height 30
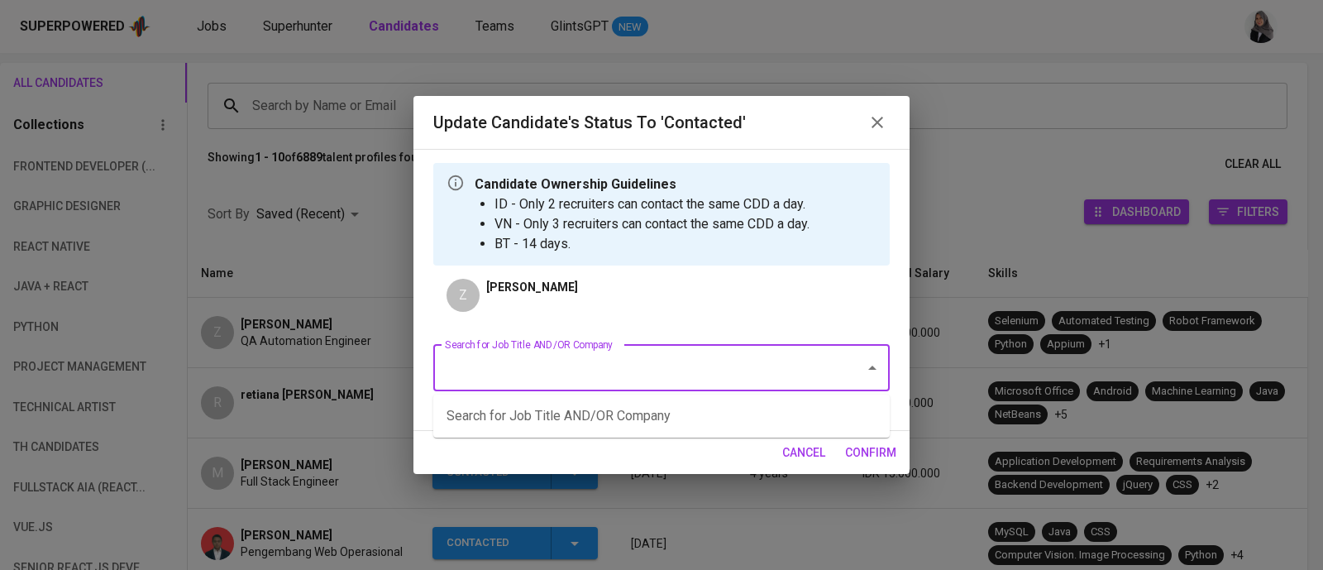
click at [678, 370] on input "Search for Job Title AND/OR Company" at bounding box center [638, 367] width 395 height 31
type input "n"
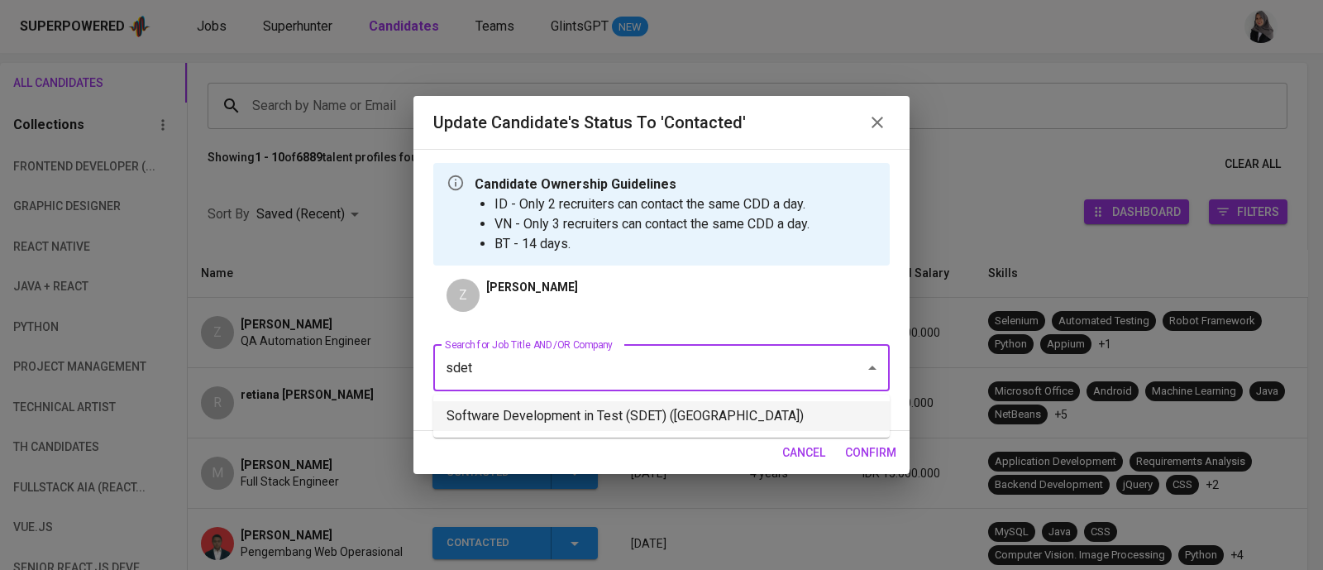
click at [660, 407] on li "Software Development in Test (SDET) ([GEOGRAPHIC_DATA])" at bounding box center [661, 416] width 456 height 30
type input "sdet"
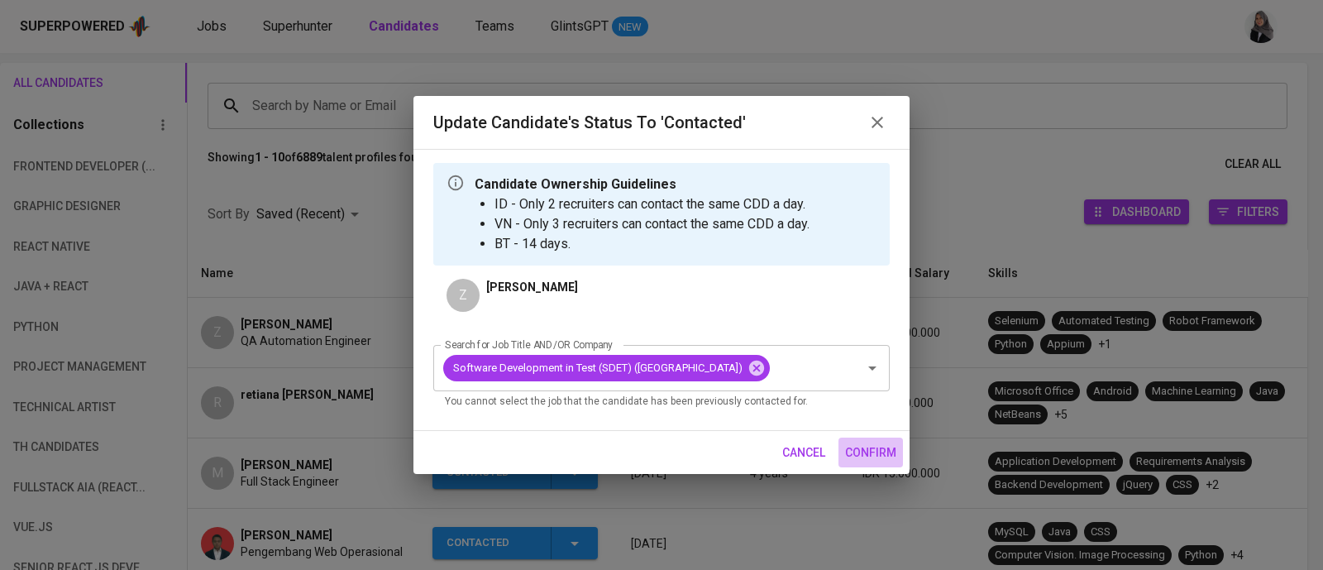
click at [879, 463] on span "confirm" at bounding box center [870, 452] width 51 height 21
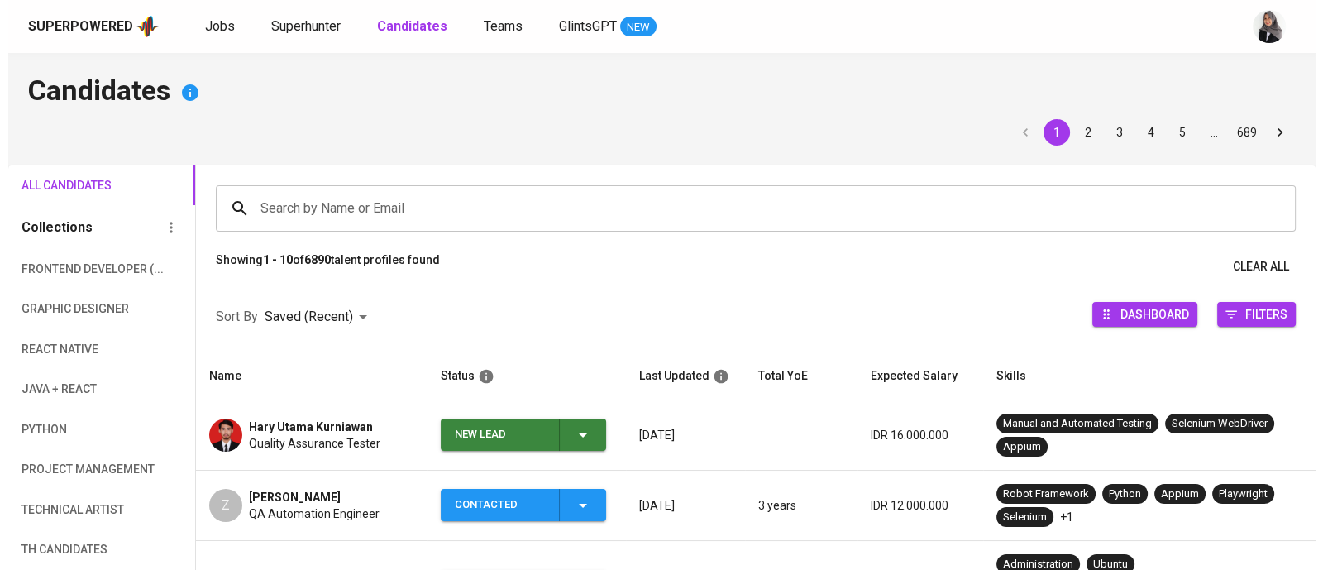
scroll to position [117, 0]
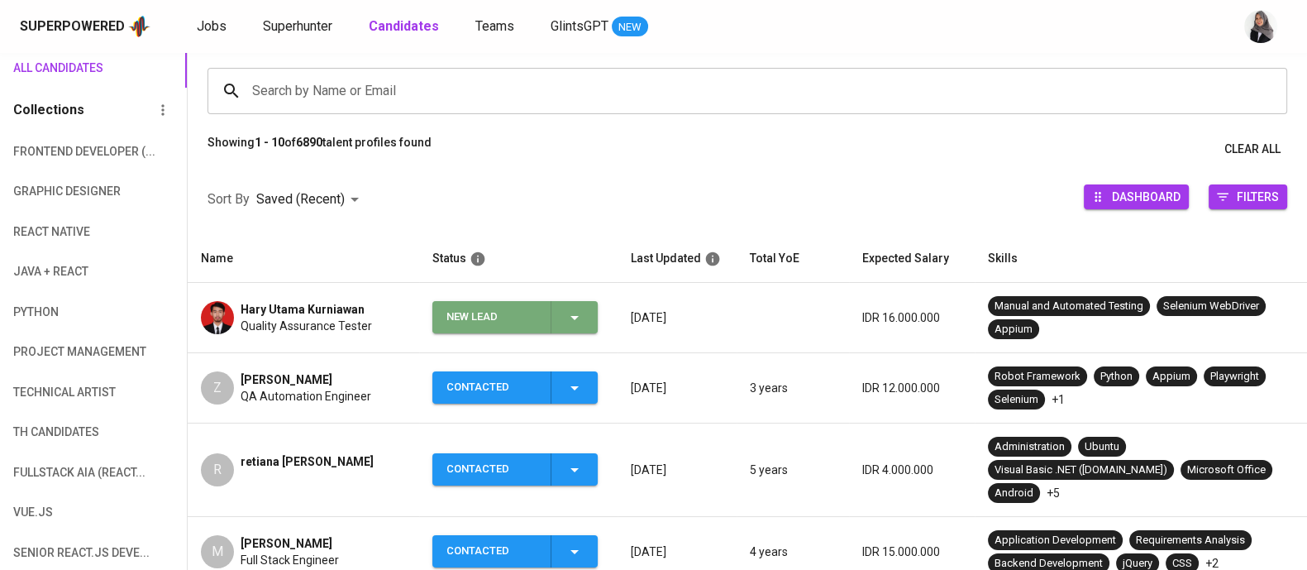
click at [580, 319] on icon "button" at bounding box center [575, 318] width 20 height 20
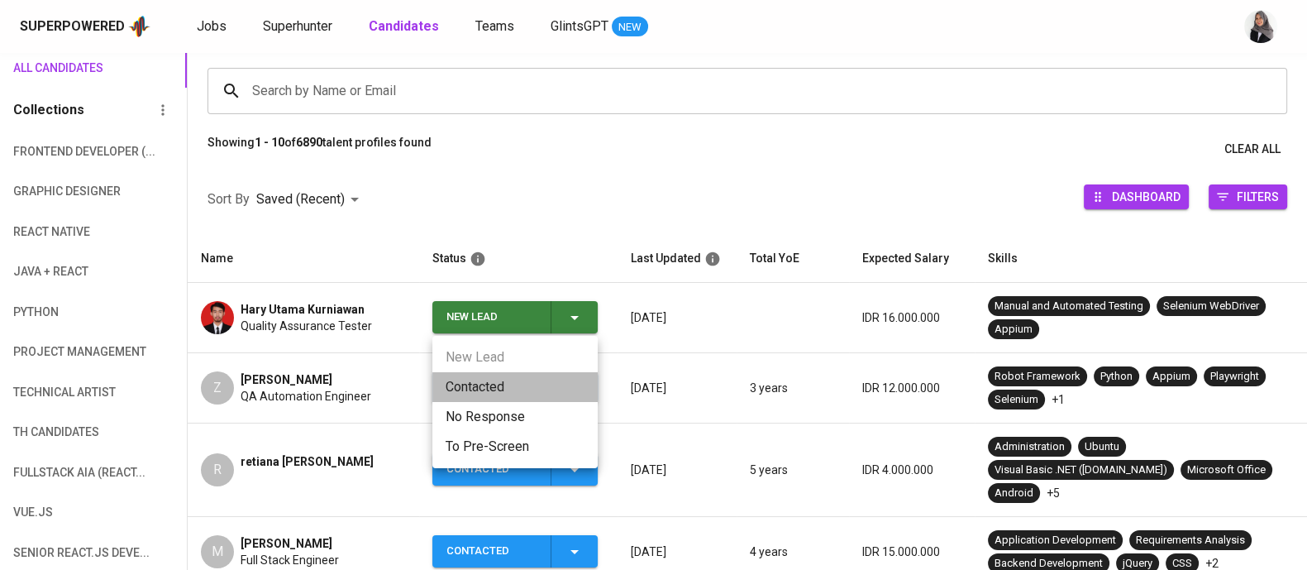
click at [488, 386] on li "Contacted" at bounding box center [514, 387] width 165 height 30
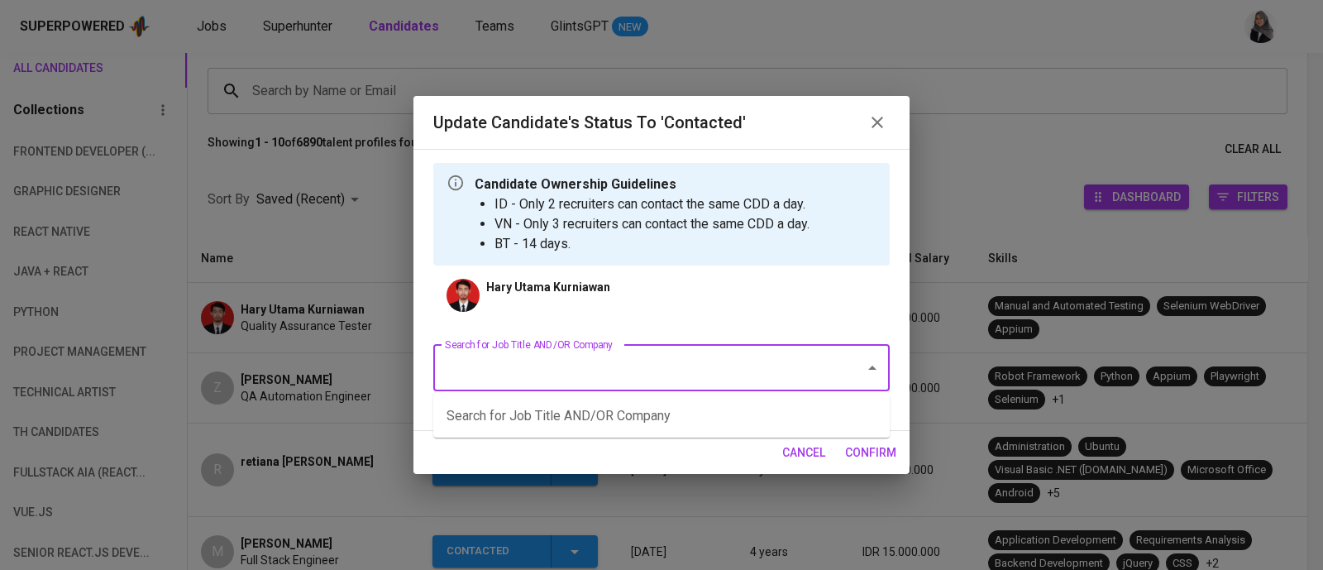
click at [610, 377] on input "Search for Job Title AND/OR Company" at bounding box center [638, 367] width 395 height 31
type input "quality"
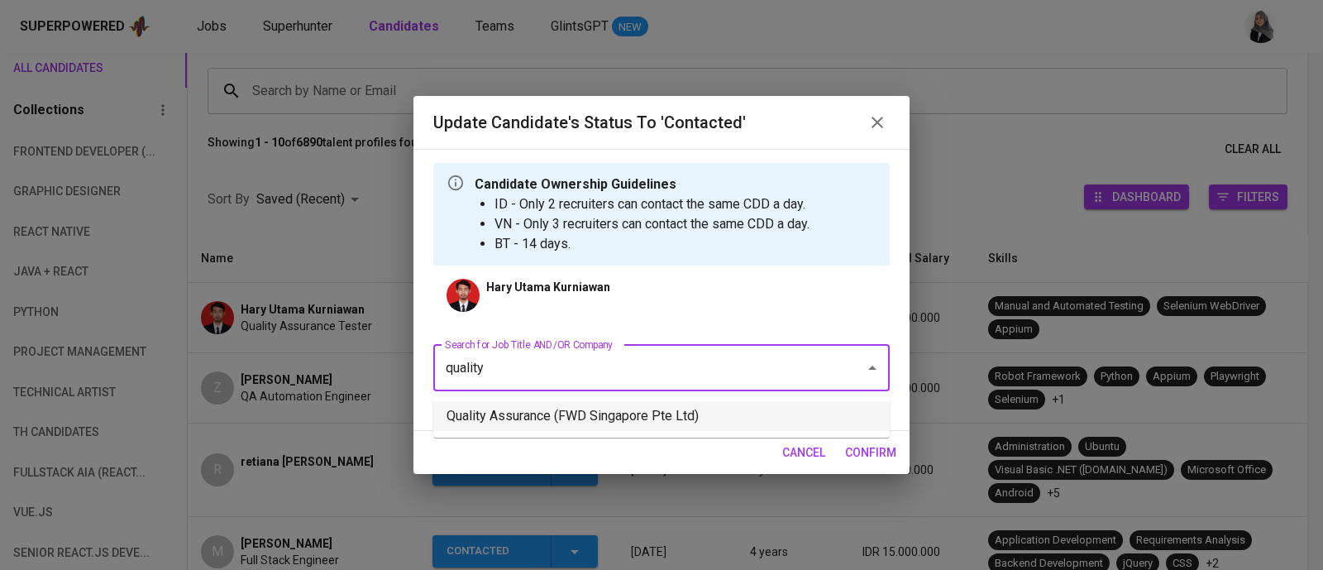
click at [629, 422] on li "Quality Assurance (FWD Singapore Pte Ltd)" at bounding box center [661, 416] width 456 height 30
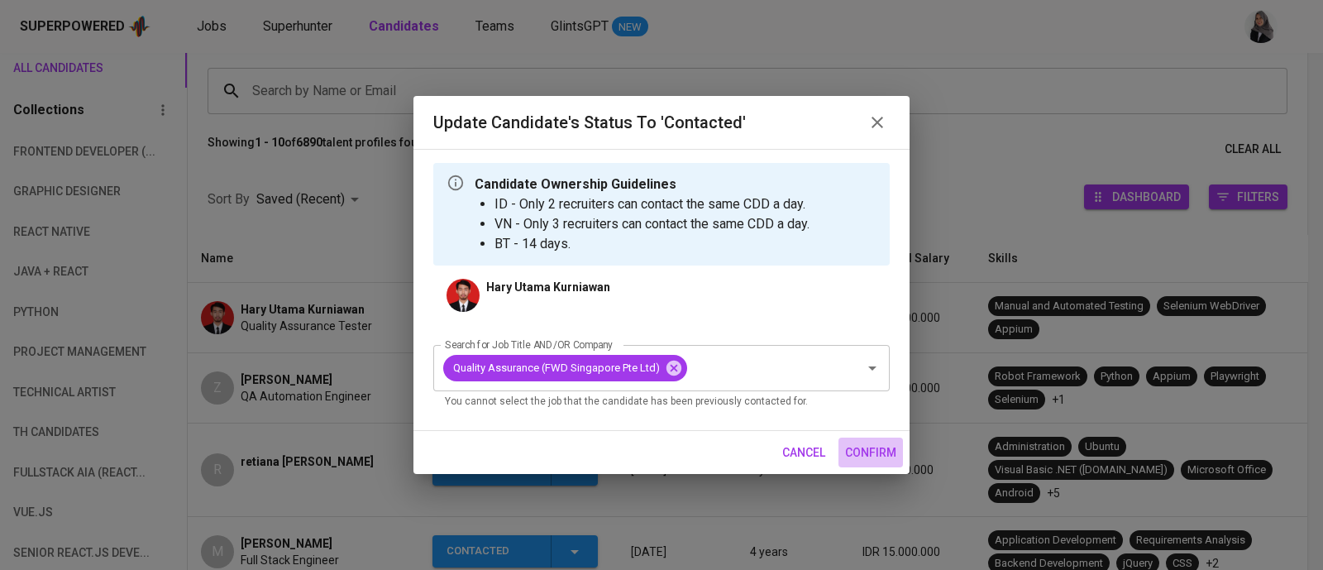
click at [885, 442] on span "confirm" at bounding box center [870, 452] width 51 height 21
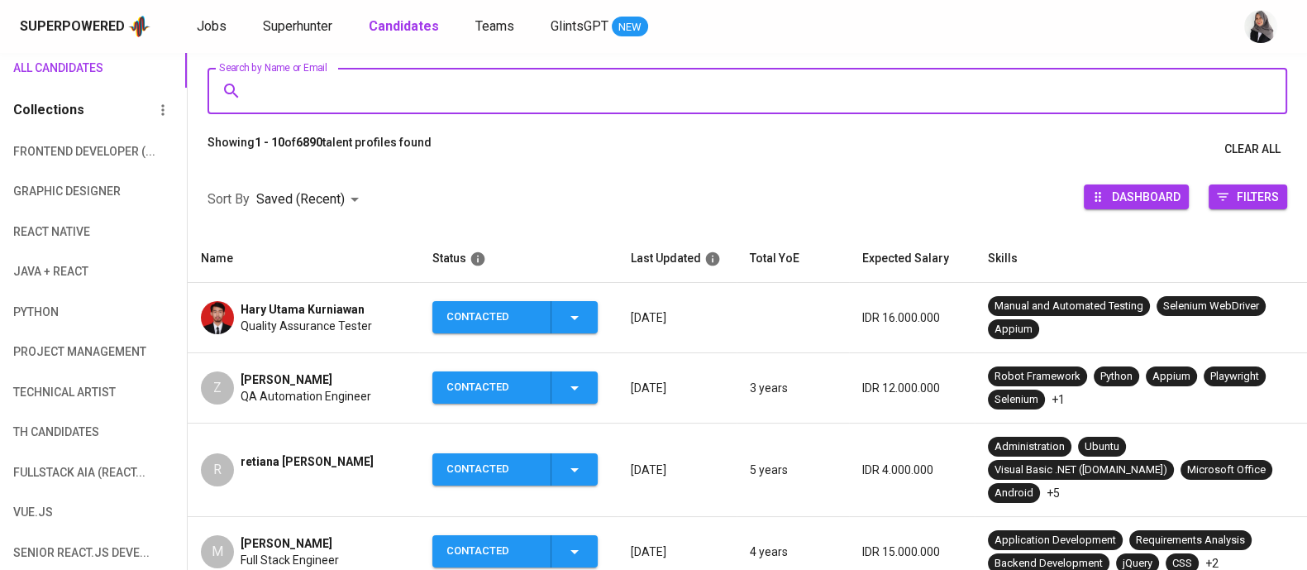
click at [488, 105] on input "Search by Name or Email" at bounding box center [751, 90] width 1007 height 31
paste input "[EMAIL_ADDRESS][DOMAIN_NAME]"
type input "[EMAIL_ADDRESS][DOMAIN_NAME]"
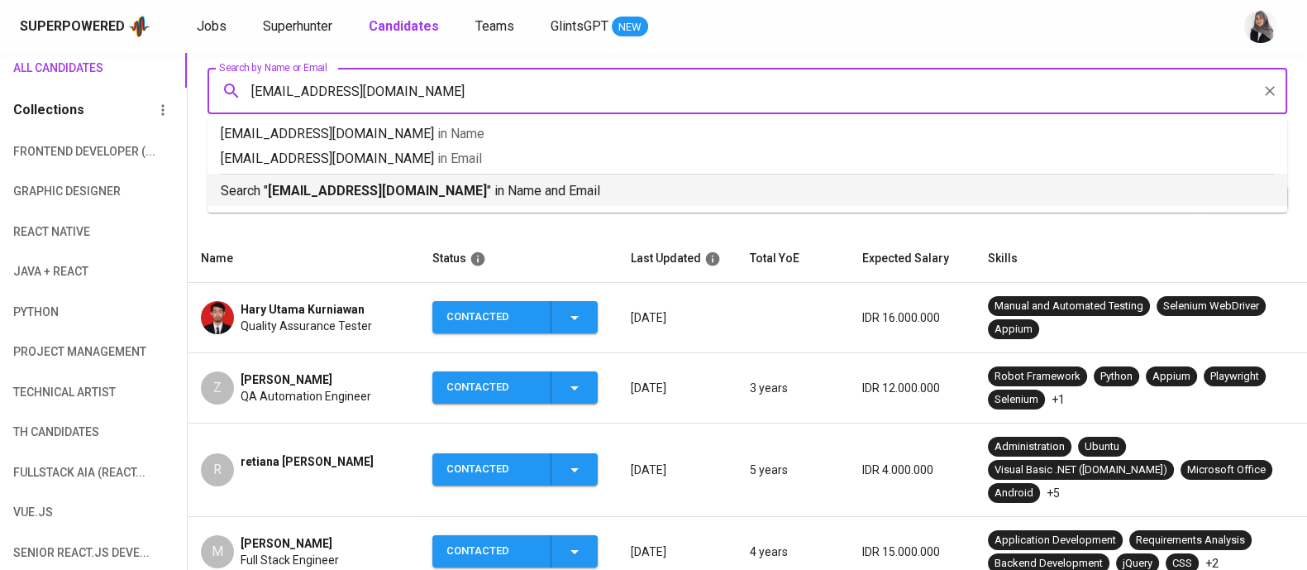
click at [533, 193] on p "Search " [EMAIL_ADDRESS][DOMAIN_NAME] " in Name and Email" at bounding box center [747, 191] width 1053 height 20
click at [533, 165] on div at bounding box center [747, 165] width 1119 height 0
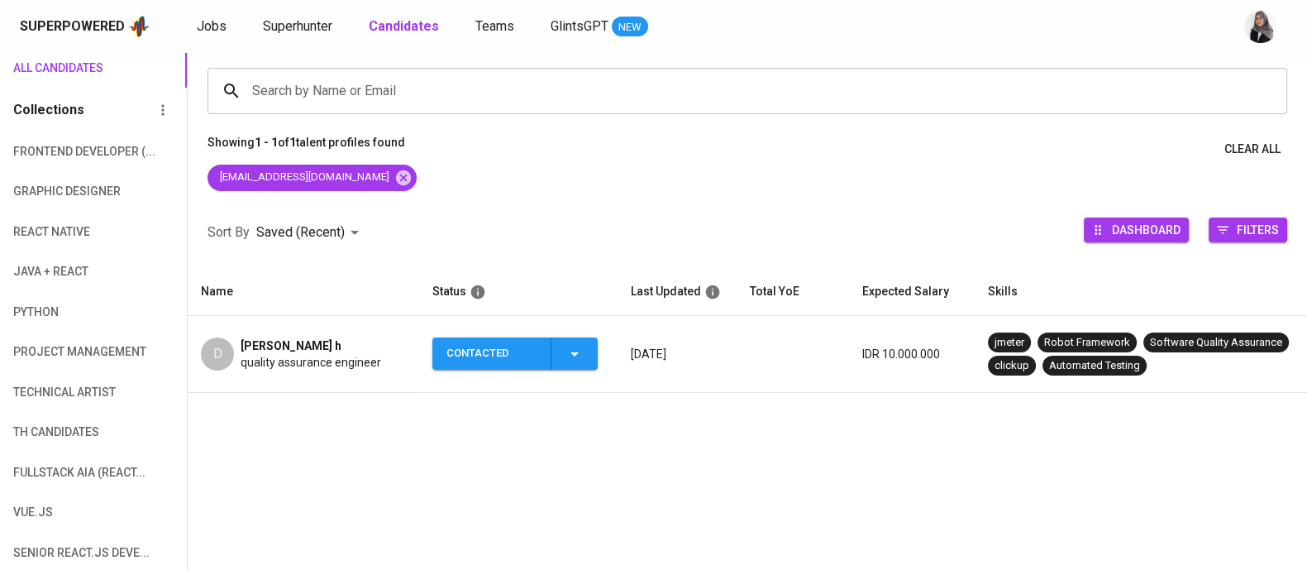
click at [296, 355] on span "quality assurance engineer" at bounding box center [311, 362] width 141 height 17
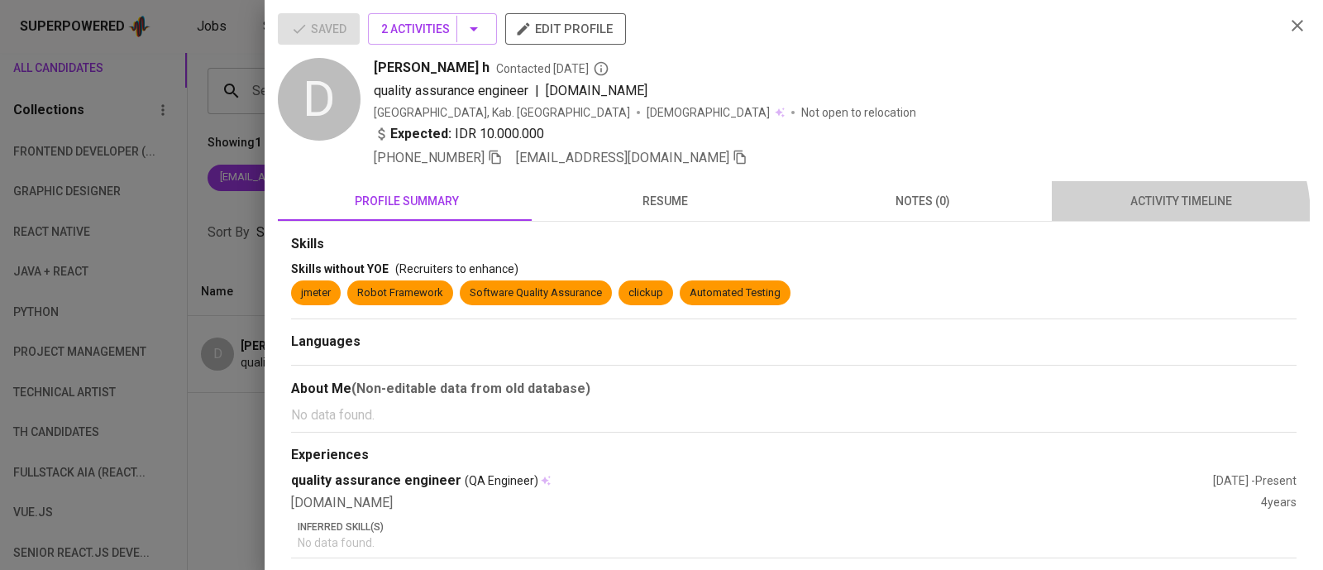
click at [1144, 216] on button "activity timeline" at bounding box center [1181, 201] width 258 height 40
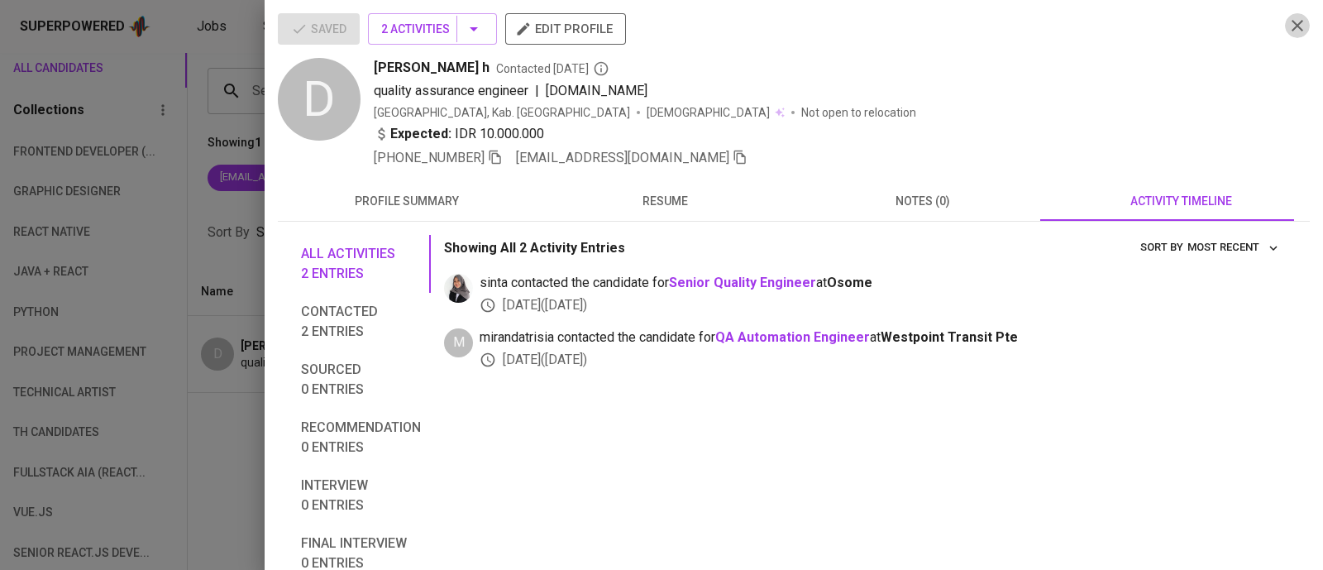
click at [1287, 34] on icon "button" at bounding box center [1297, 26] width 20 height 20
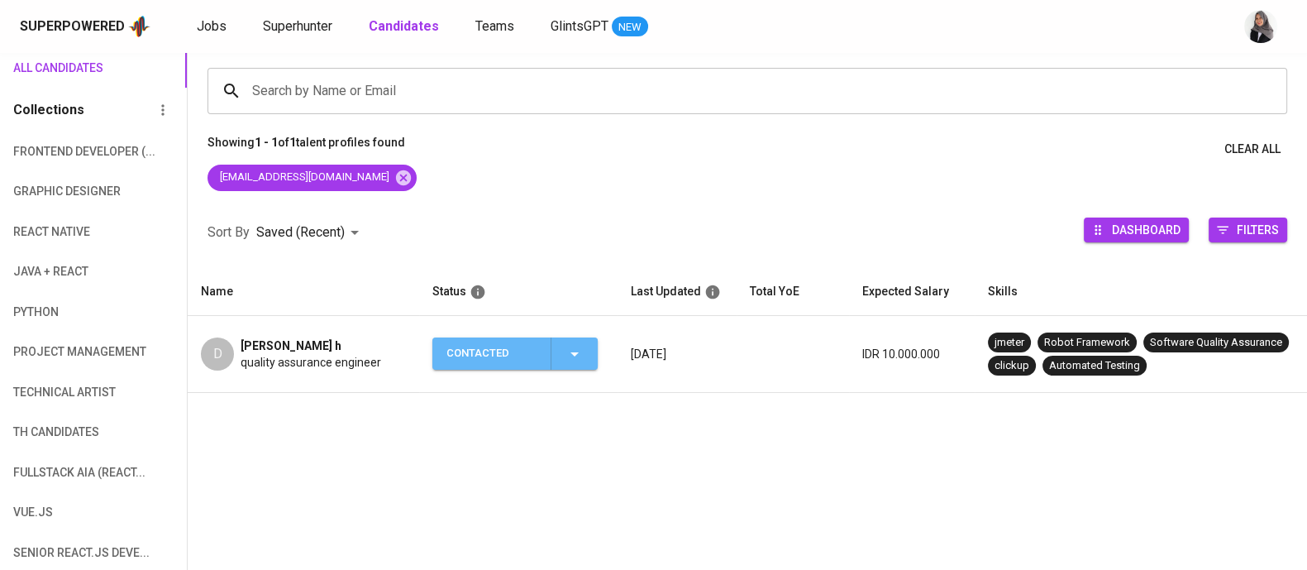
click at [584, 344] on span "Contacted" at bounding box center [515, 353] width 152 height 32
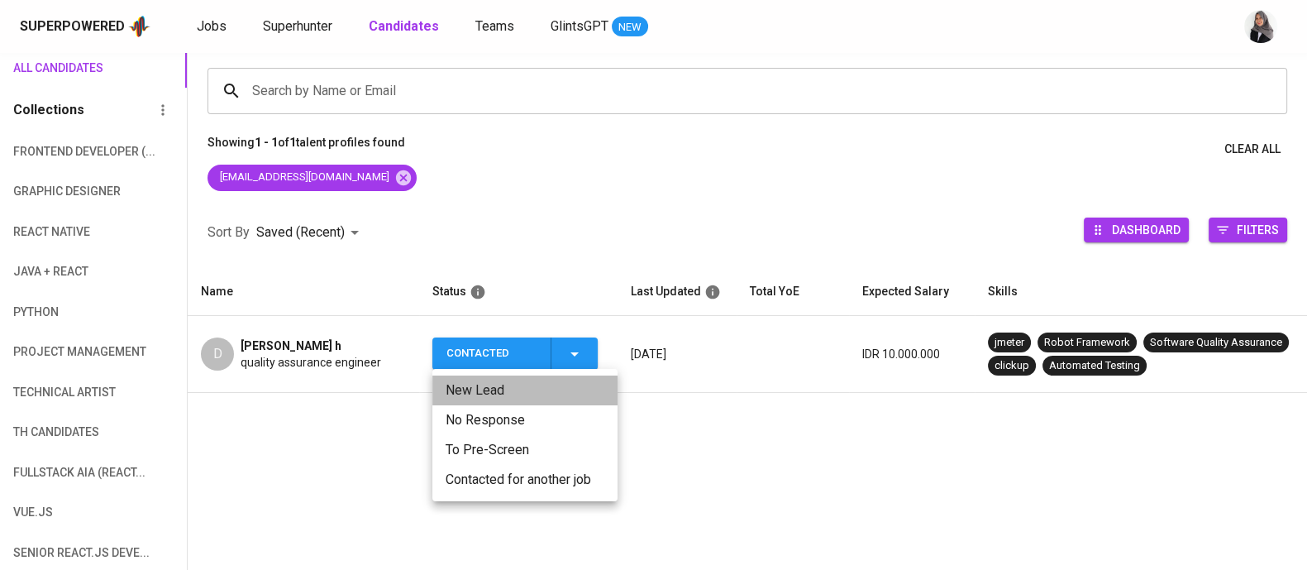
click at [529, 390] on li "New Lead" at bounding box center [524, 390] width 185 height 30
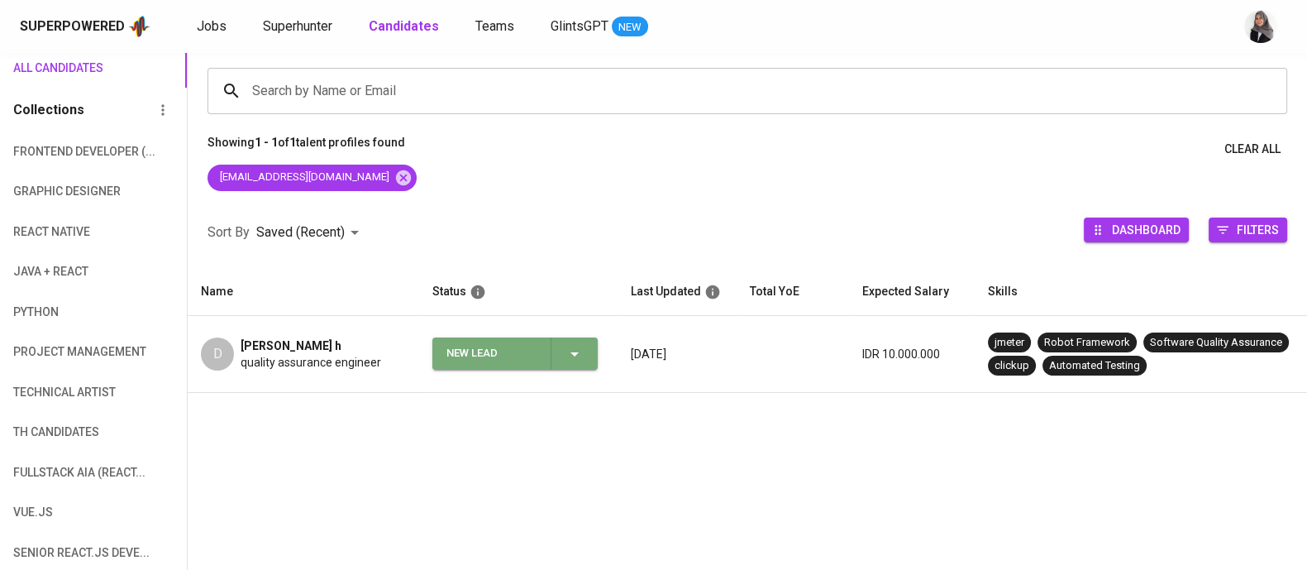
click at [584, 351] on span "New Lead" at bounding box center [515, 353] width 152 height 32
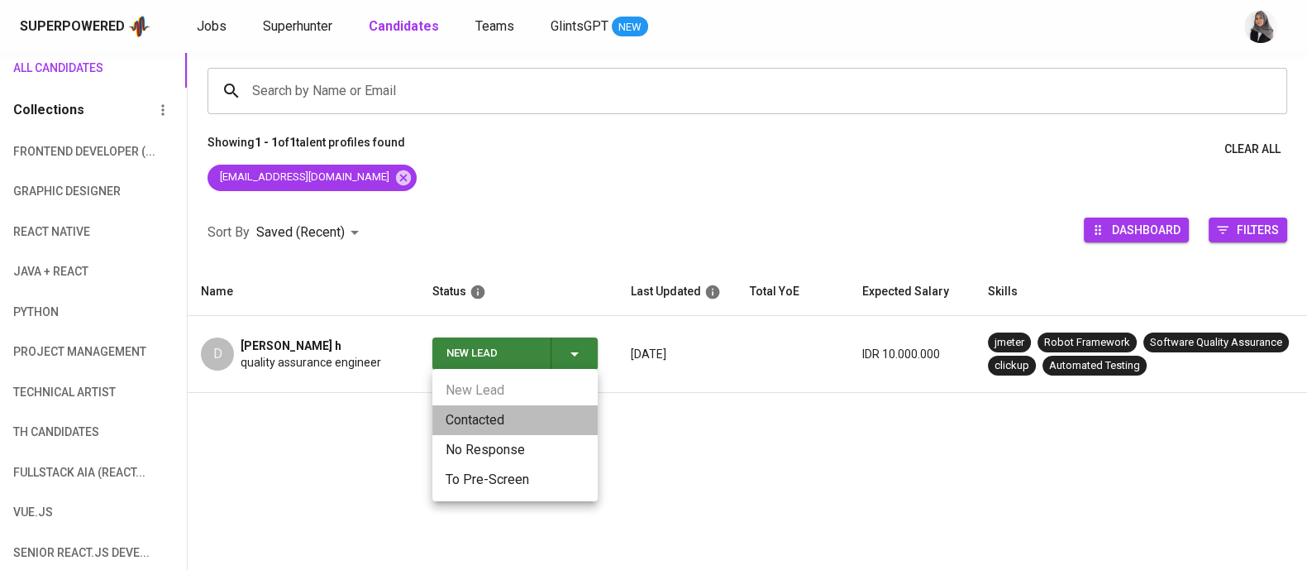
click at [557, 417] on li "Contacted" at bounding box center [514, 420] width 165 height 30
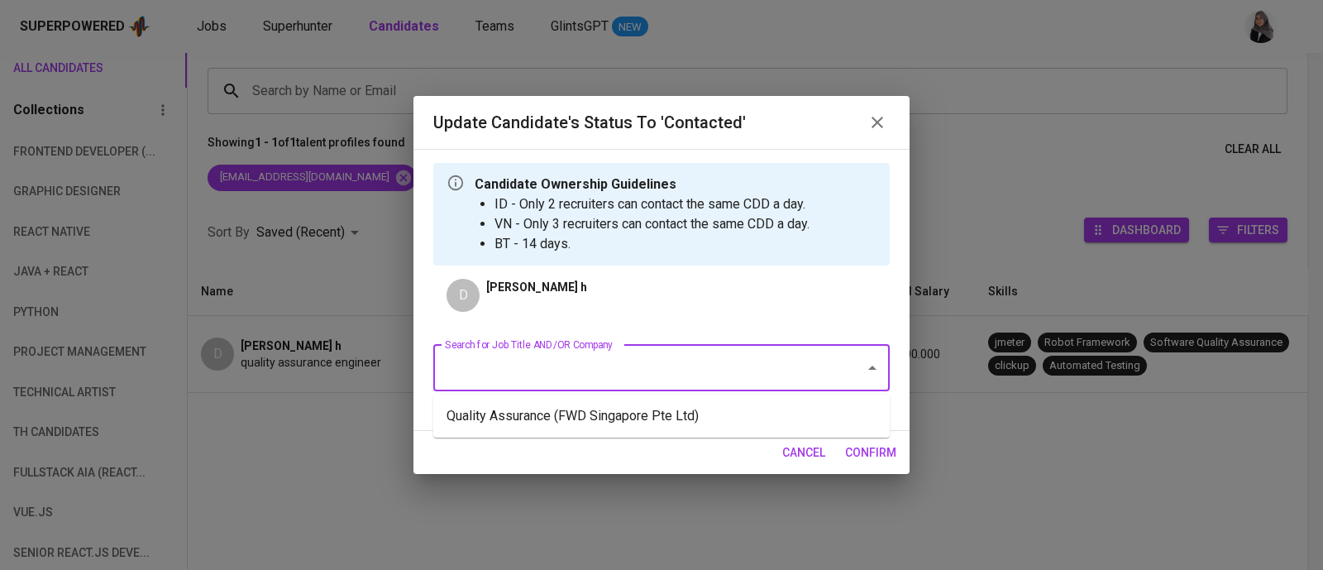
click at [661, 355] on input "Search for Job Title AND/OR Company" at bounding box center [638, 367] width 395 height 31
click at [701, 406] on li "Quality Assurance (FWD Singapore Pte Ltd)" at bounding box center [661, 416] width 456 height 30
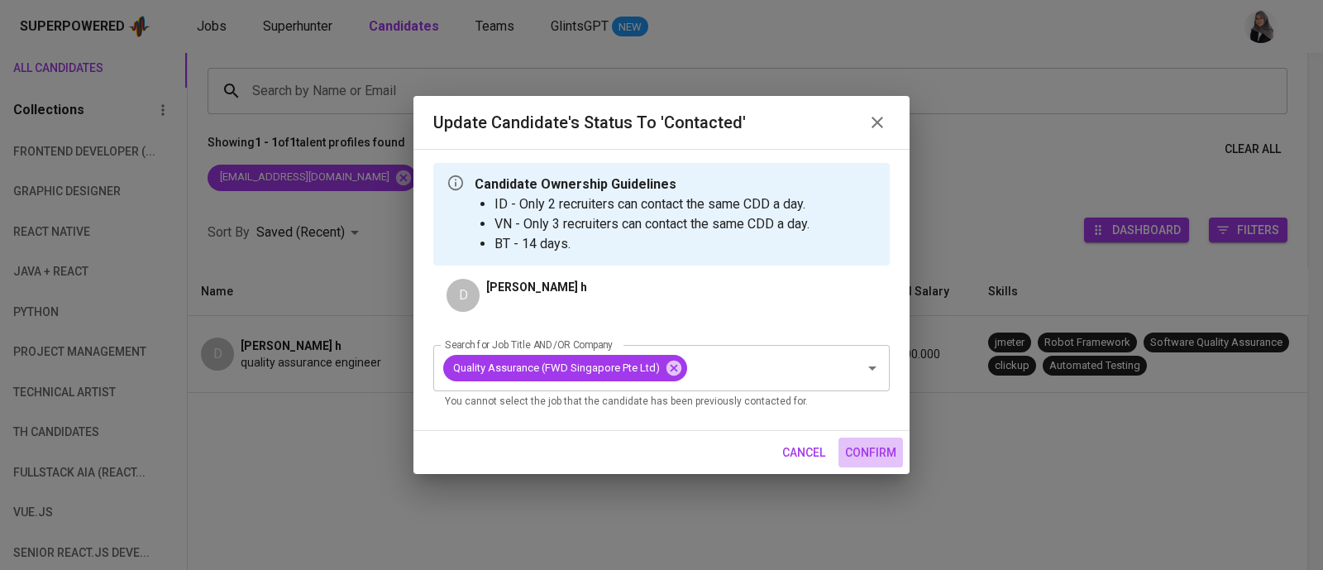
click at [873, 452] on span "confirm" at bounding box center [870, 452] width 51 height 21
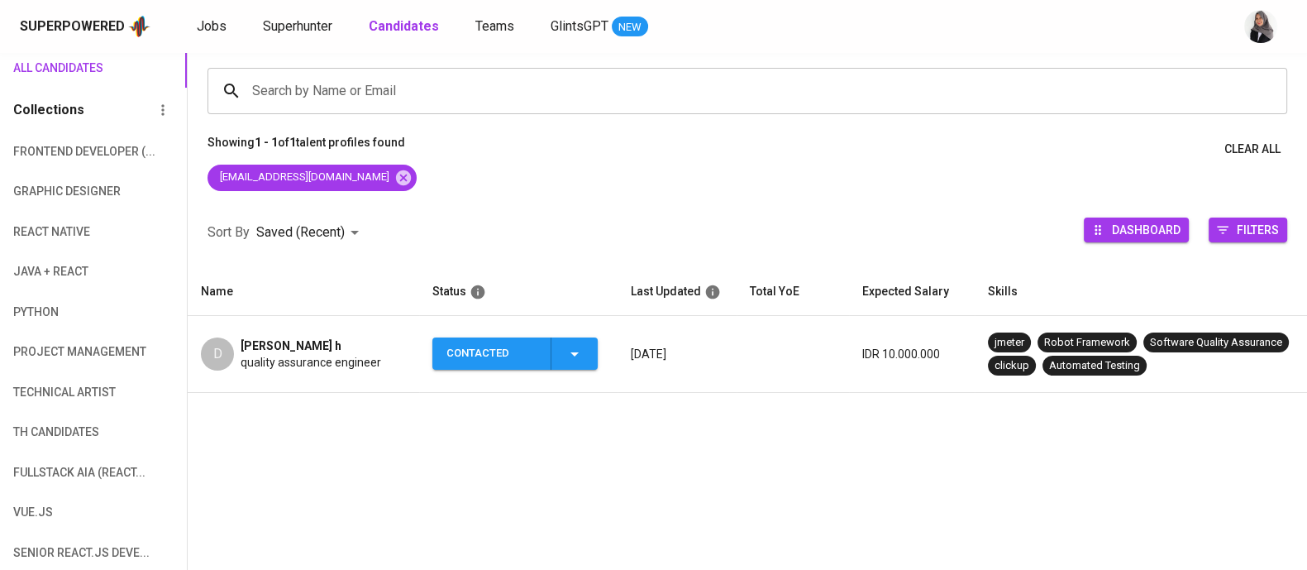
click at [298, 363] on span "quality assurance engineer" at bounding box center [311, 362] width 141 height 17
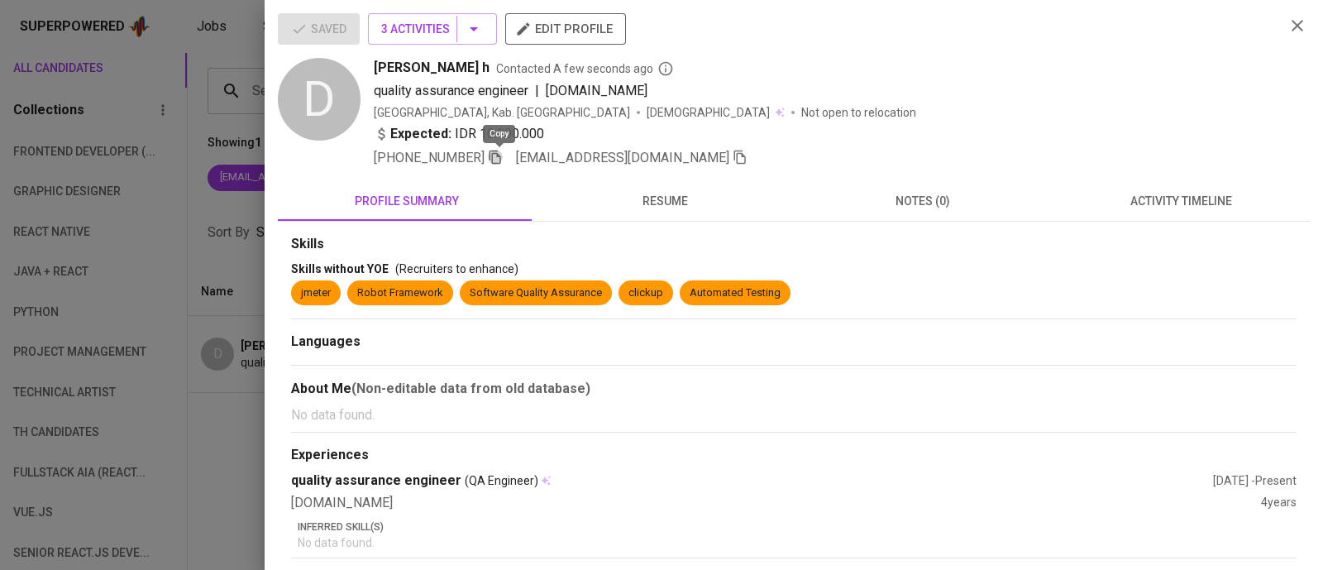
click at [500, 159] on icon "button" at bounding box center [495, 157] width 15 height 15
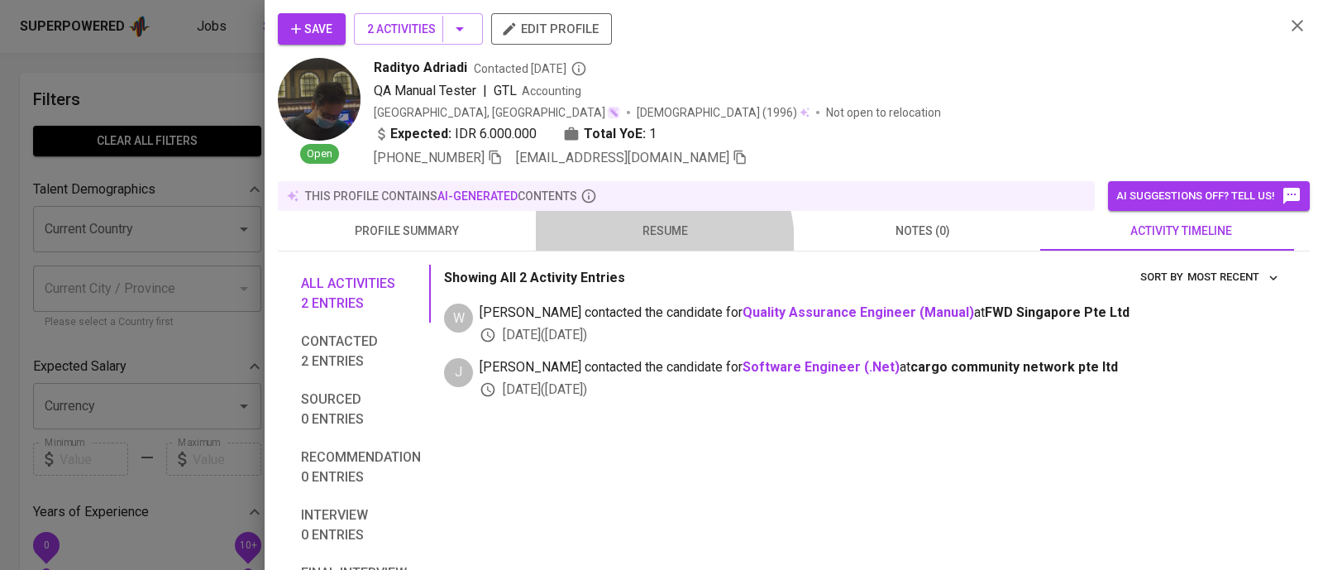
click at [637, 245] on button "resume" at bounding box center [665, 231] width 258 height 40
